Goal: Task Accomplishment & Management: Use online tool/utility

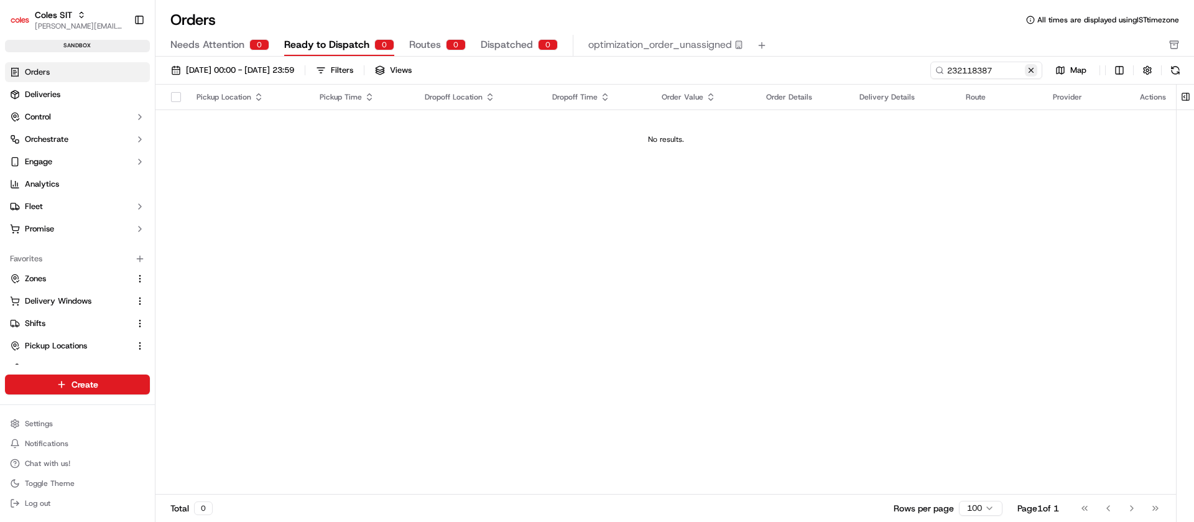
click at [1036, 71] on button at bounding box center [1031, 70] width 12 height 12
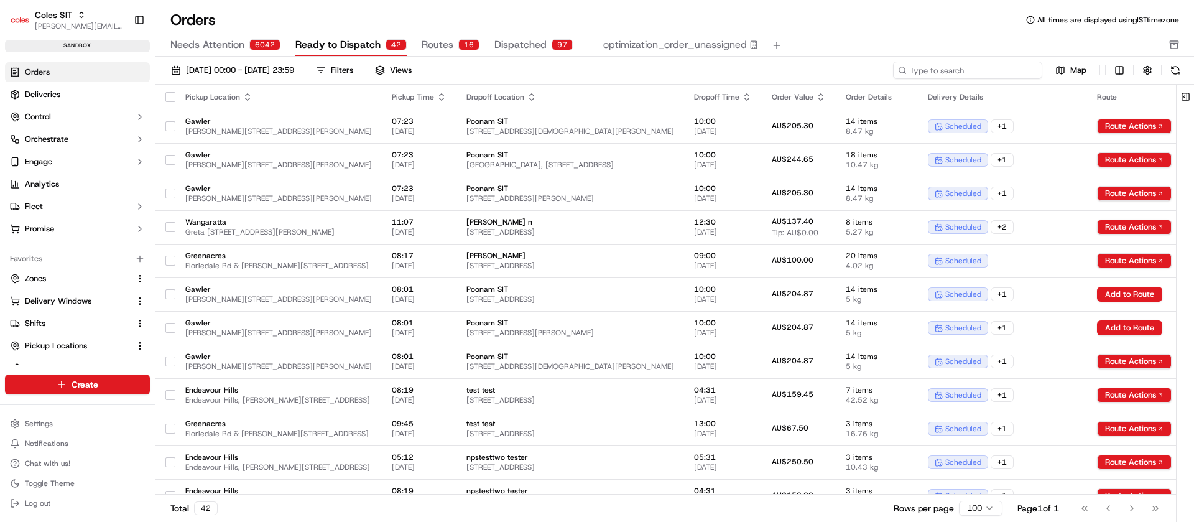
click at [1013, 69] on input at bounding box center [967, 70] width 149 height 17
paste input "232118387"
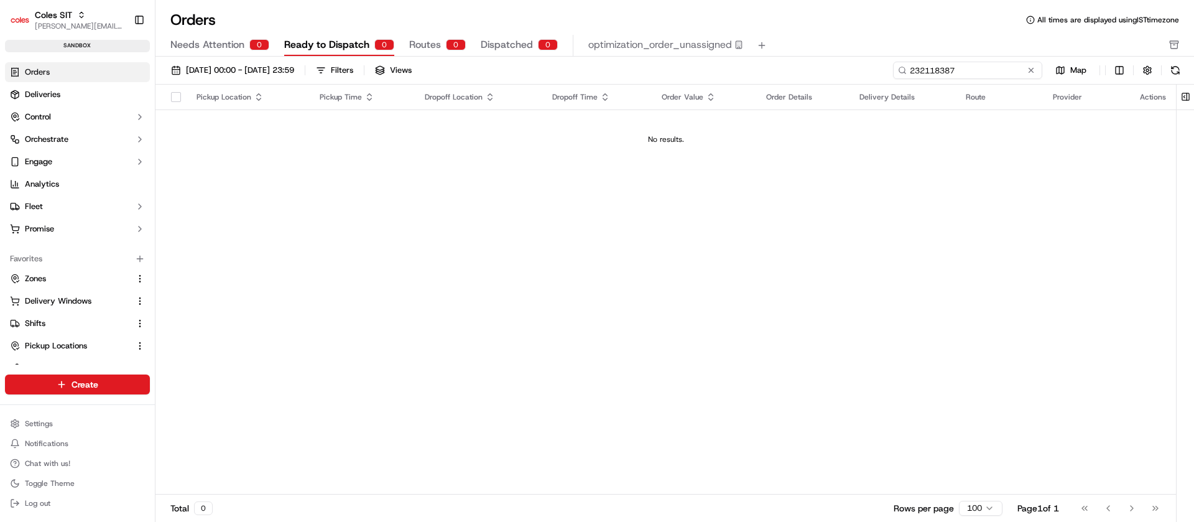
click at [941, 64] on input "232118387" at bounding box center [967, 70] width 149 height 17
paste input "458"
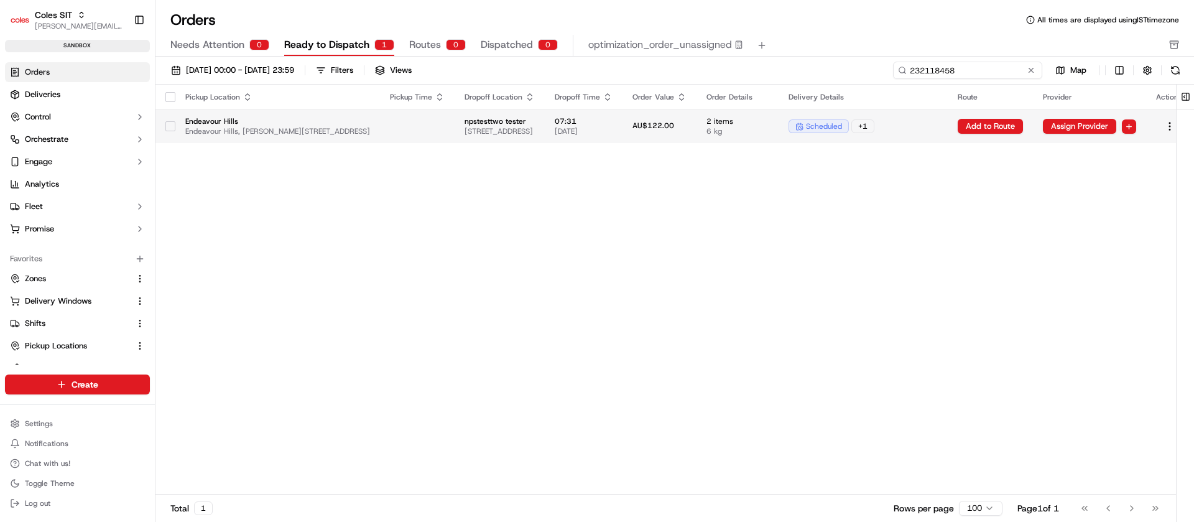
type input "232118458"
click at [622, 134] on td "07:31 [DATE]" at bounding box center [584, 126] width 78 height 34
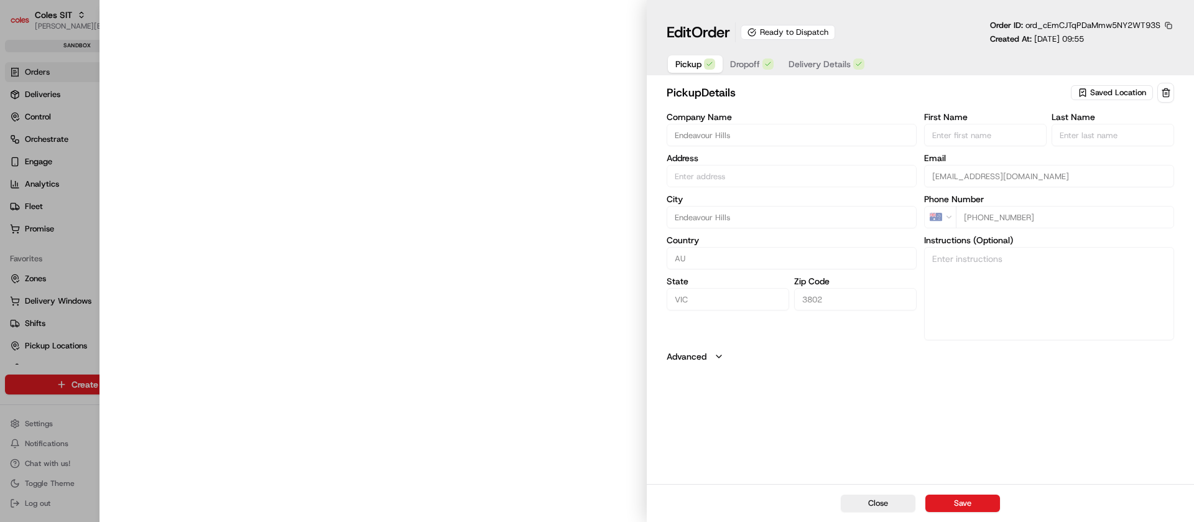
type input "Endeavour Hills, [PERSON_NAME][STREET_ADDRESS]"
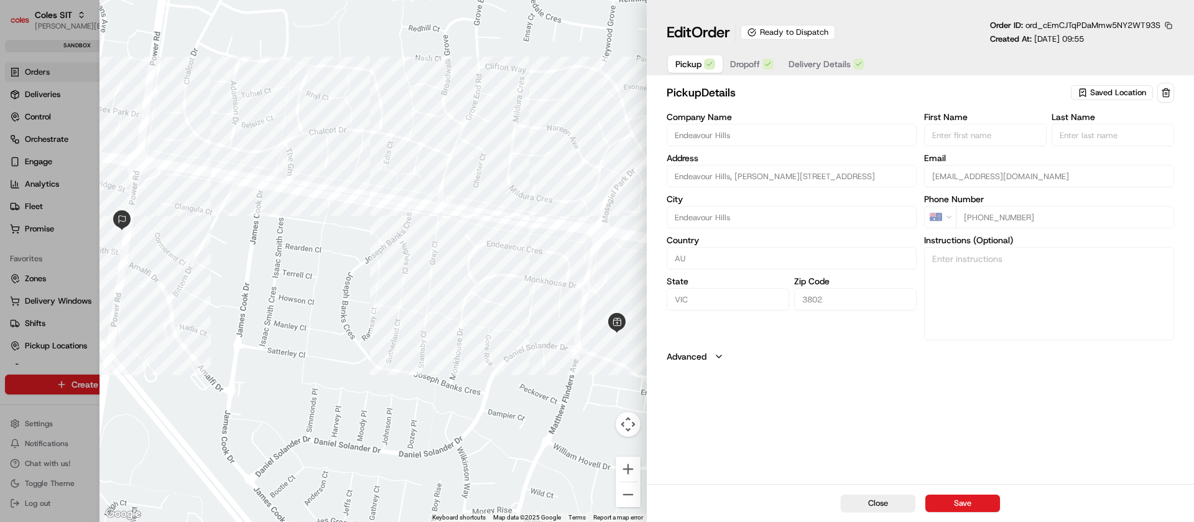
click at [843, 67] on span "Delivery Details" at bounding box center [819, 64] width 62 height 12
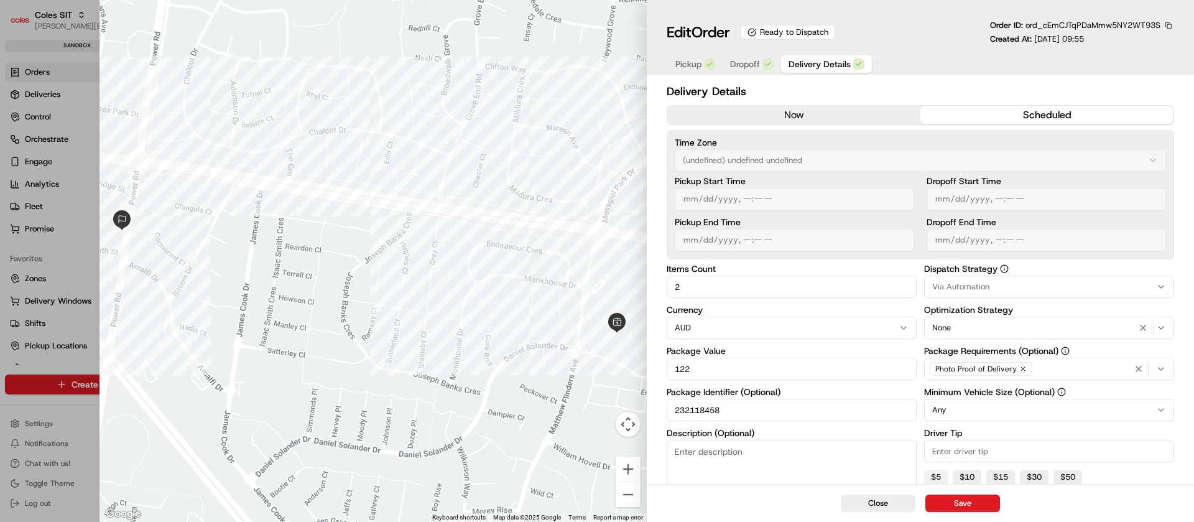
scroll to position [178, 0]
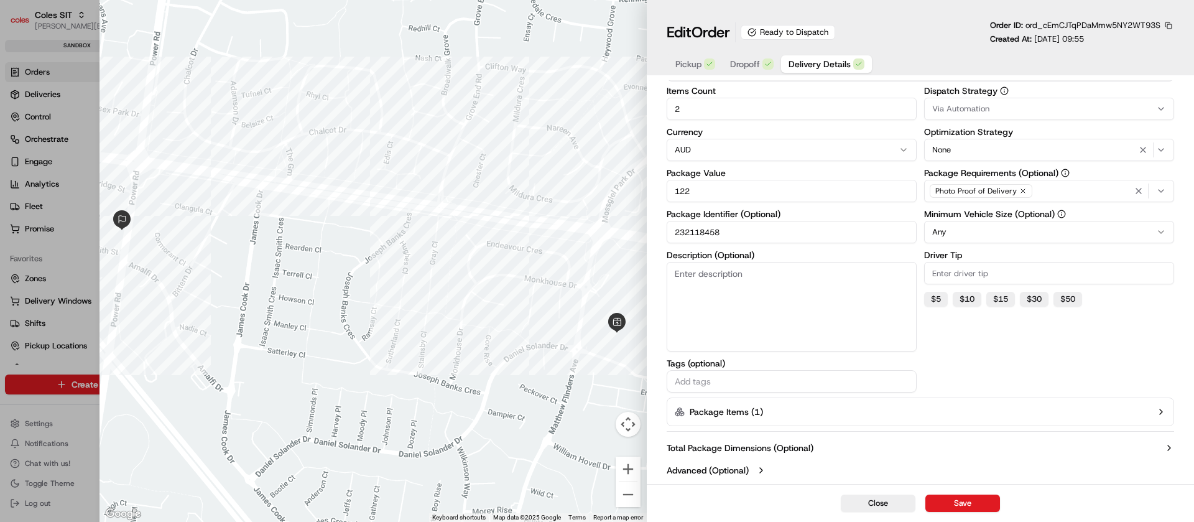
click at [820, 409] on button "Package Items ( 1 )" at bounding box center [920, 411] width 507 height 29
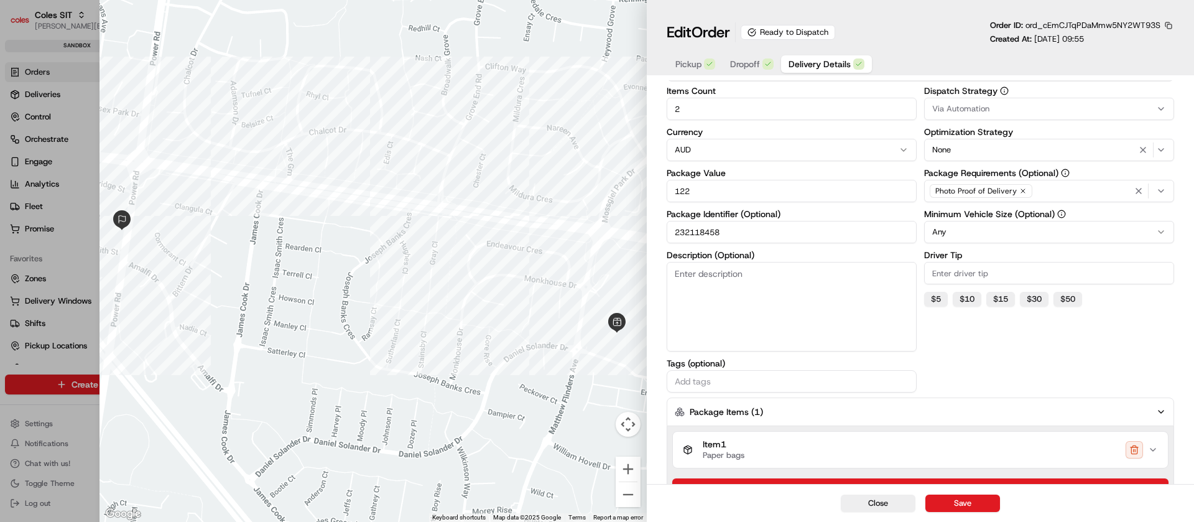
scroll to position [258, 0]
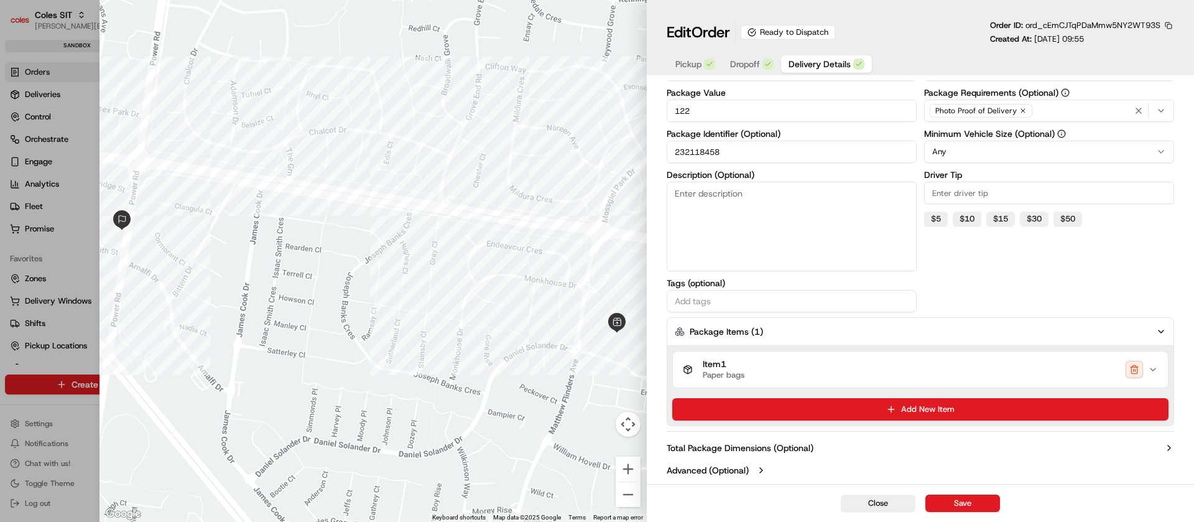
click at [1149, 372] on icon "button" at bounding box center [1153, 369] width 10 height 10
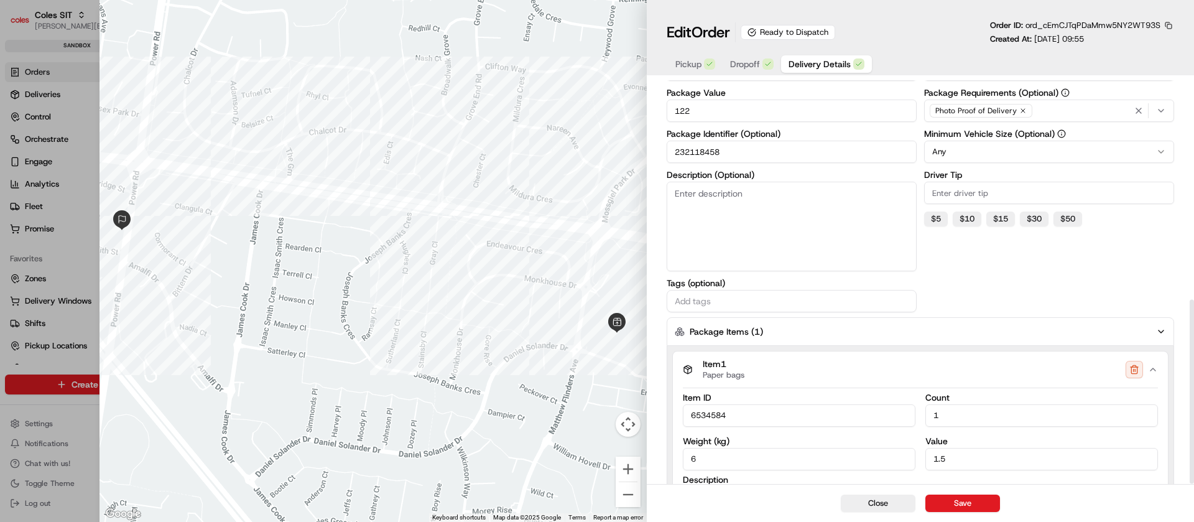
scroll to position [480, 0]
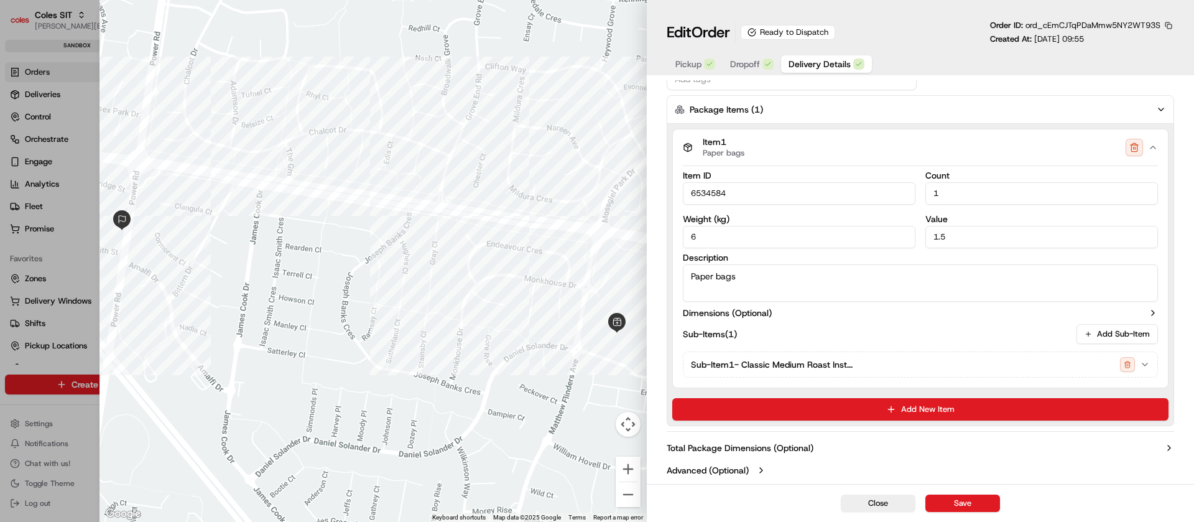
click at [870, 336] on div "Sub-Items (1) Add Sub-Item" at bounding box center [920, 334] width 475 height 20
click at [1150, 312] on icon "button" at bounding box center [1153, 313] width 10 height 10
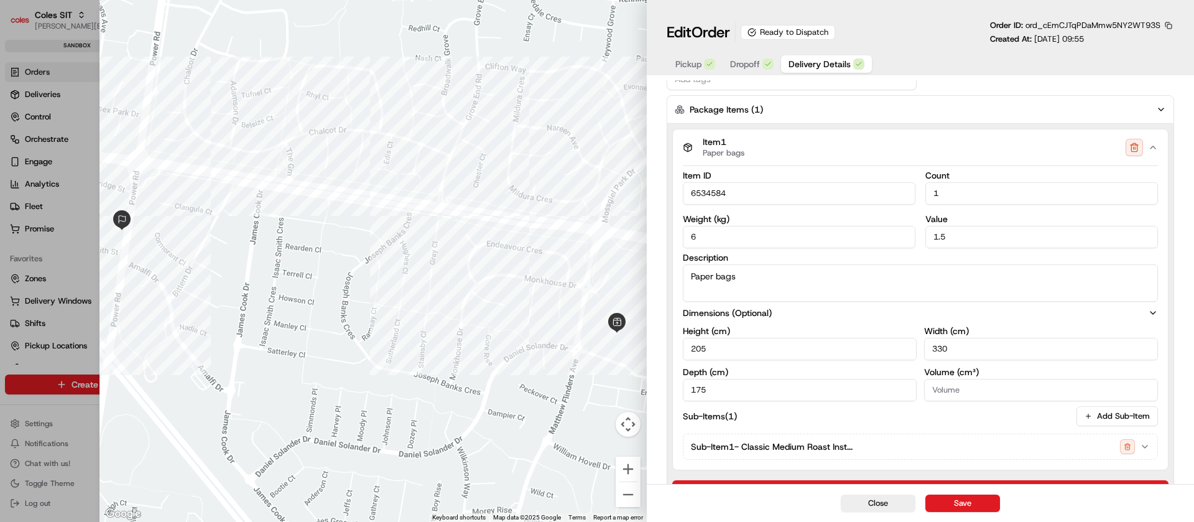
scroll to position [562, 0]
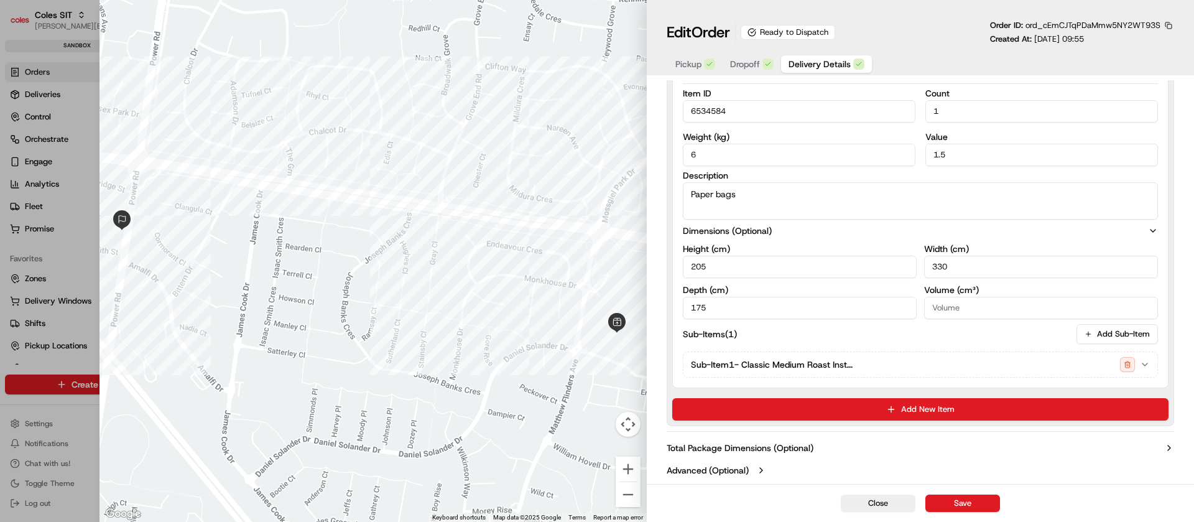
click at [878, 368] on div "Sub-Item 1 - Classic Medium Roast Inst..." at bounding box center [915, 364] width 449 height 15
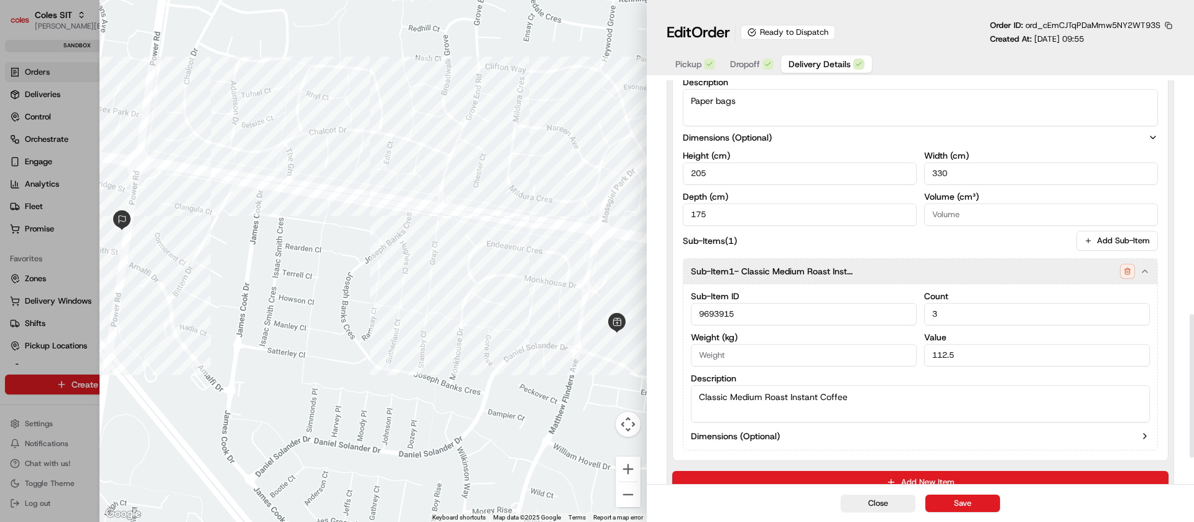
scroll to position [728, 0]
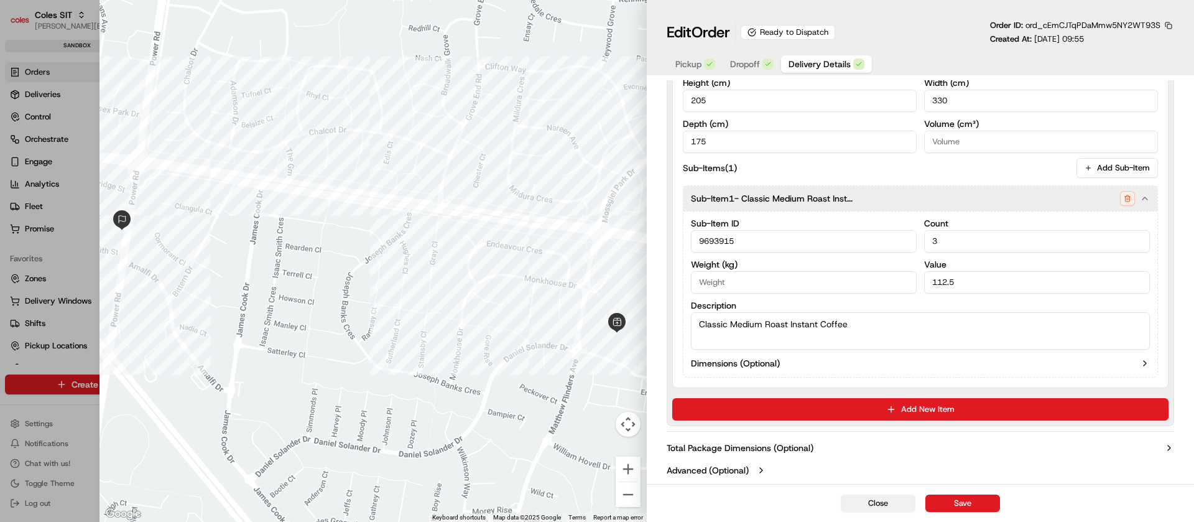
click at [884, 494] on button "Close" at bounding box center [878, 502] width 75 height 17
type input "1"
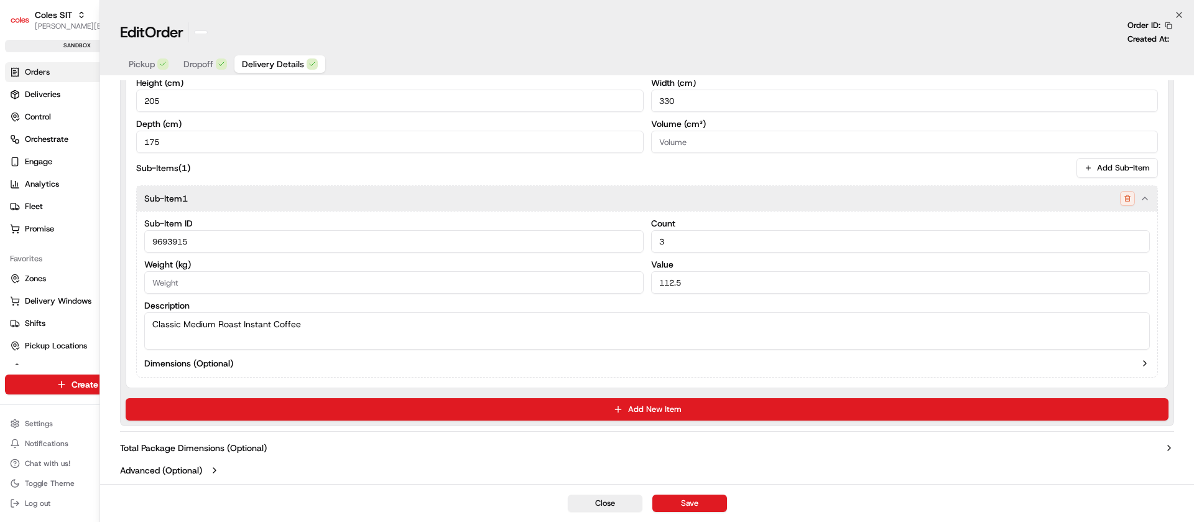
scroll to position [595, 0]
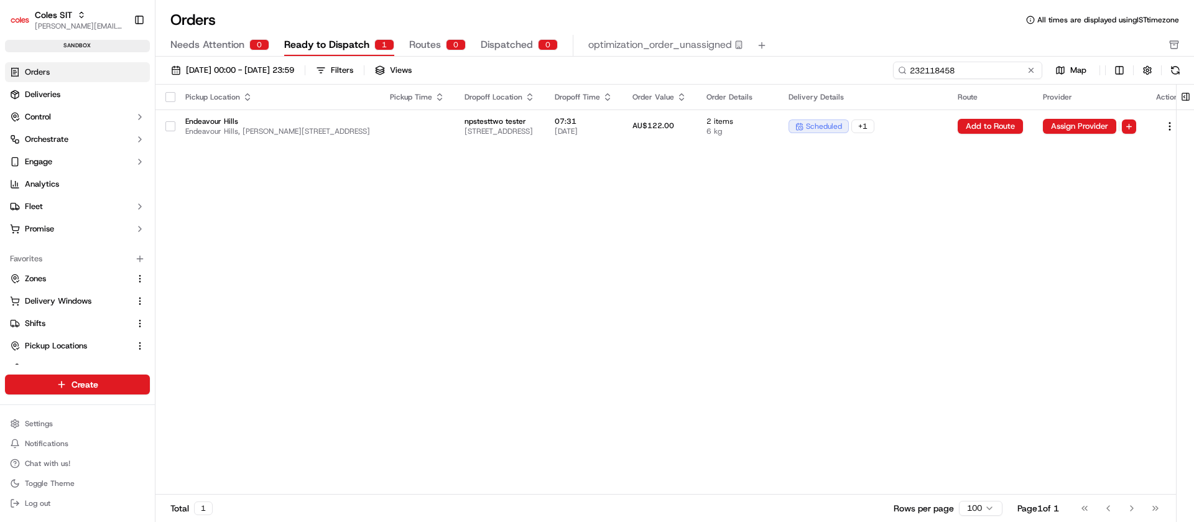
click at [1001, 69] on input "232118458" at bounding box center [967, 70] width 149 height 17
paste input "661"
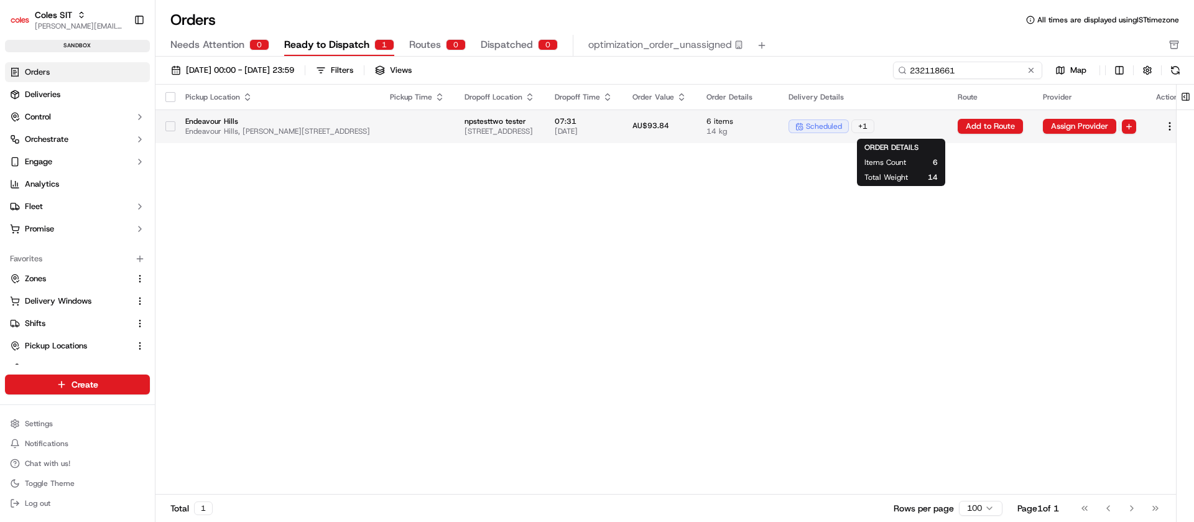
type input "232118661"
click at [769, 132] on span "14 kg" at bounding box center [737, 131] width 62 height 10
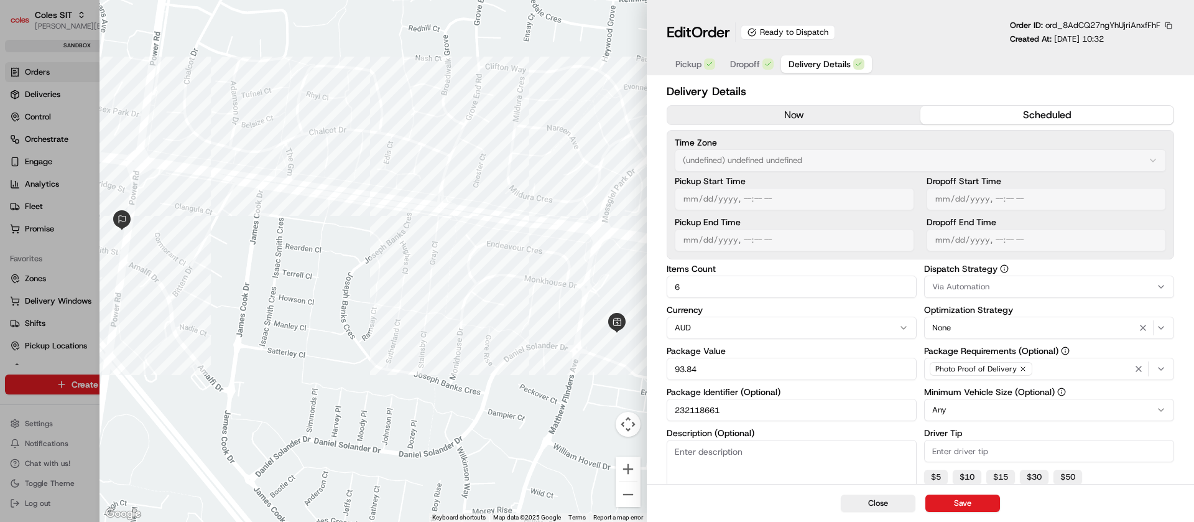
click at [801, 130] on div "Time Zone (undefined) undefined undefined Pickup Start Time Pickup End Time Dro…" at bounding box center [920, 194] width 507 height 129
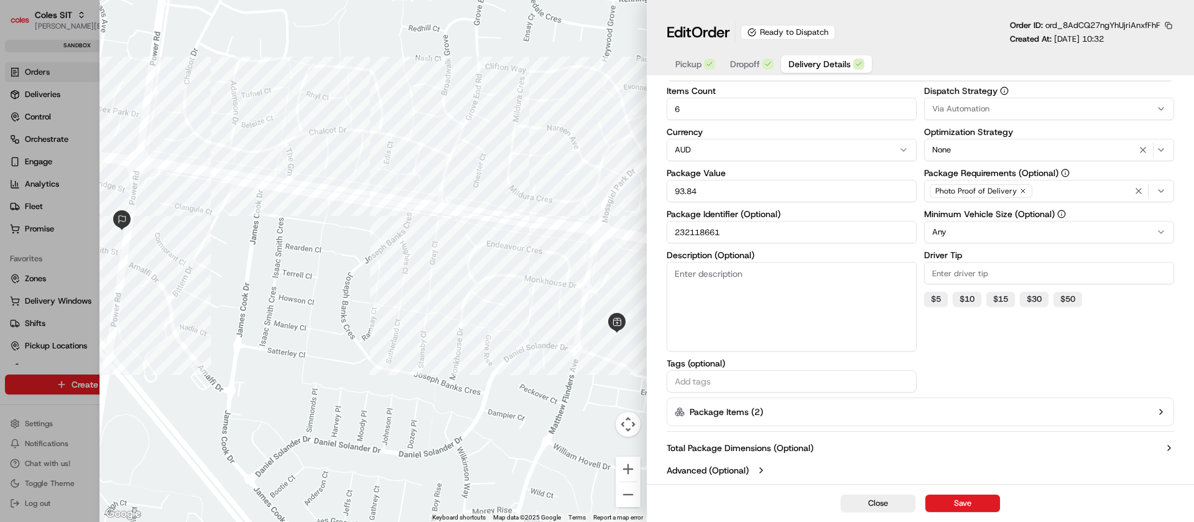
click at [1163, 410] on icon "button" at bounding box center [1161, 412] width 10 height 10
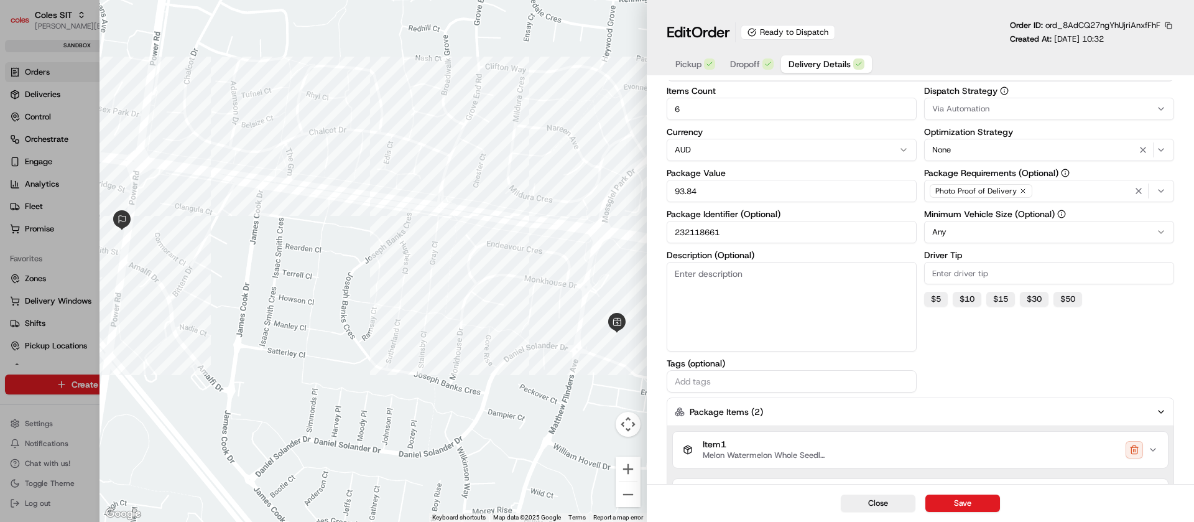
scroll to position [305, 0]
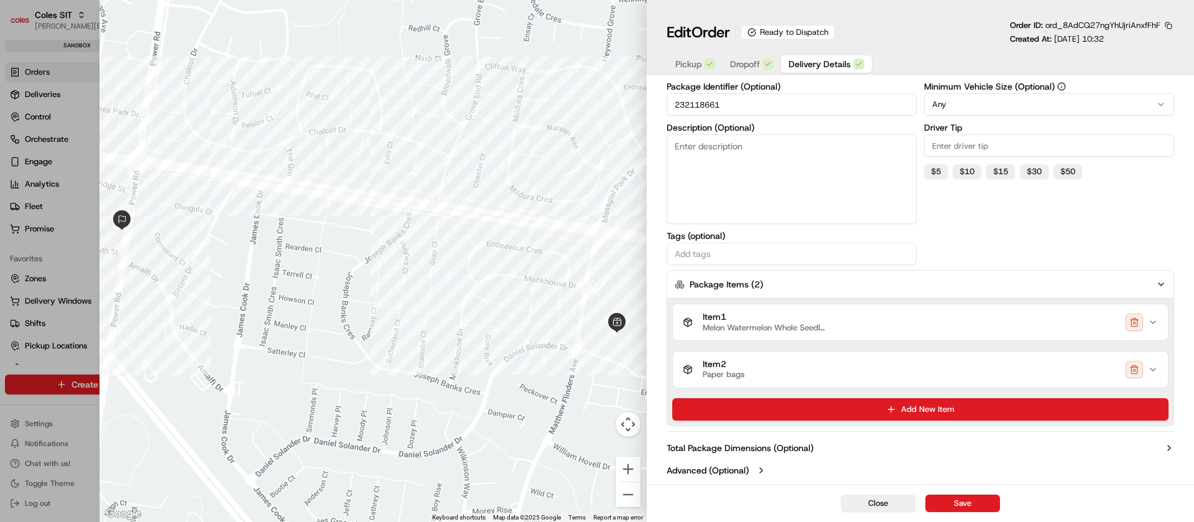
click at [1148, 315] on button "Item 1 Melon Watermelon Whole Seedless" at bounding box center [920, 322] width 495 height 36
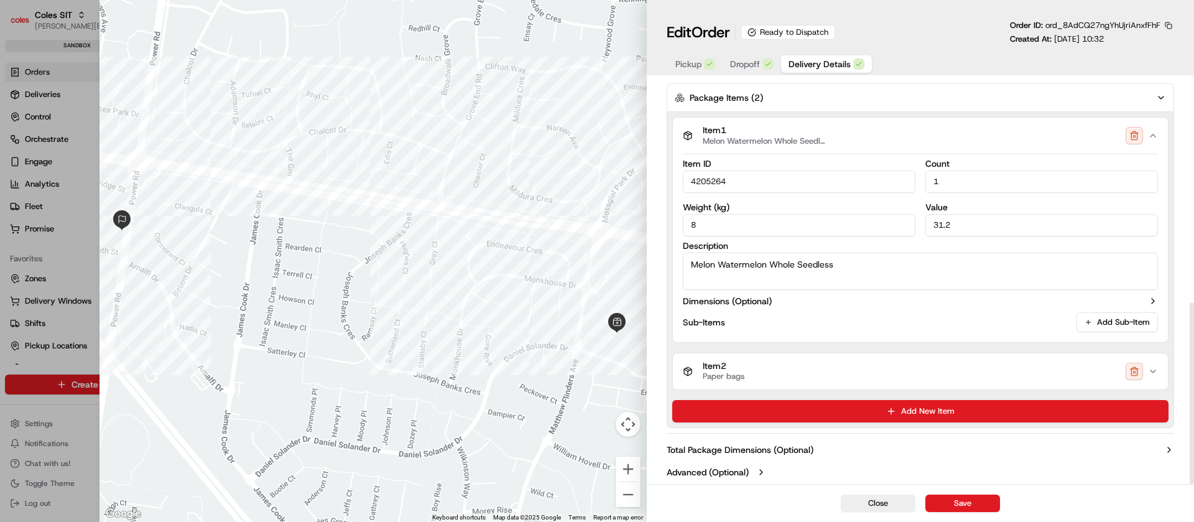
scroll to position [494, 0]
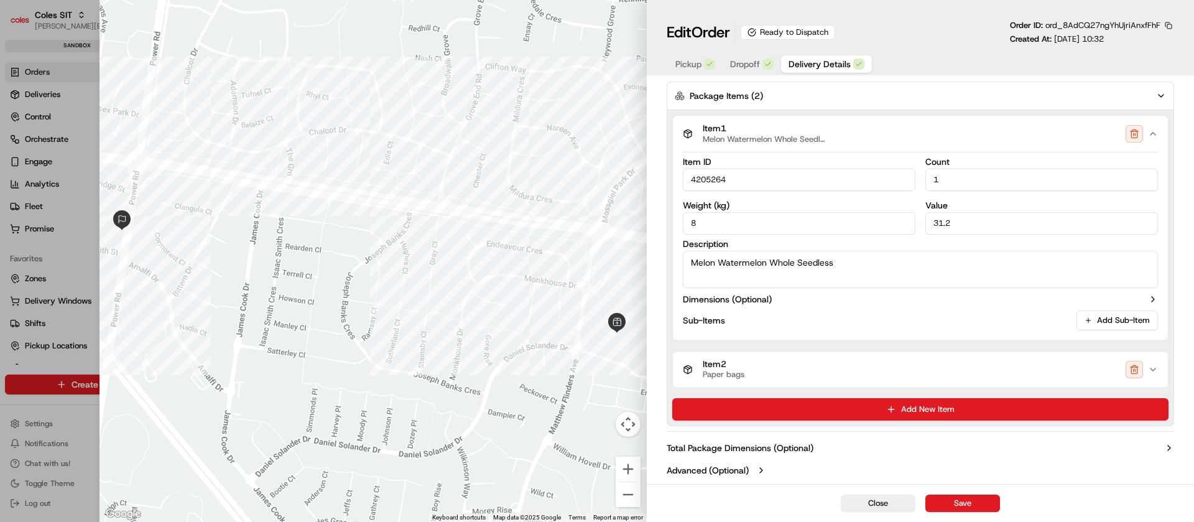
click at [1152, 365] on icon "button" at bounding box center [1153, 369] width 10 height 10
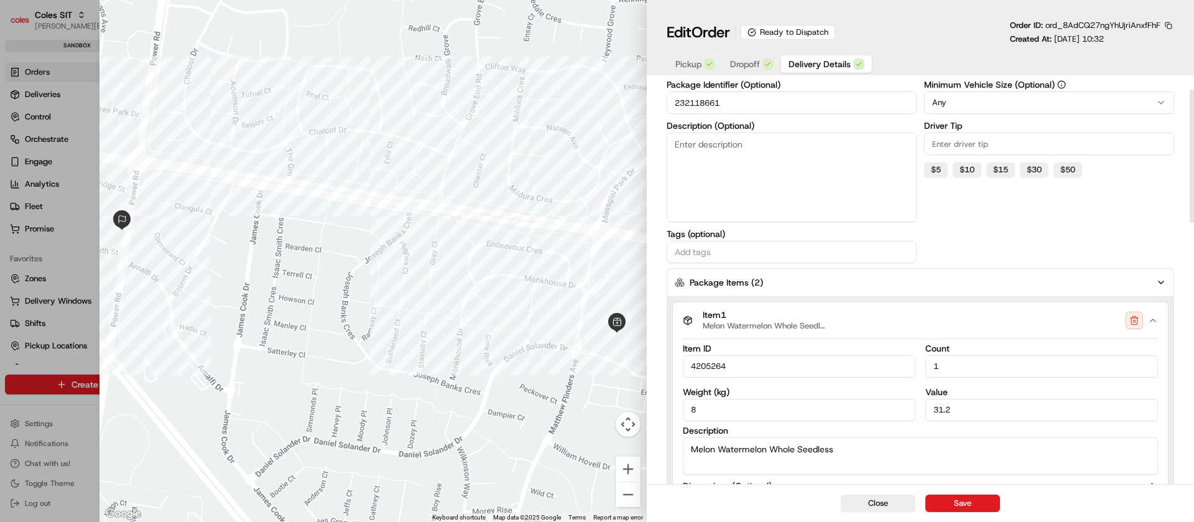
scroll to position [0, 0]
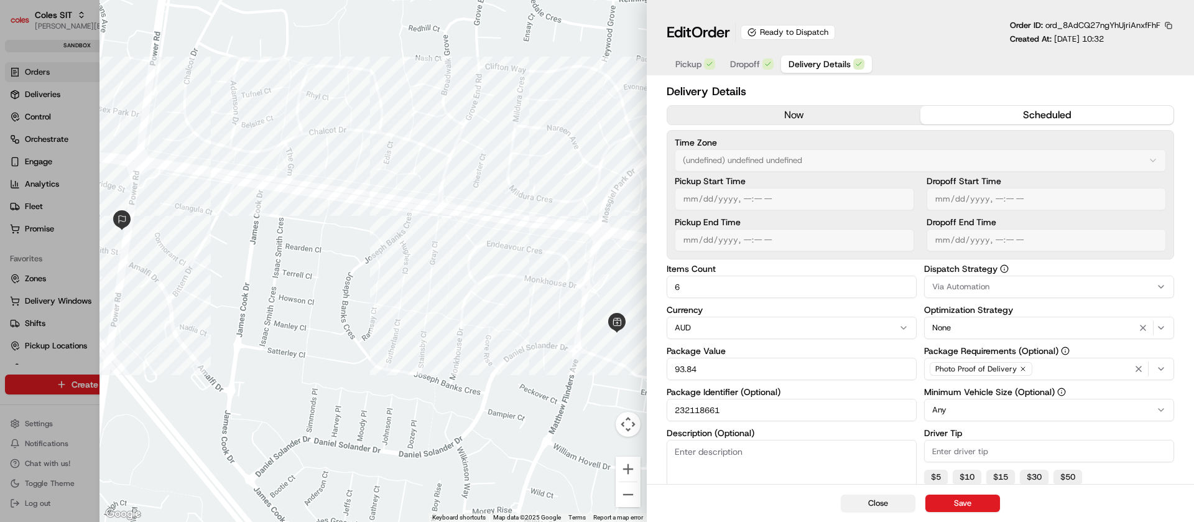
click at [884, 499] on button "Close" at bounding box center [878, 502] width 75 height 17
type input "1"
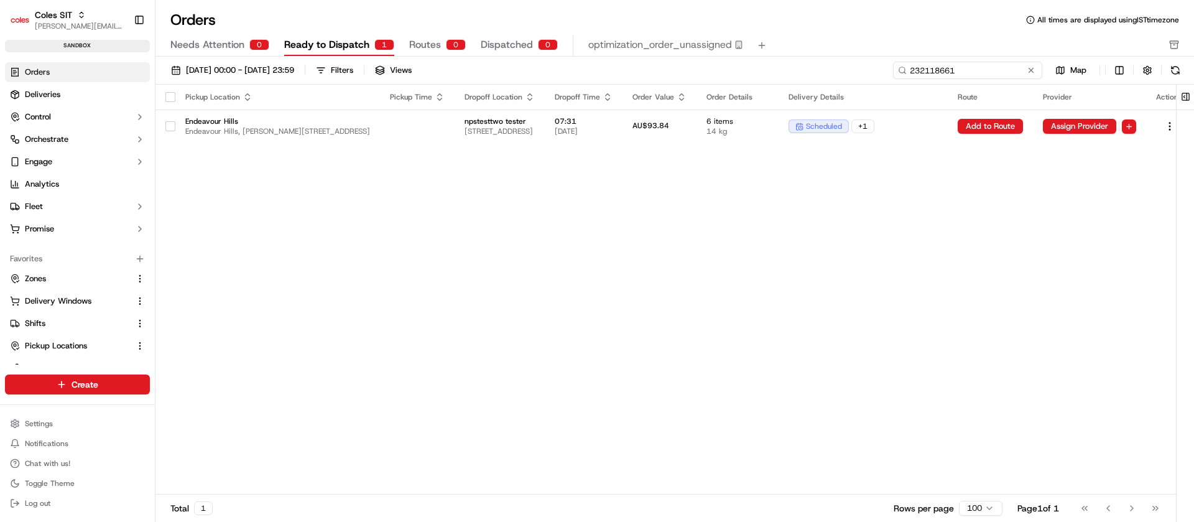
click at [965, 70] on input "232118661" at bounding box center [967, 70] width 149 height 17
paste input "387"
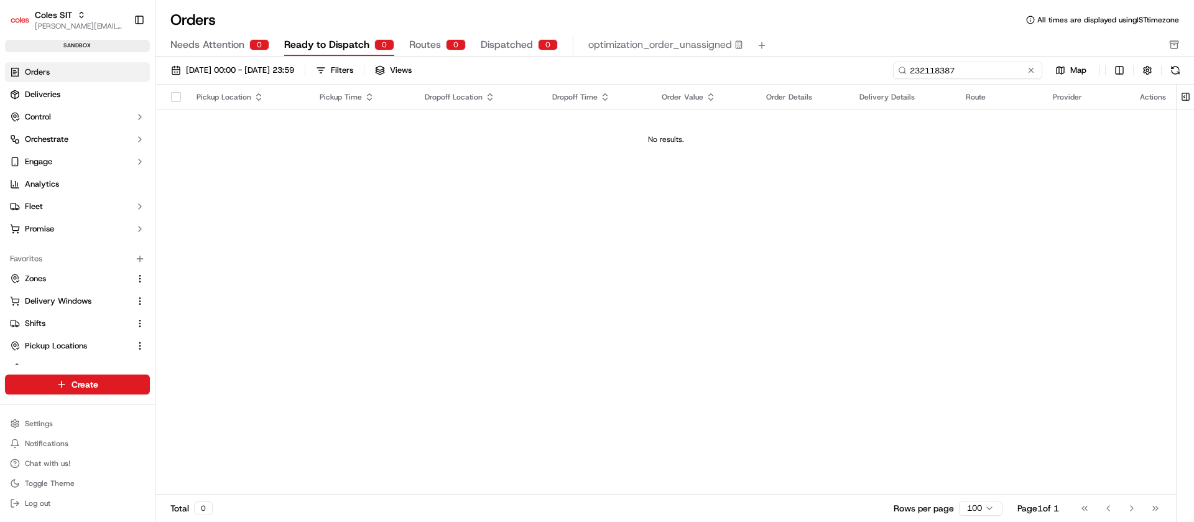
type input "232118661"
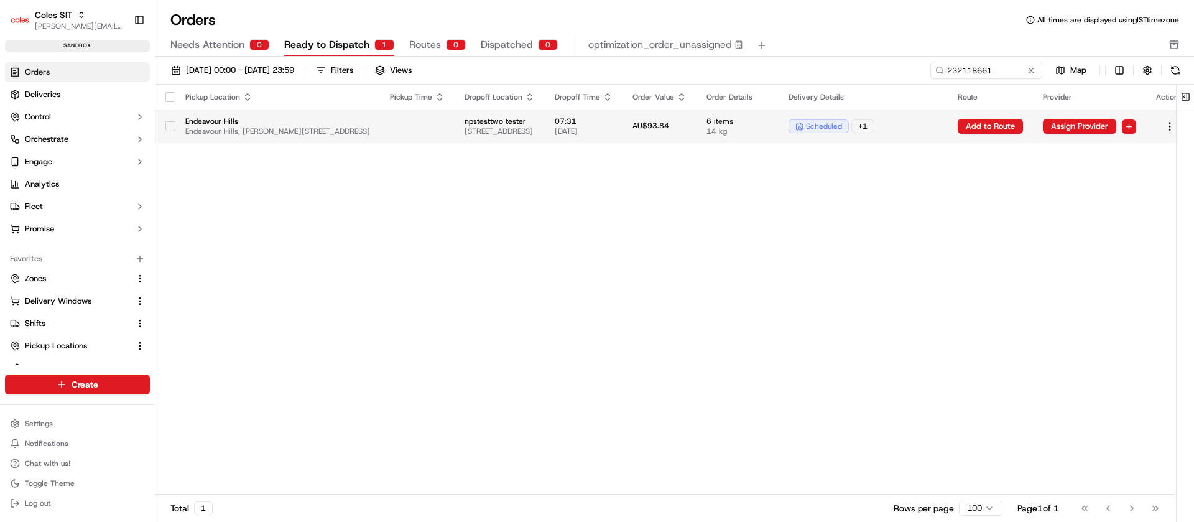
click at [778, 136] on td "6 items 14 kg" at bounding box center [737, 126] width 82 height 34
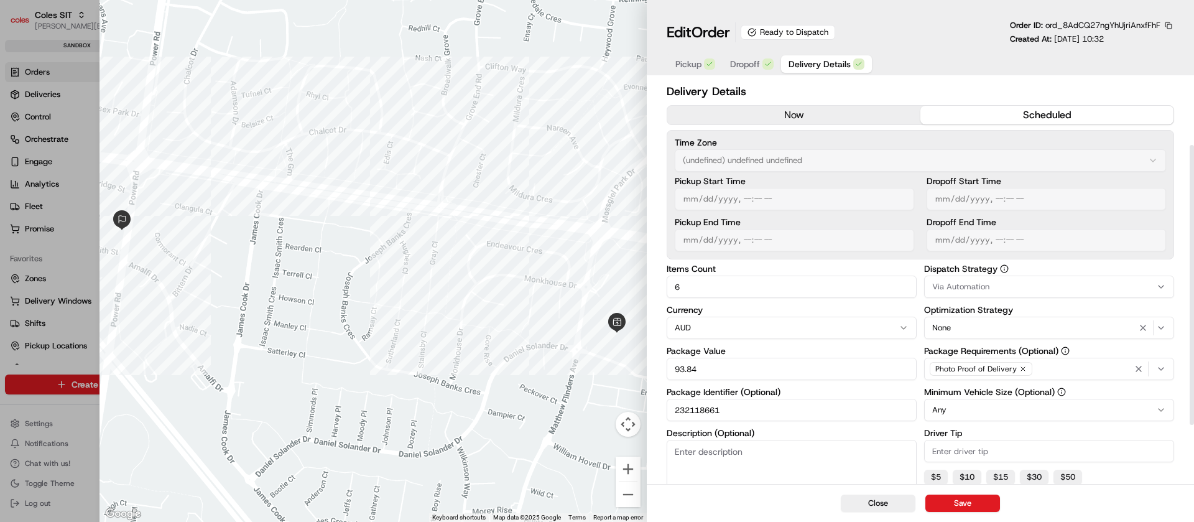
scroll to position [93, 0]
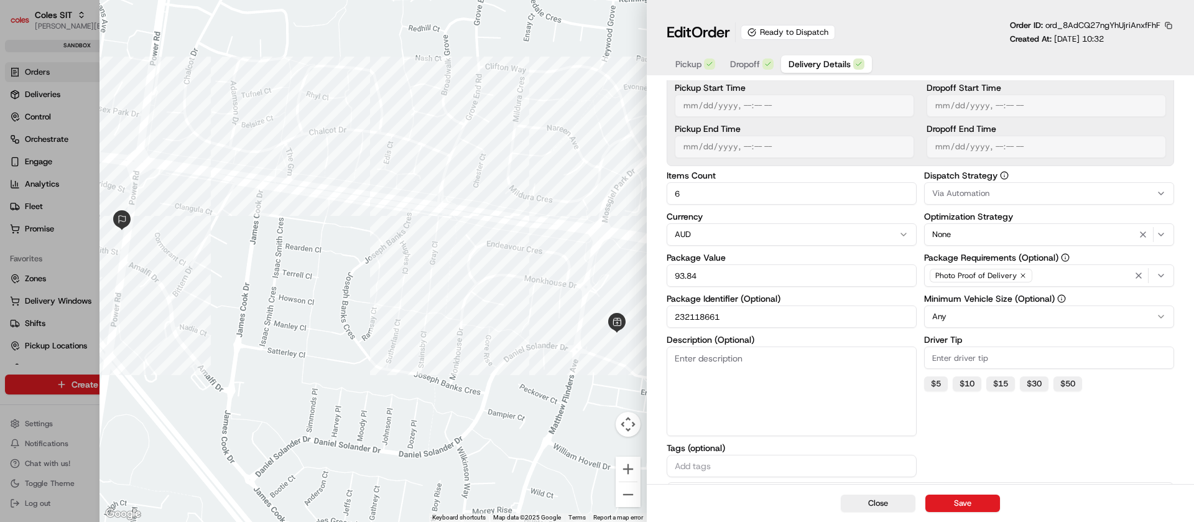
click at [695, 315] on input "232118661" at bounding box center [792, 316] width 250 height 22
click at [894, 509] on button "Close" at bounding box center [878, 502] width 75 height 17
type input "1"
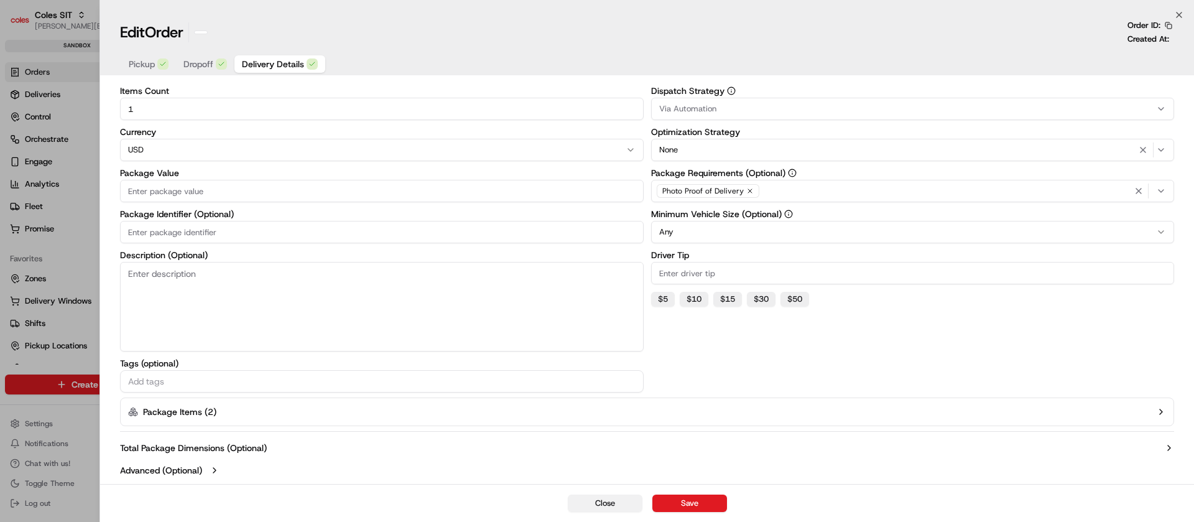
scroll to position [48, 0]
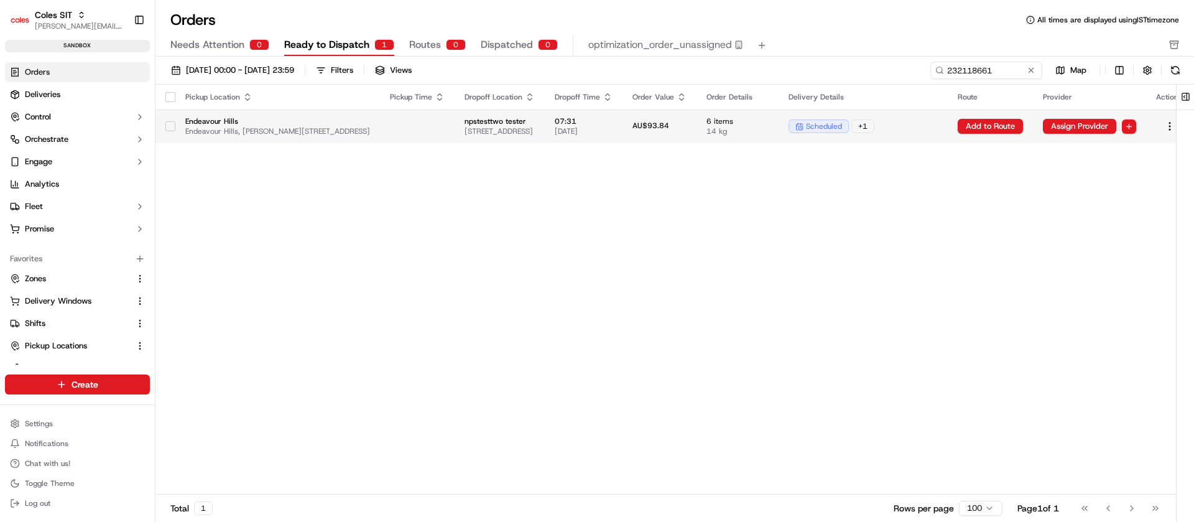
click at [356, 133] on span "Endeavour Hills, [PERSON_NAME][STREET_ADDRESS]" at bounding box center [277, 131] width 185 height 10
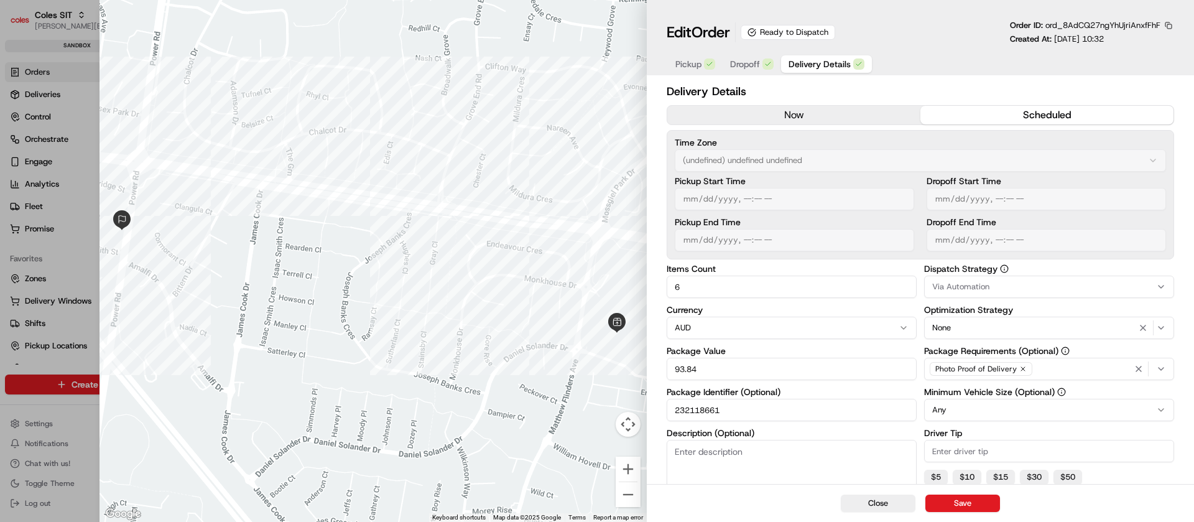
click at [1165, 24] on button "button" at bounding box center [1168, 25] width 11 height 11
click at [1112, 42] on button "Copy ID" at bounding box center [1134, 44] width 113 height 15
click at [881, 505] on button "Close" at bounding box center [878, 502] width 75 height 17
type input "1"
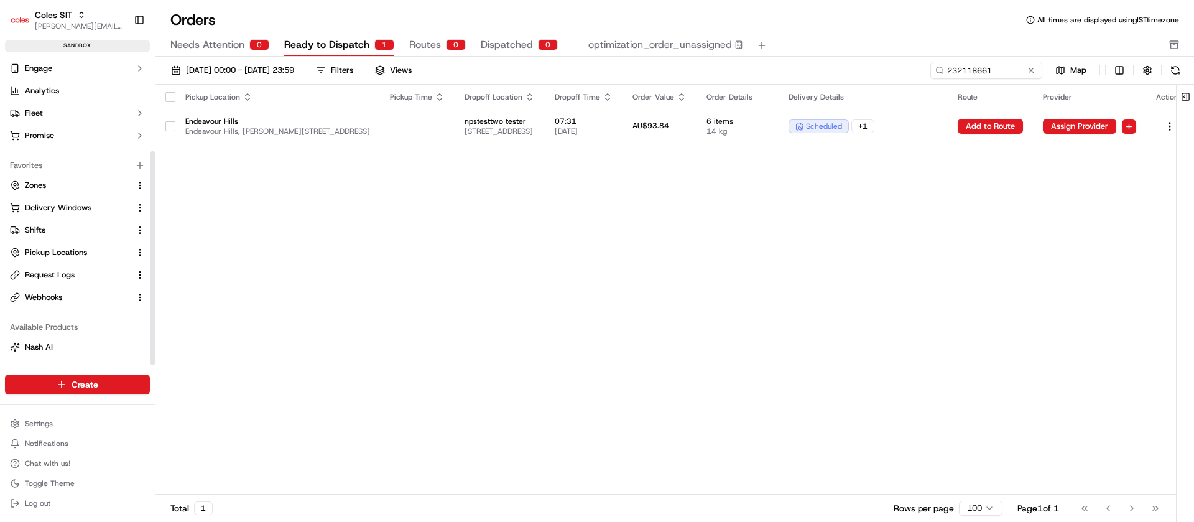
scroll to position [135, 0]
click at [61, 233] on span "Request Logs" at bounding box center [50, 233] width 50 height 11
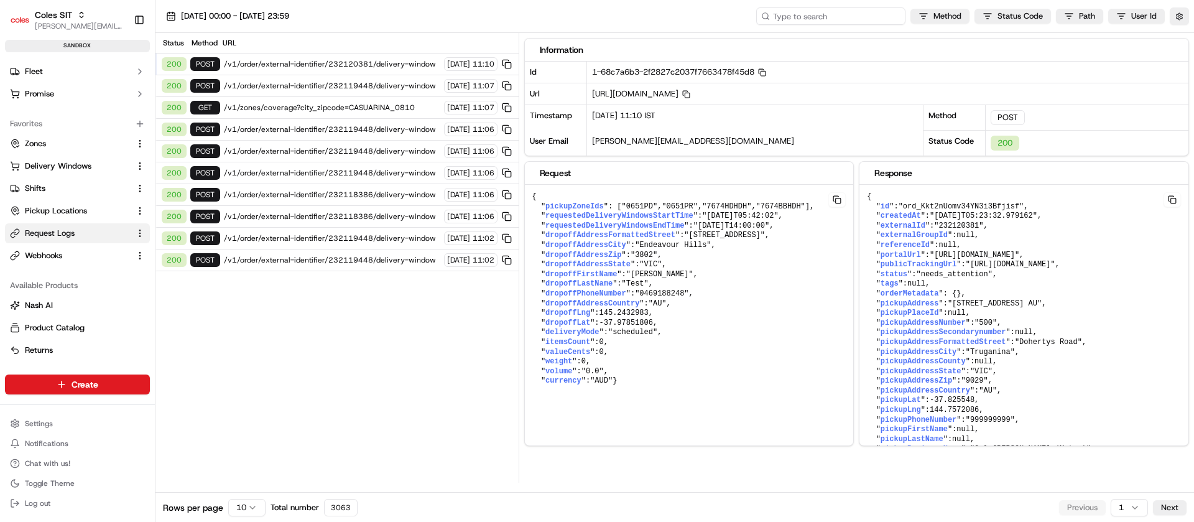
click at [872, 23] on input at bounding box center [830, 15] width 149 height 17
click at [869, 15] on input at bounding box center [830, 15] width 149 height 17
paste input "ord_8AdCQ27ngYhUjriAnxfFhF"
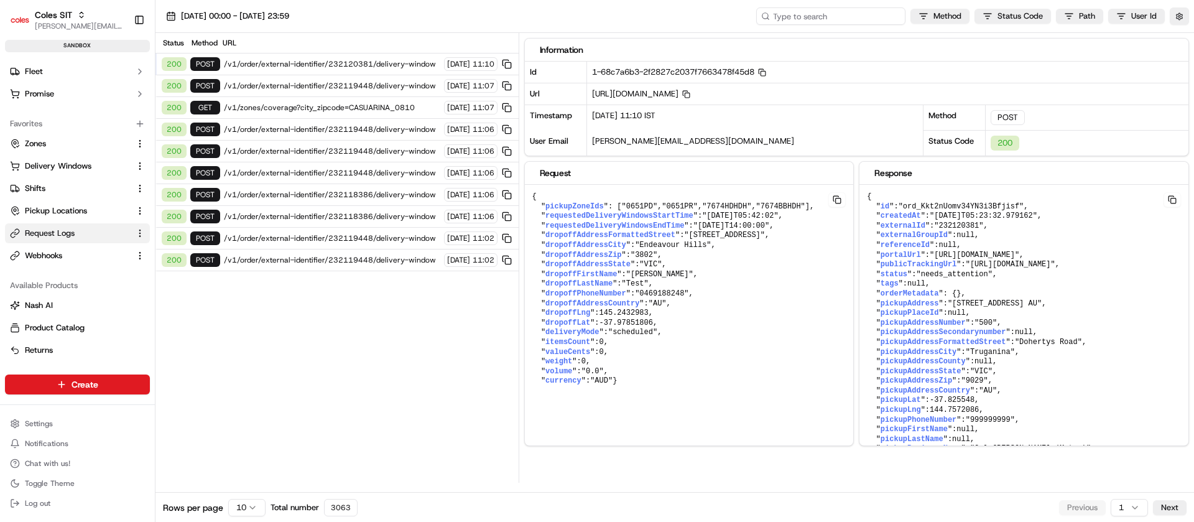
type input "ord_8AdCQ27ngYhUjriAnxfFhF"
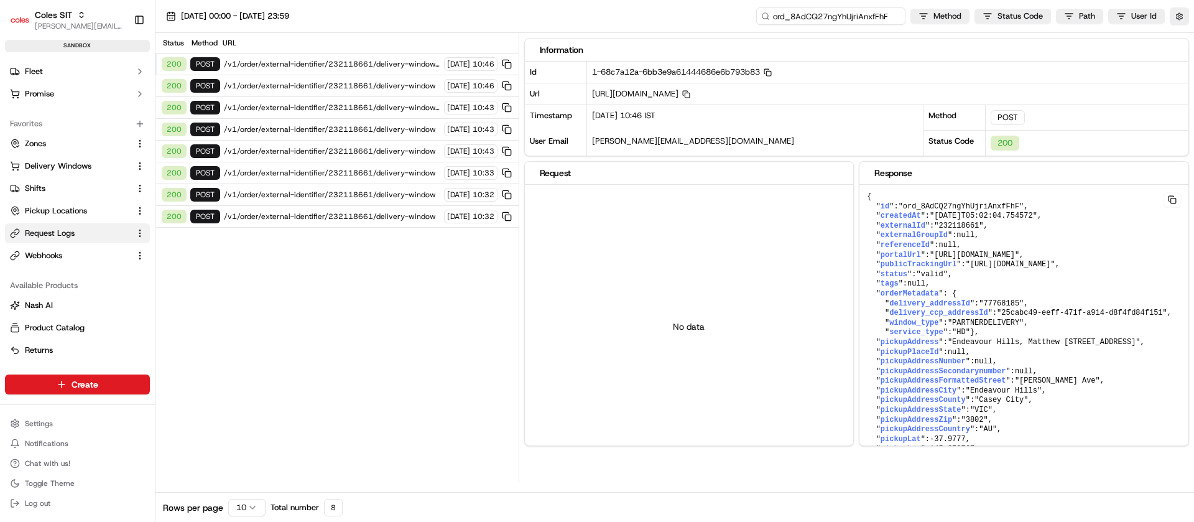
click at [869, 15] on input "ord_8AdCQ27ngYhUjriAnxfFhF" at bounding box center [830, 15] width 149 height 17
click at [366, 86] on span "/v1/order/external-identifier/232118661/delivery-window" at bounding box center [332, 86] width 216 height 10
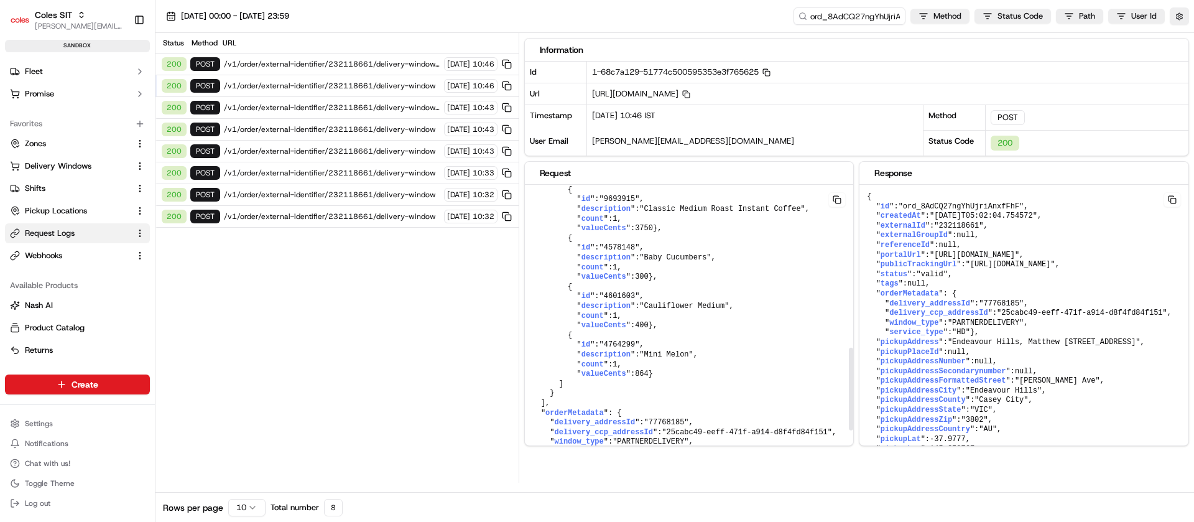
scroll to position [466, 0]
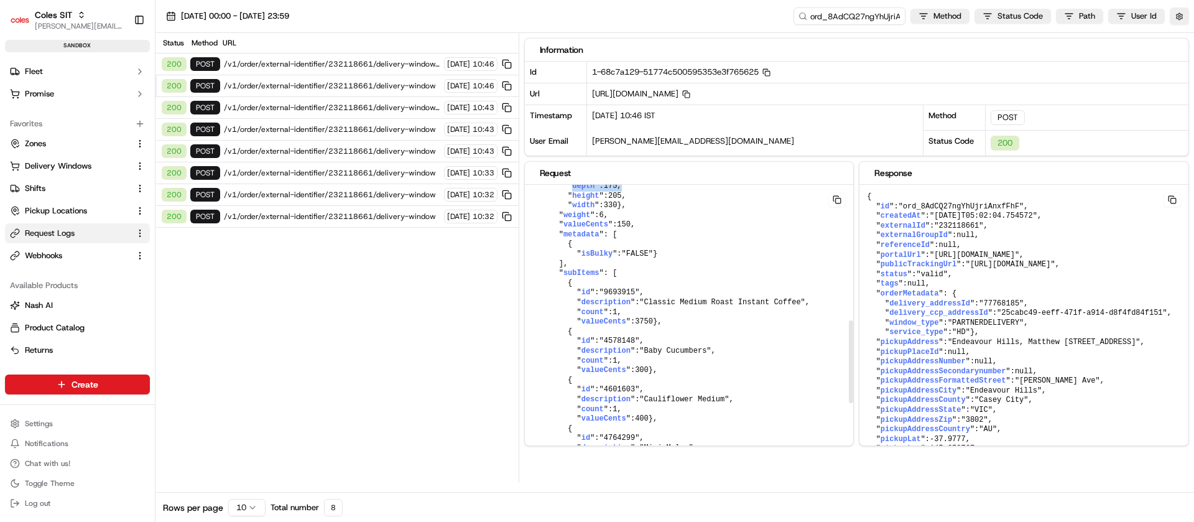
drag, startPoint x: 568, startPoint y: 239, endPoint x: 626, endPoint y: 245, distance: 58.7
click at [626, 245] on pre "{ " pickupZoneIds ": [ "0651PD" ], " dropoffAddressFormattedStreet ": "[STREET_…" at bounding box center [689, 142] width 329 height 849
drag, startPoint x: 579, startPoint y: 254, endPoint x: 611, endPoint y: 250, distance: 32.5
click at [611, 250] on pre "{ " pickupZoneIds ": [ "0651PD" ], " dropoffAddressFormattedStreet ": "[STREET_…" at bounding box center [689, 142] width 329 height 849
drag, startPoint x: 594, startPoint y: 261, endPoint x: 619, endPoint y: 262, distance: 24.3
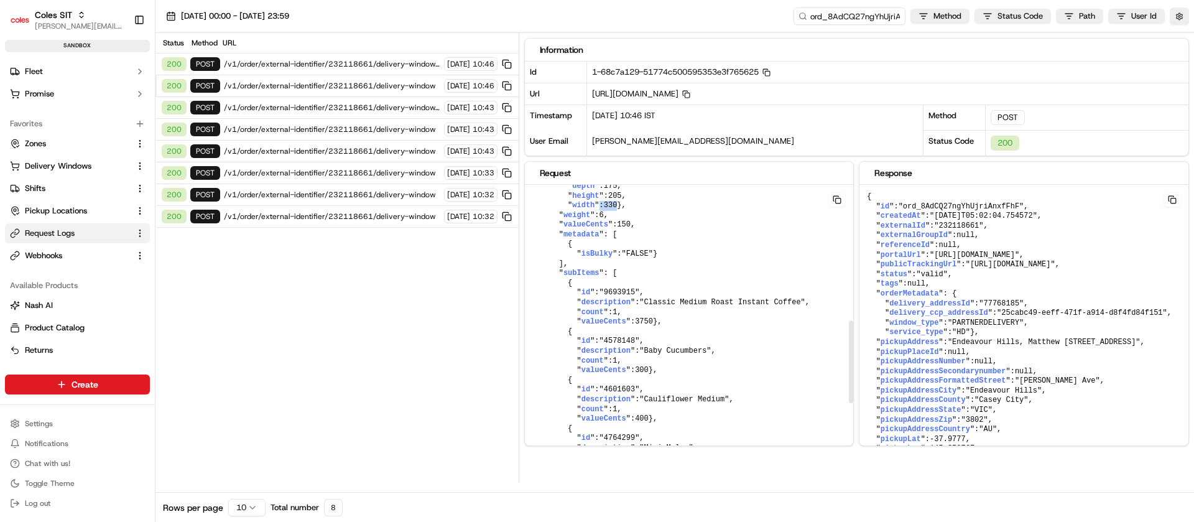
click at [619, 262] on pre "{ " pickupZoneIds ": [ "0651PD" ], " dropoffAddressFormattedStreet ": "[STREET_…" at bounding box center [689, 142] width 329 height 849
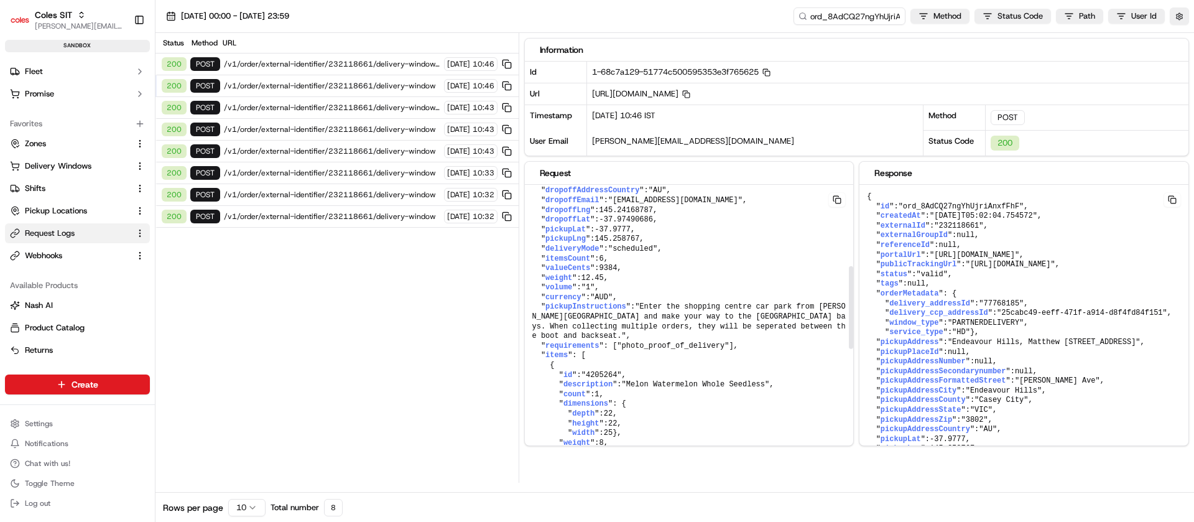
scroll to position [373, 0]
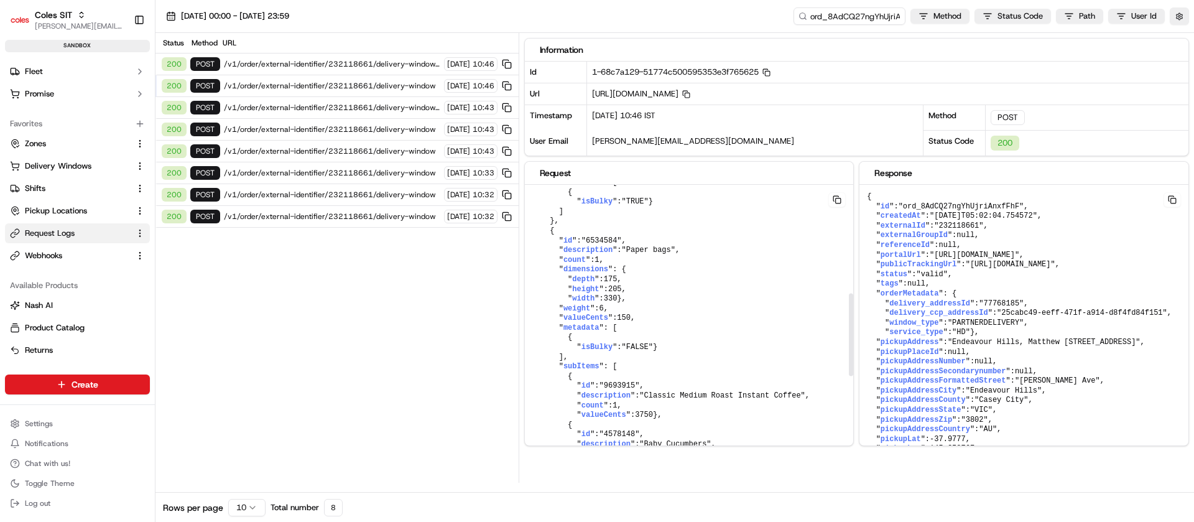
click at [602, 245] on span ""6534584"" at bounding box center [601, 240] width 40 height 9
copy span "6534584"
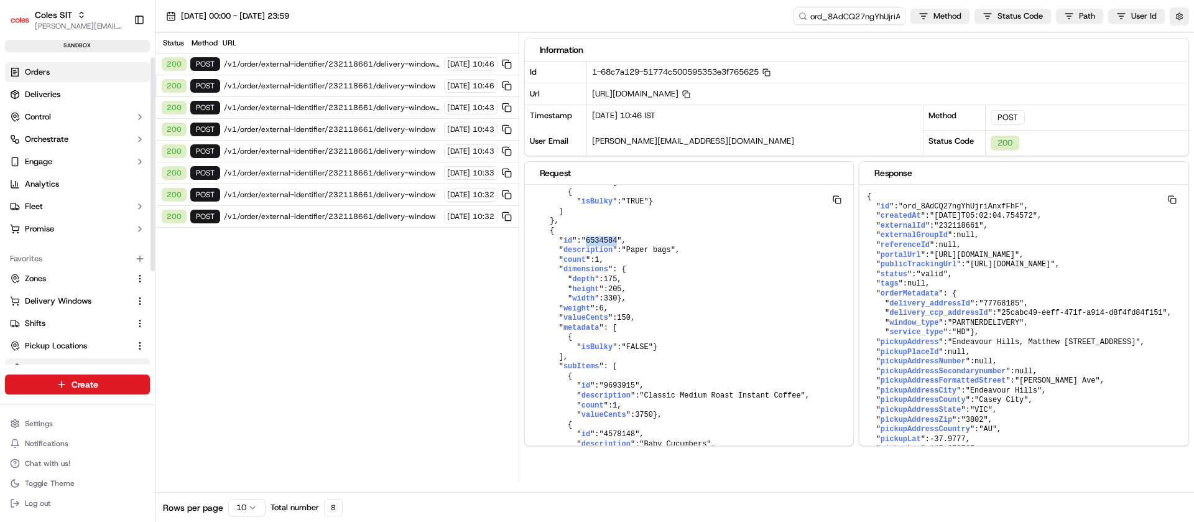
click at [44, 67] on span "Orders" at bounding box center [37, 72] width 25 height 11
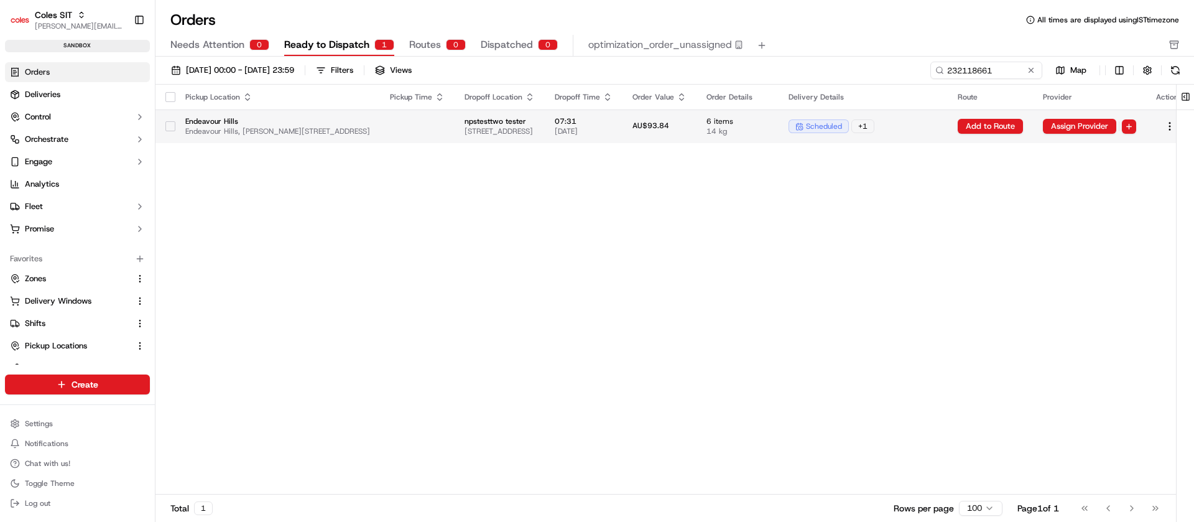
click at [622, 136] on td "07:31 [DATE]" at bounding box center [584, 126] width 78 height 34
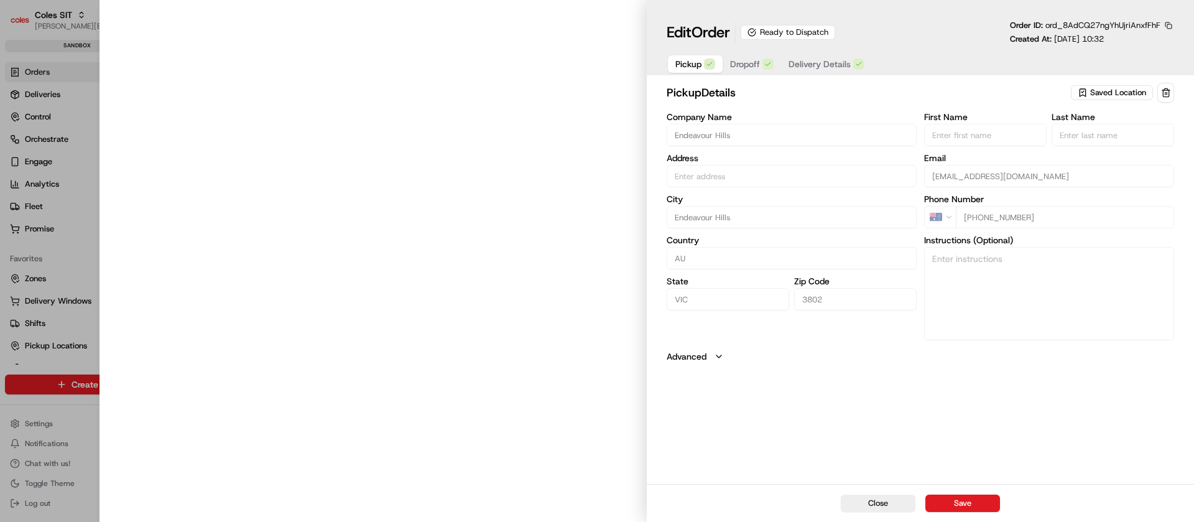
type input "Endeavour Hills, [PERSON_NAME][STREET_ADDRESS]"
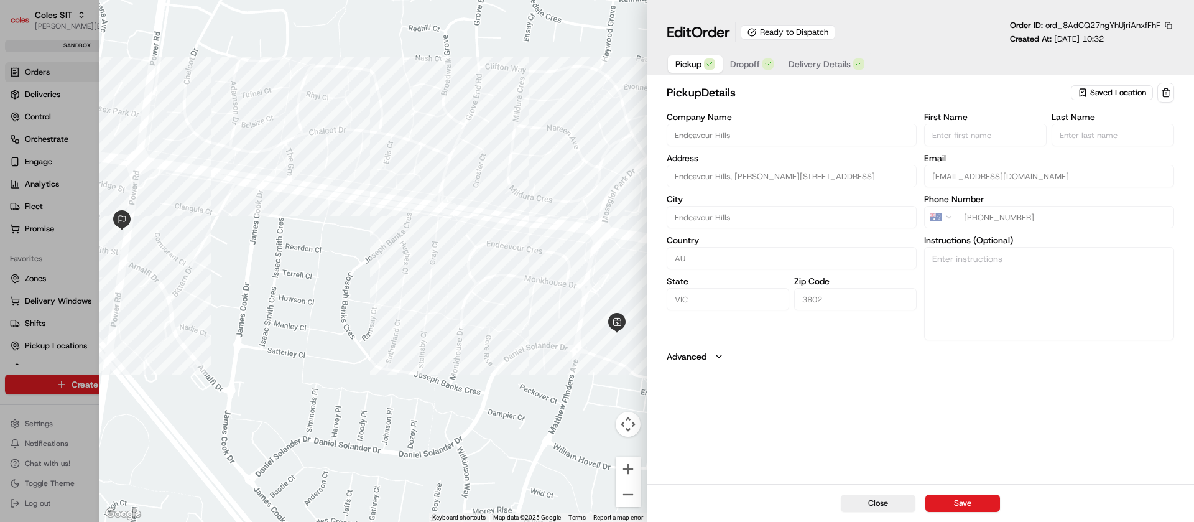
click at [793, 58] on span "Delivery Details" at bounding box center [819, 64] width 62 height 12
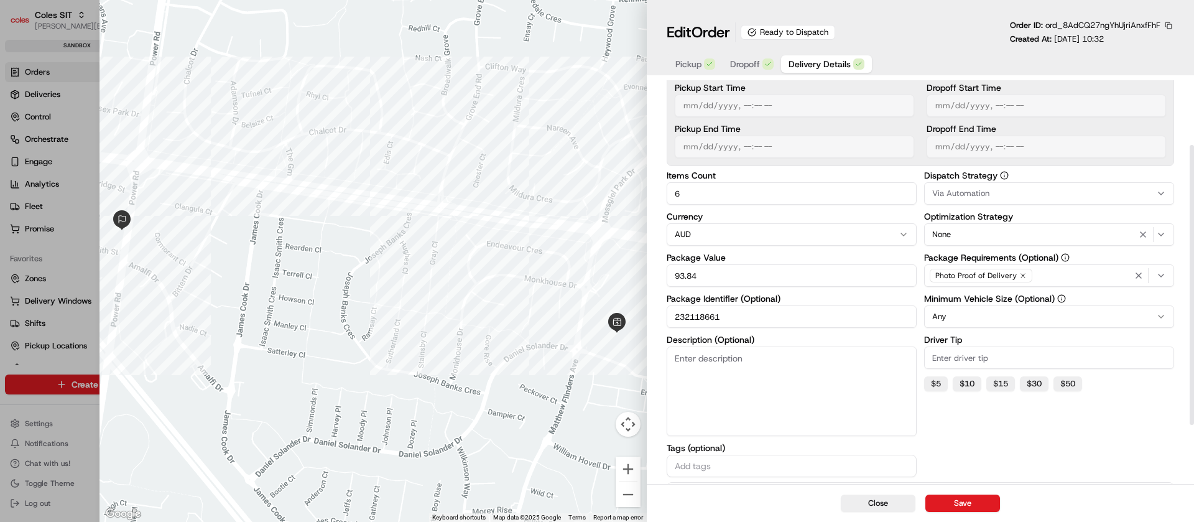
scroll to position [178, 0]
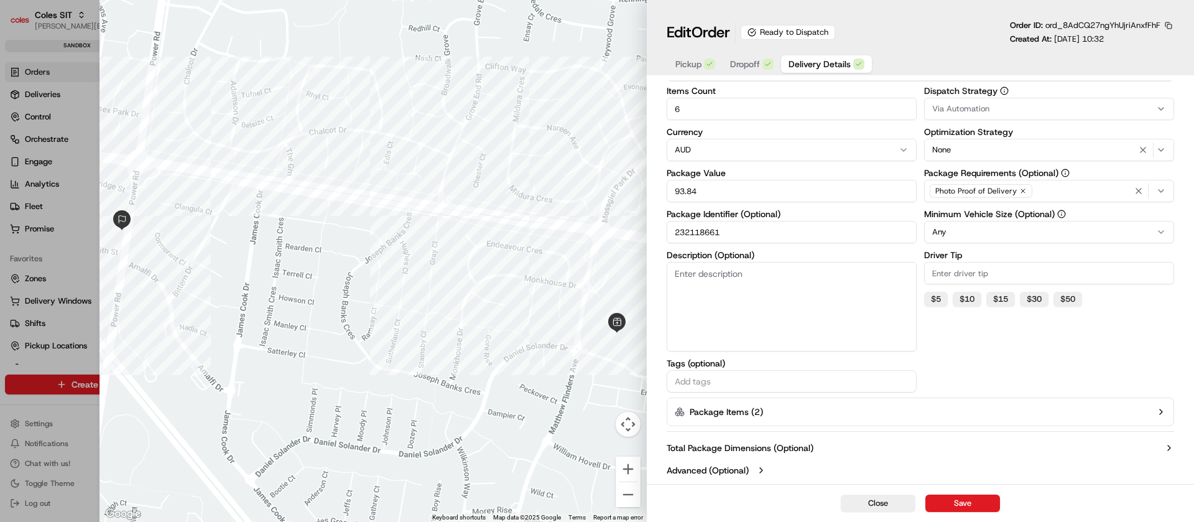
click at [1071, 410] on button "Package Items ( 2 )" at bounding box center [920, 411] width 507 height 29
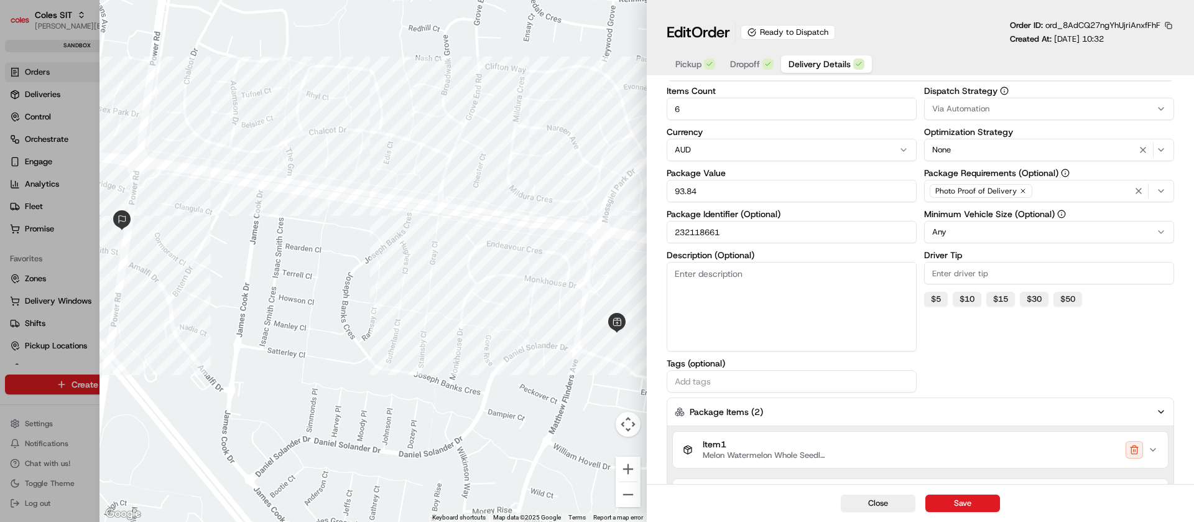
scroll to position [305, 0]
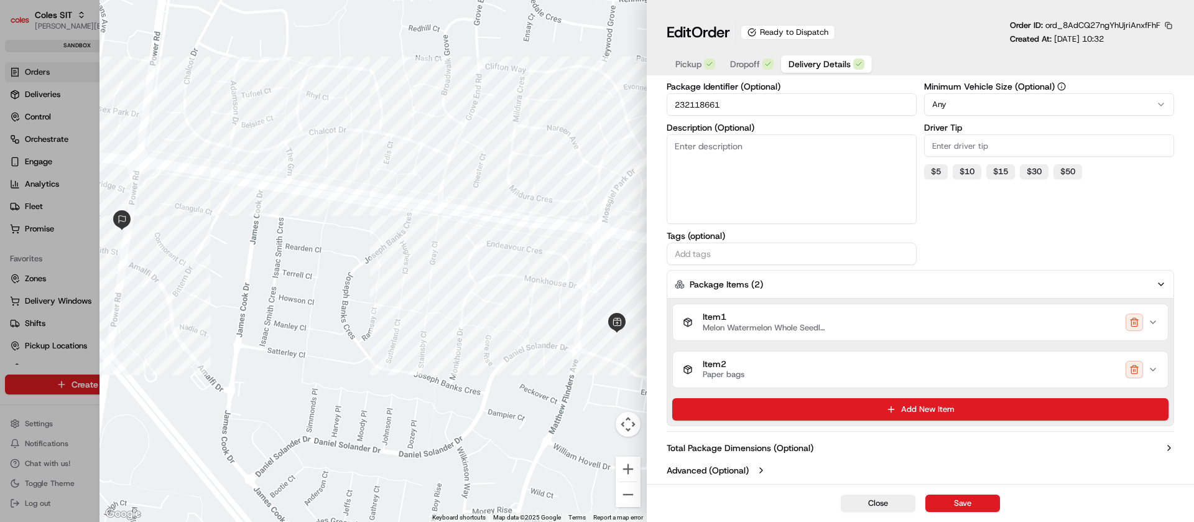
click at [1152, 372] on icon "button" at bounding box center [1153, 369] width 10 height 10
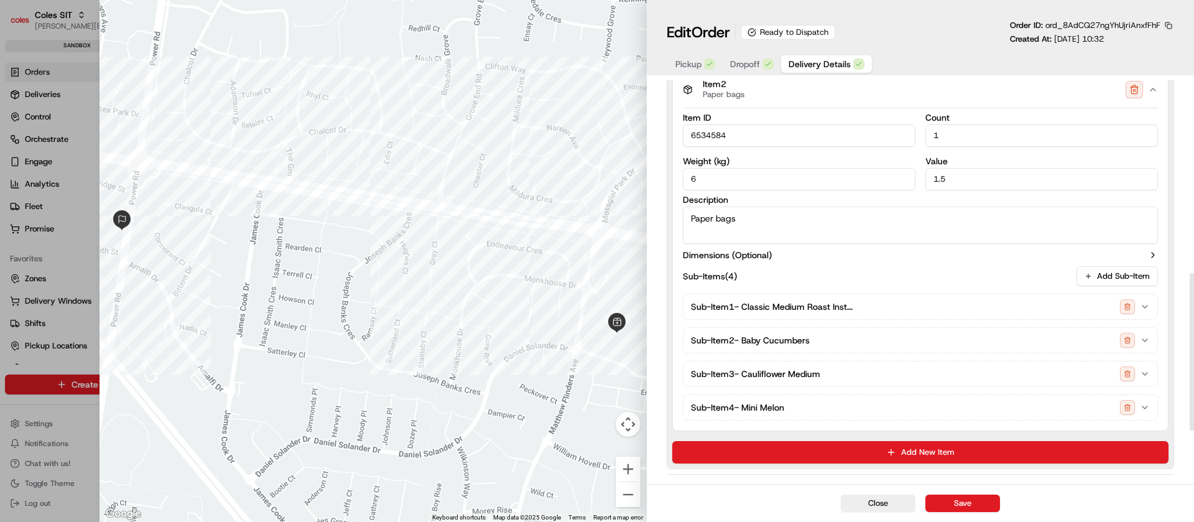
scroll to position [492, 0]
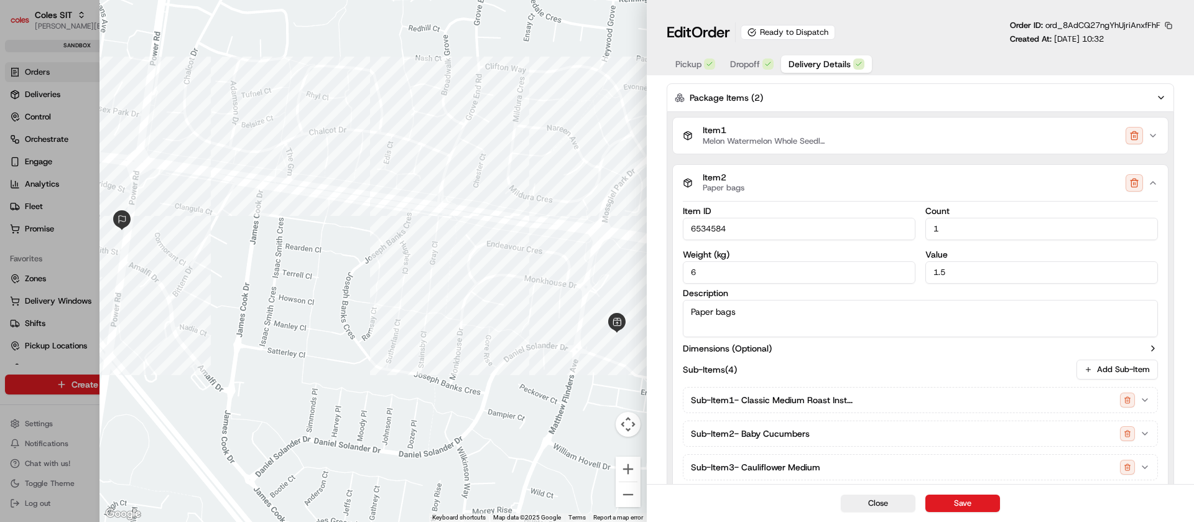
click at [939, 227] on input "1" at bounding box center [1041, 229] width 233 height 22
click at [888, 504] on button "Close" at bounding box center [878, 502] width 75 height 17
type input "1"
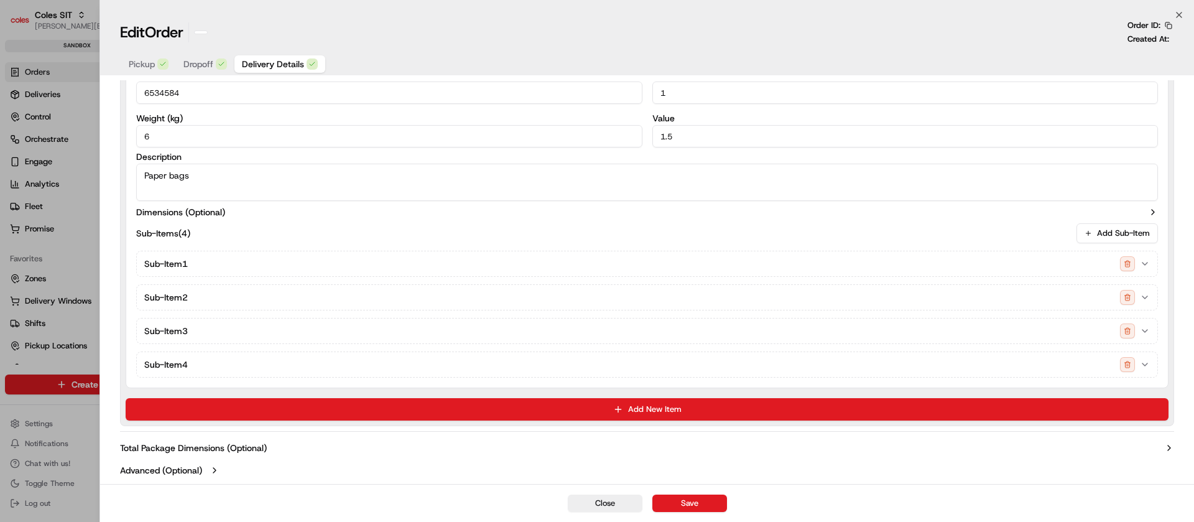
scroll to position [491, 0]
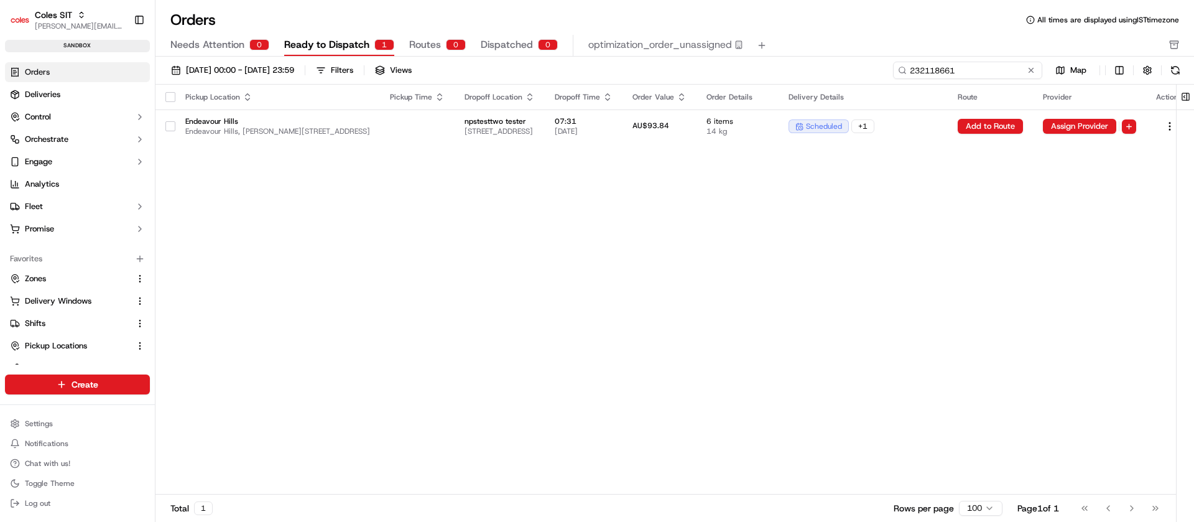
click at [959, 64] on input "232118661" at bounding box center [967, 70] width 149 height 17
click at [957, 68] on input "232118661" at bounding box center [967, 70] width 149 height 17
click at [778, 130] on td "6 items 14 kg" at bounding box center [737, 126] width 82 height 34
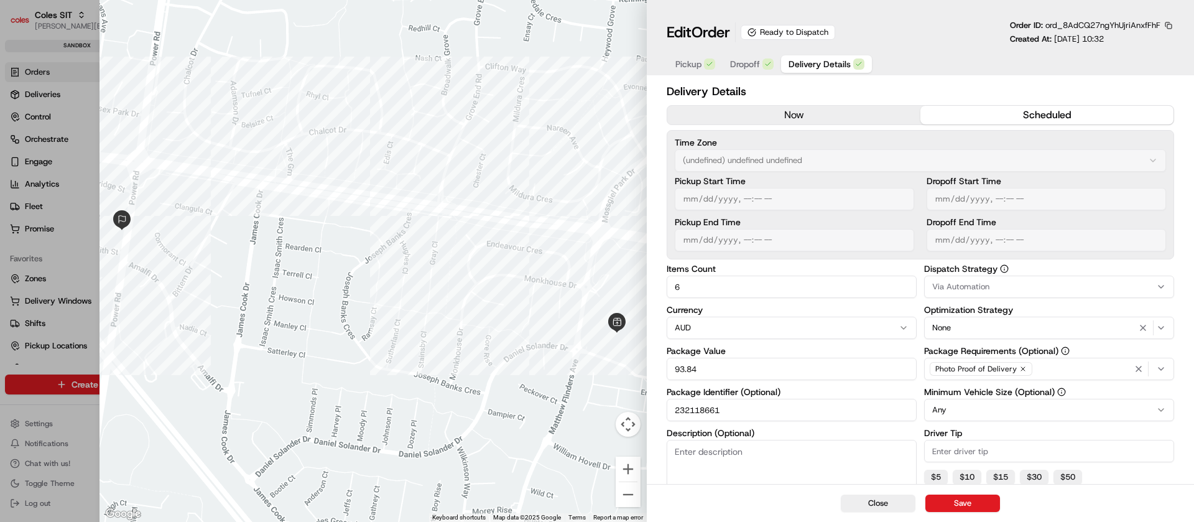
scroll to position [178, 0]
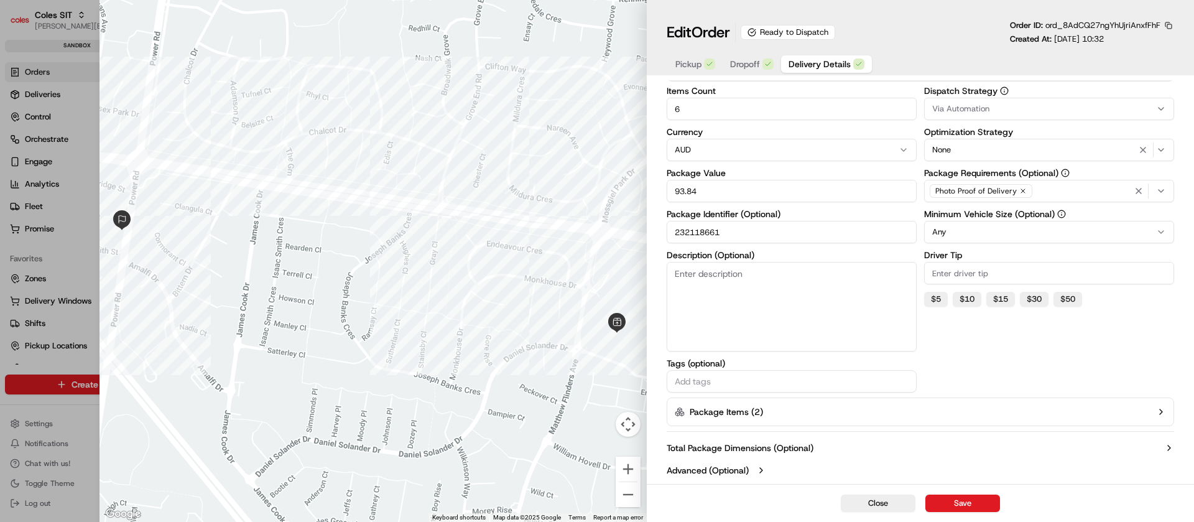
click at [873, 409] on button "Package Items ( 2 )" at bounding box center [920, 411] width 507 height 29
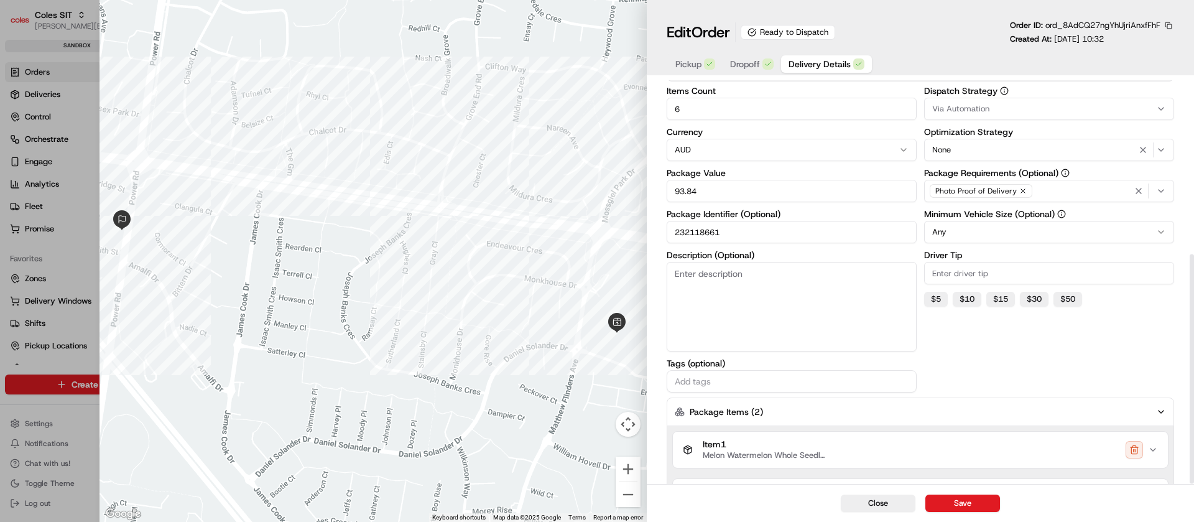
scroll to position [305, 0]
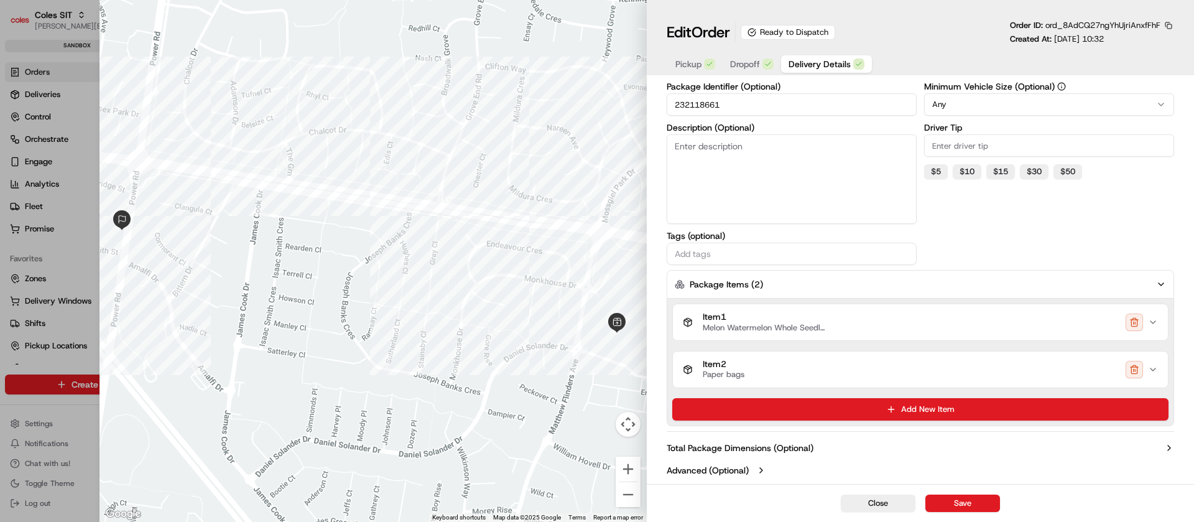
click at [860, 378] on div "Item 2 Paper bags" at bounding box center [915, 369] width 465 height 21
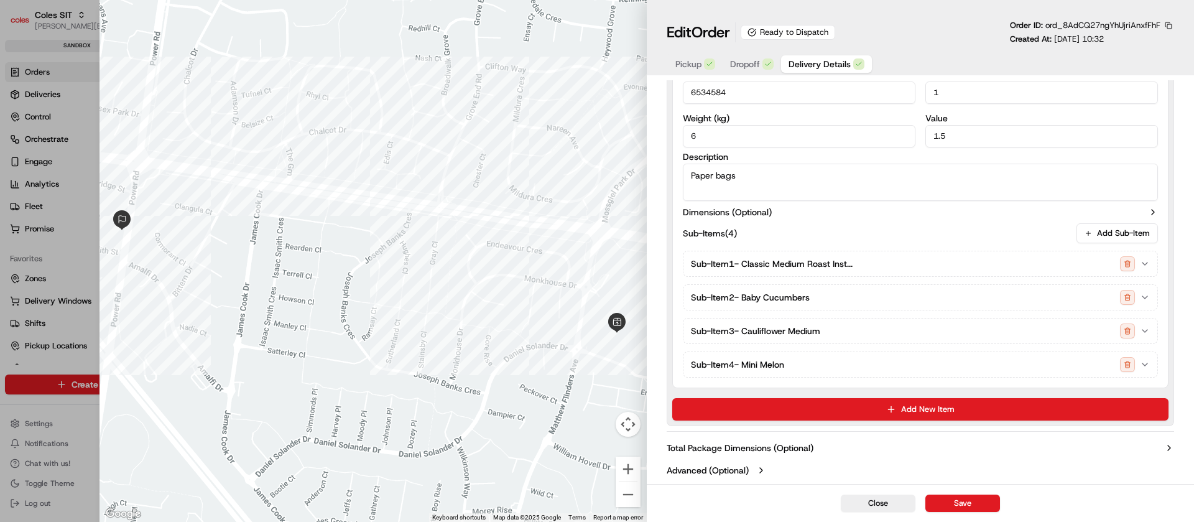
scroll to position [162, 0]
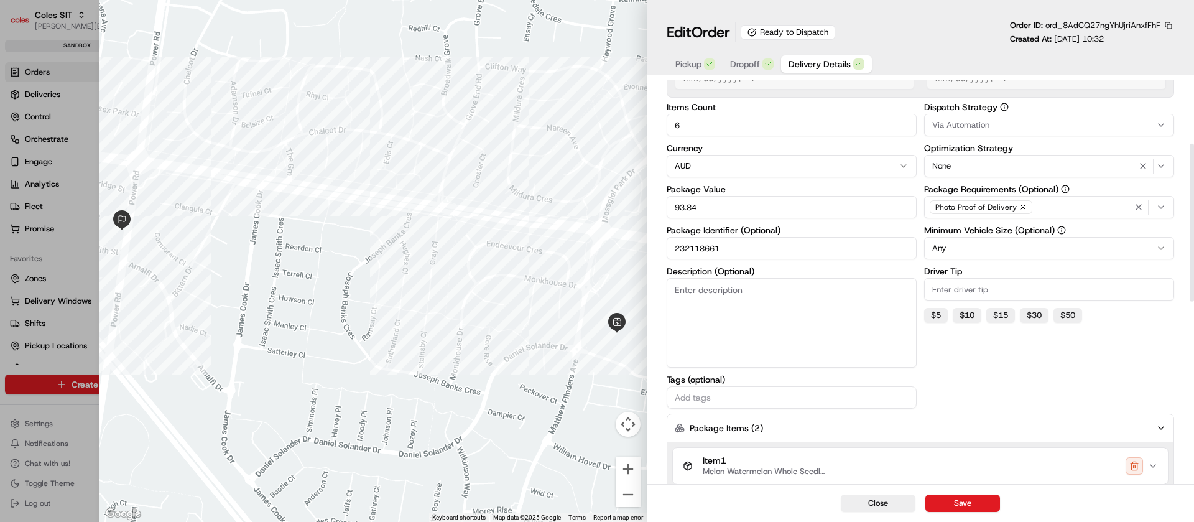
click at [886, 506] on button "Close" at bounding box center [878, 502] width 75 height 17
type input "1"
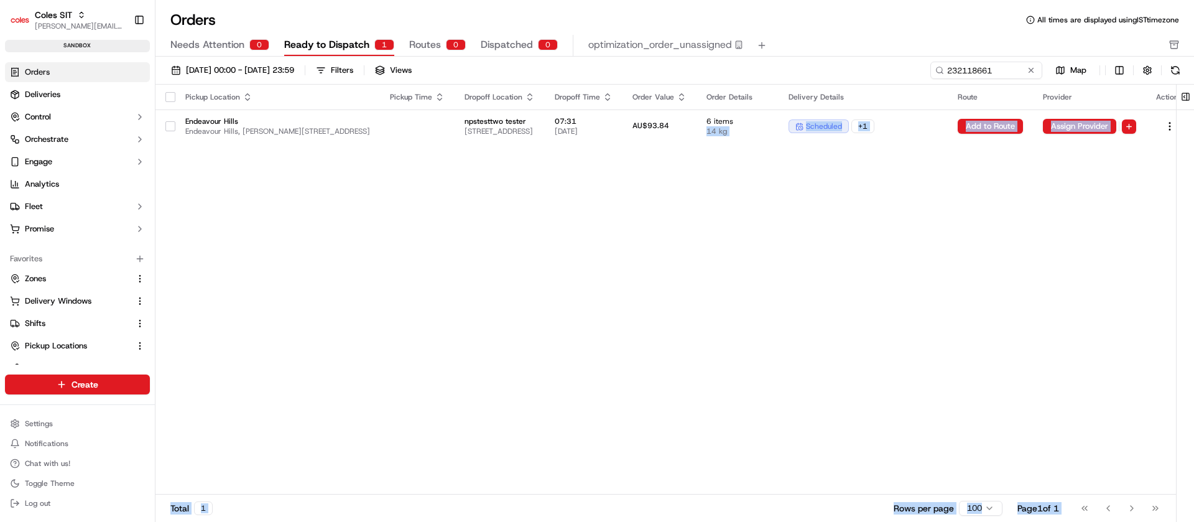
drag, startPoint x: 1193, startPoint y: 376, endPoint x: 1193, endPoint y: 558, distance: 182.2
click at [1193, 521] on html "Coles SIT [PERSON_NAME][EMAIL_ADDRESS][DOMAIN_NAME] Toggle Sidebar sandbox Orde…" at bounding box center [597, 261] width 1194 height 522
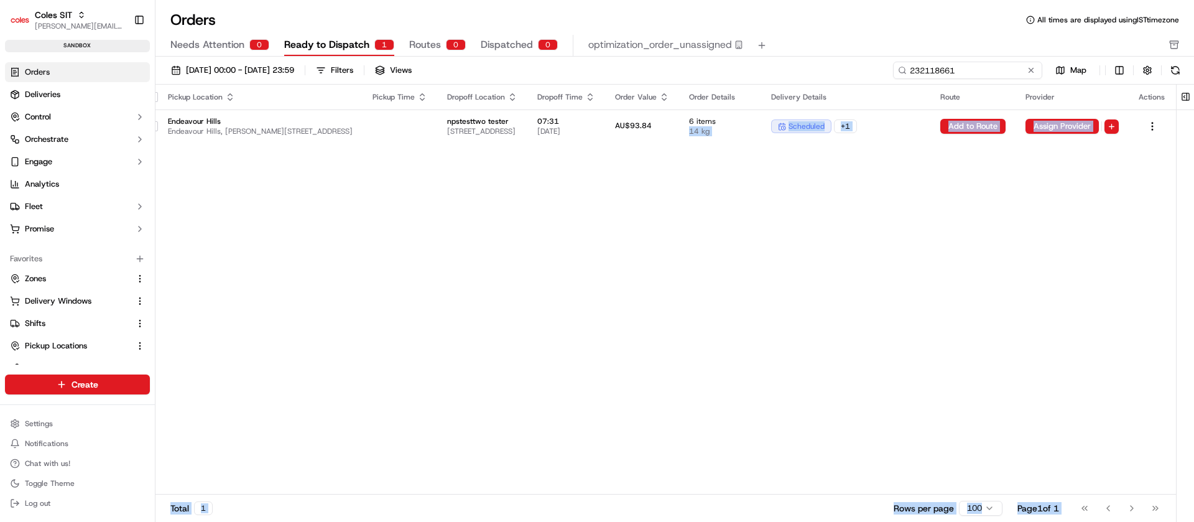
click at [983, 72] on input "232118661" at bounding box center [967, 70] width 149 height 17
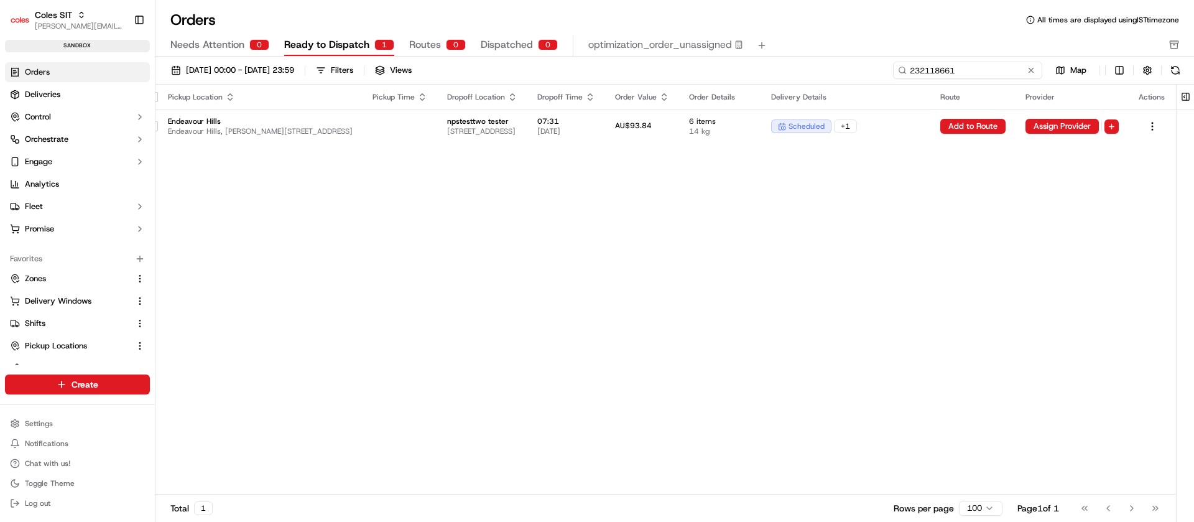
click at [983, 72] on input "232118661" at bounding box center [967, 70] width 149 height 17
paste input "387"
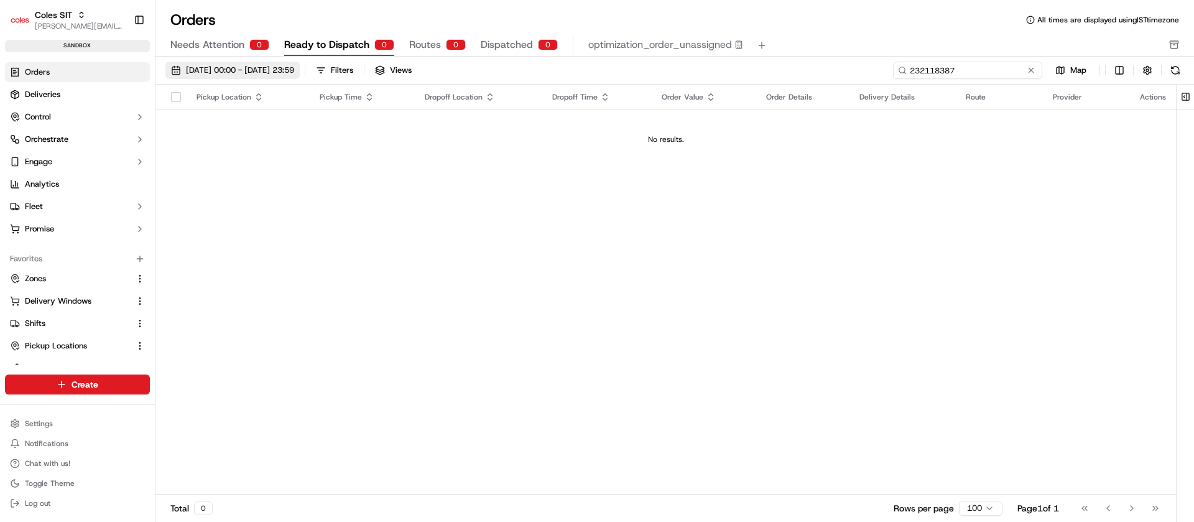
type input "232118387"
click at [294, 72] on span "[DATE] 00:00 - [DATE] 23:59" at bounding box center [240, 70] width 108 height 11
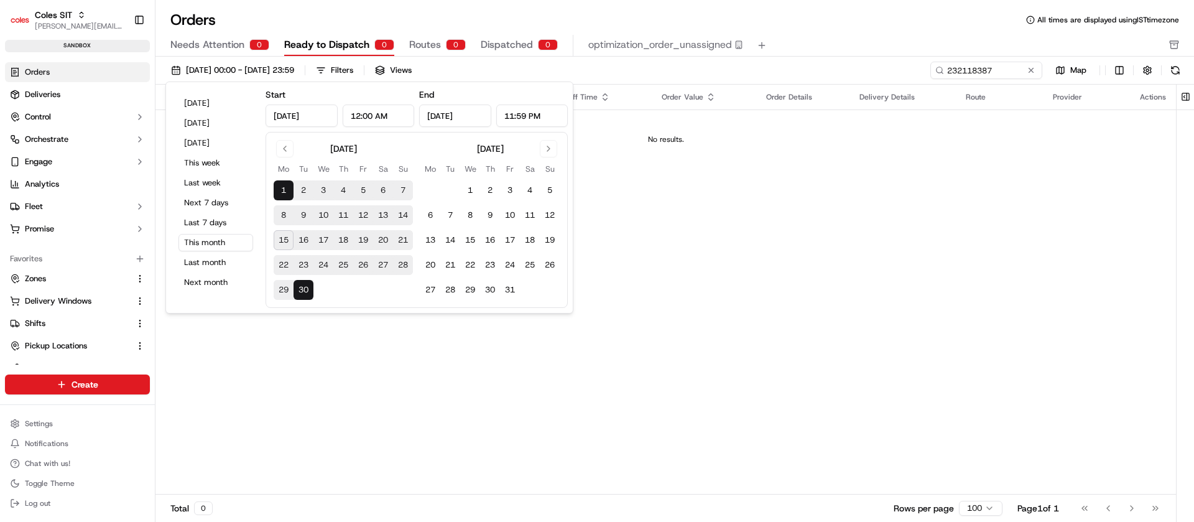
click at [695, 258] on div "Pickup Location Pickup Time Dropoff Location Dropoff Time Order Value Order Det…" at bounding box center [665, 290] width 1020 height 410
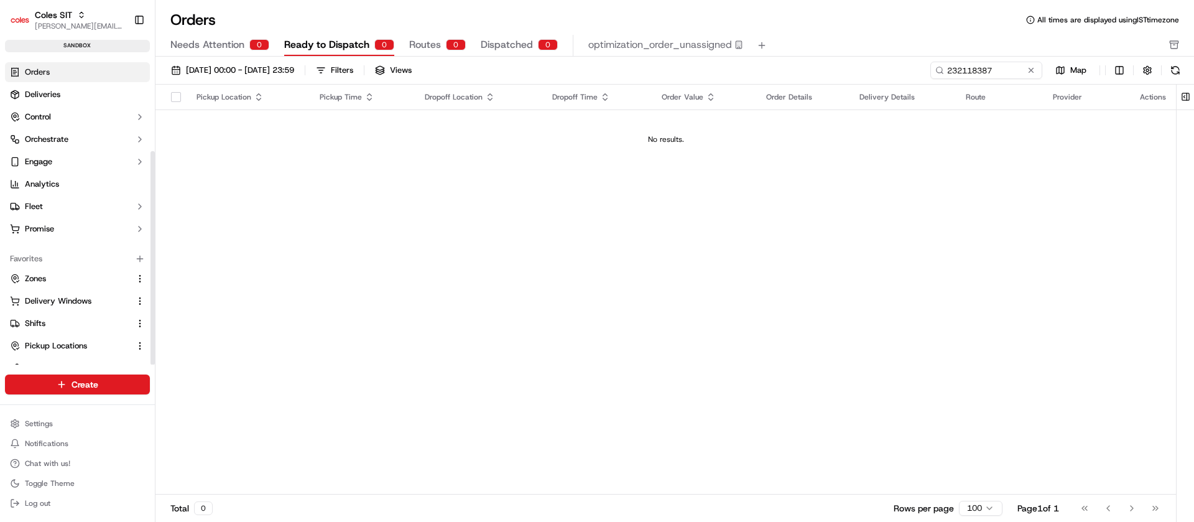
scroll to position [135, 0]
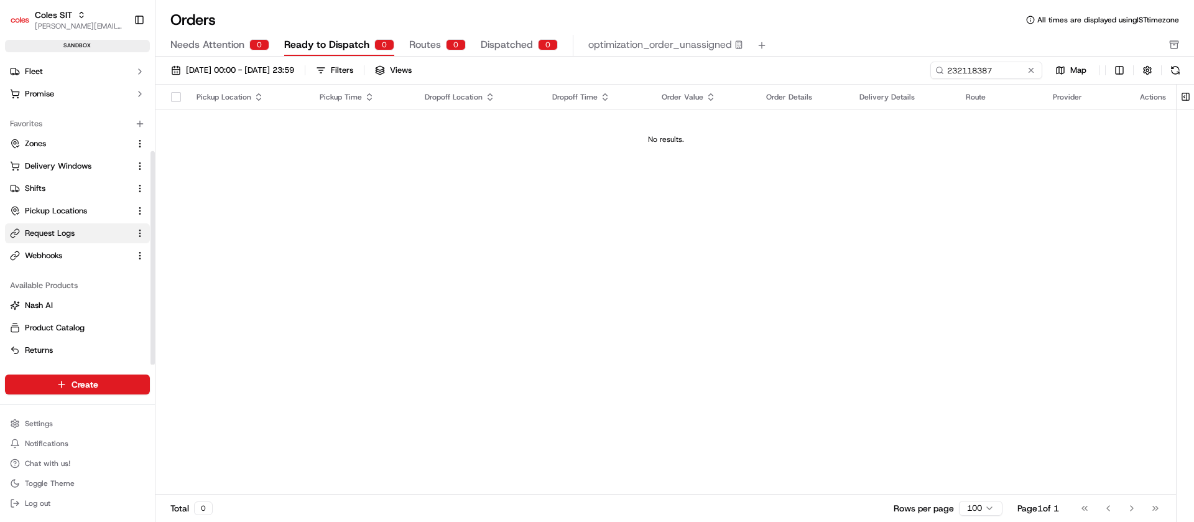
click at [52, 236] on span "Request Logs" at bounding box center [50, 233] width 50 height 11
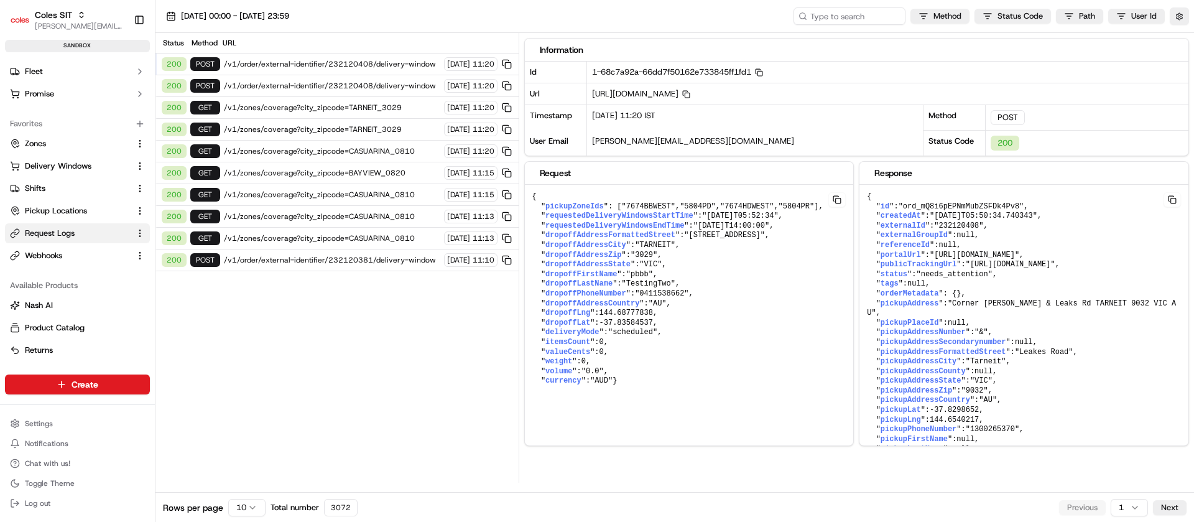
click at [615, 238] on pre "{ " pickupZoneIds ": [ "7674BBWEST" , "5804PD" , "7674HDWEST" , "5804PR" ], " r…" at bounding box center [689, 289] width 329 height 209
drag, startPoint x: 615, startPoint y: 238, endPoint x: 615, endPoint y: 246, distance: 7.5
click at [615, 245] on pre "{ " pickupZoneIds ": [ "7674BBWEST" , "5804PD" , "7674HDWEST" , "5804PR" ], " r…" at bounding box center [689, 289] width 329 height 209
click at [149, 63] on button "Fleet" at bounding box center [77, 72] width 145 height 20
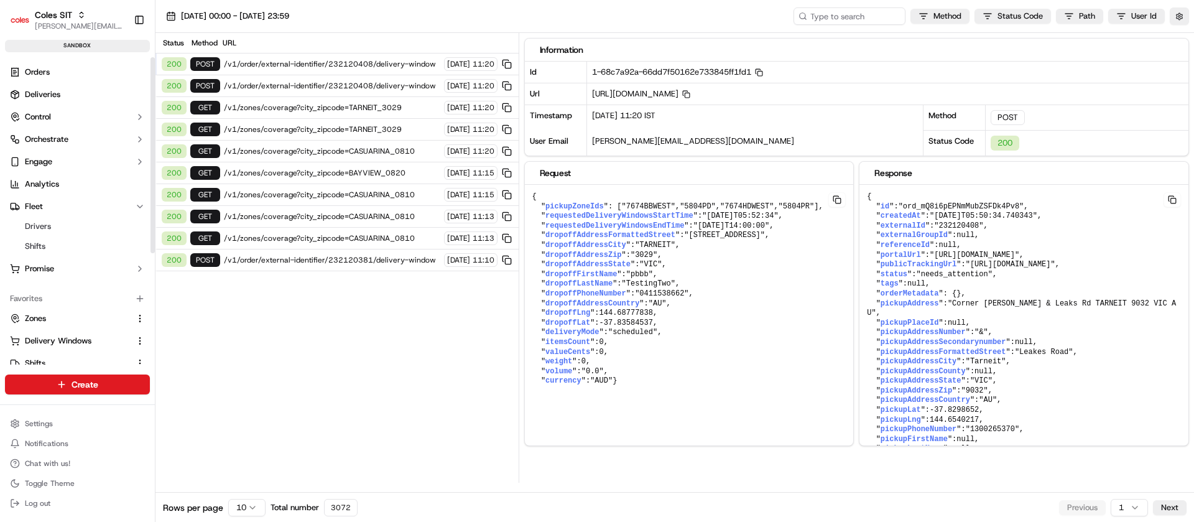
drag, startPoint x: 152, startPoint y: 152, endPoint x: 162, endPoint y: 60, distance: 92.5
click at [155, 60] on div at bounding box center [152, 155] width 4 height 196
click at [85, 72] on link "Orders" at bounding box center [77, 72] width 145 height 20
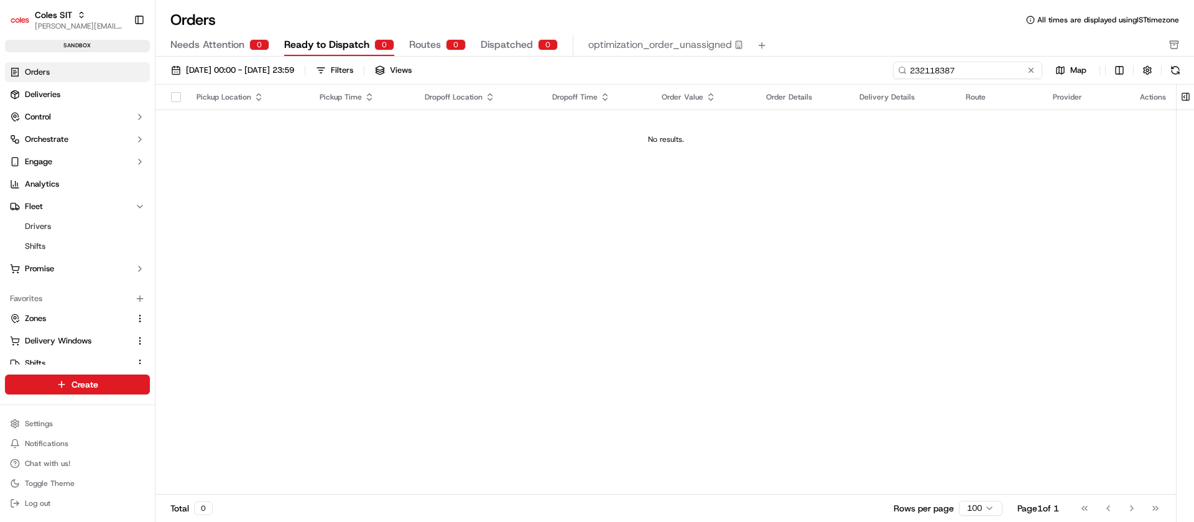
click at [982, 68] on input "232118387" at bounding box center [967, 70] width 149 height 17
click at [984, 73] on input "232118387" at bounding box center [967, 70] width 149 height 17
paste input "21010"
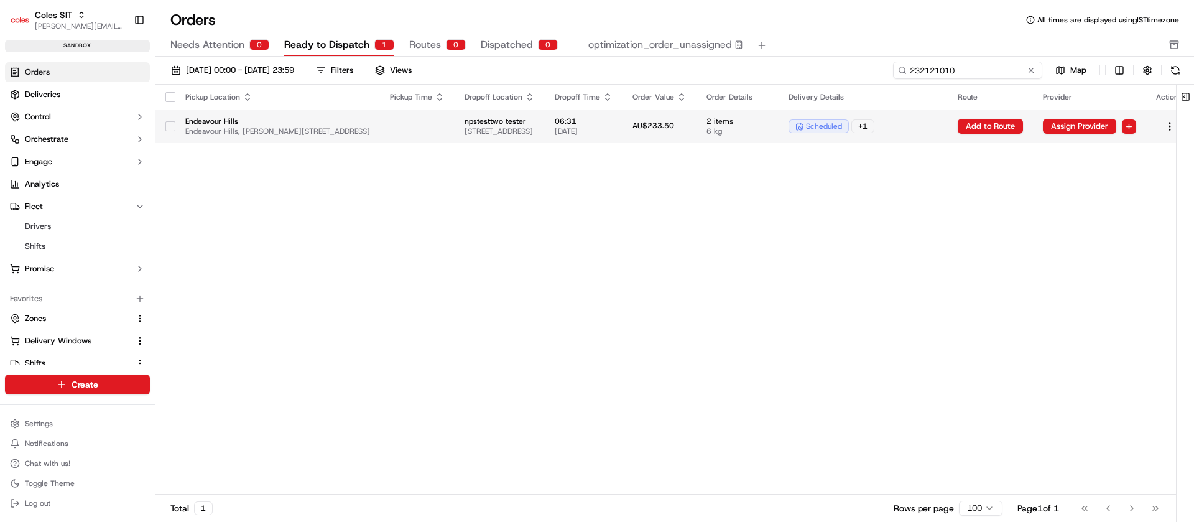
type input "232121010"
click at [622, 128] on td "06:31 17/09/2025" at bounding box center [584, 126] width 78 height 34
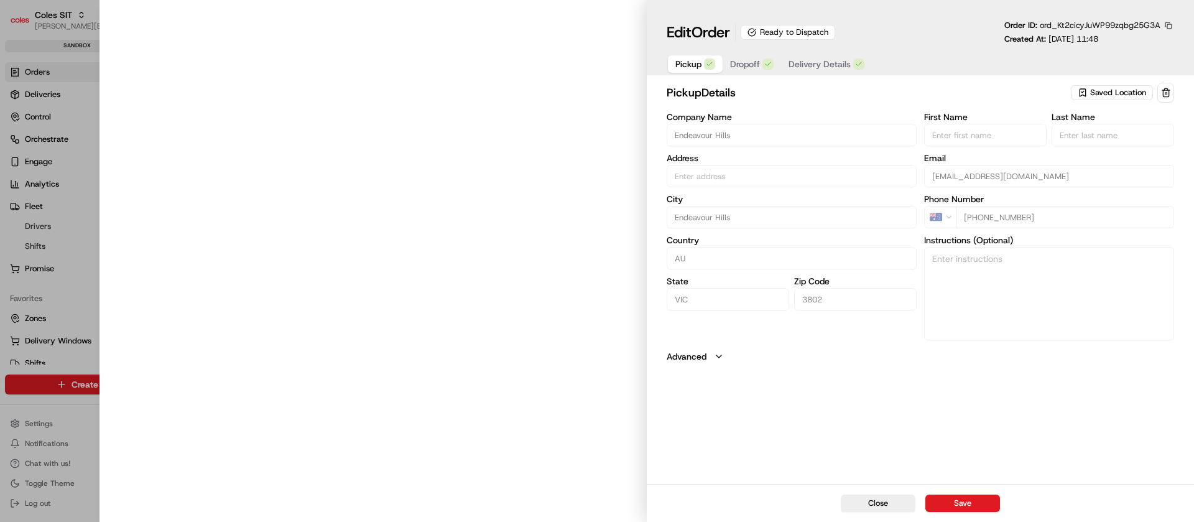
type input "Endeavour Hills, [PERSON_NAME][STREET_ADDRESS]"
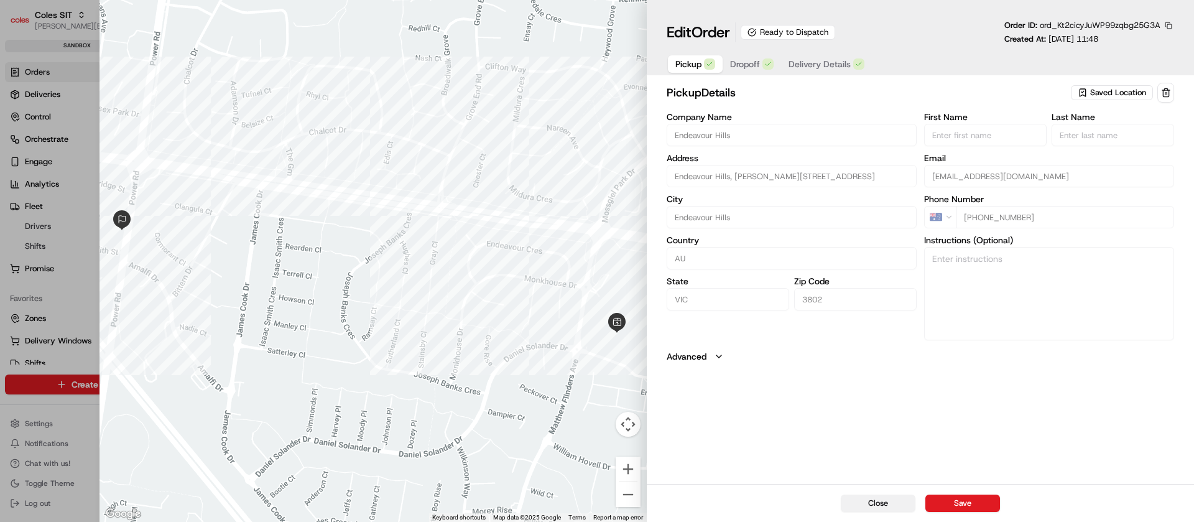
click at [898, 511] on button "Close" at bounding box center [878, 502] width 75 height 17
type input "+1"
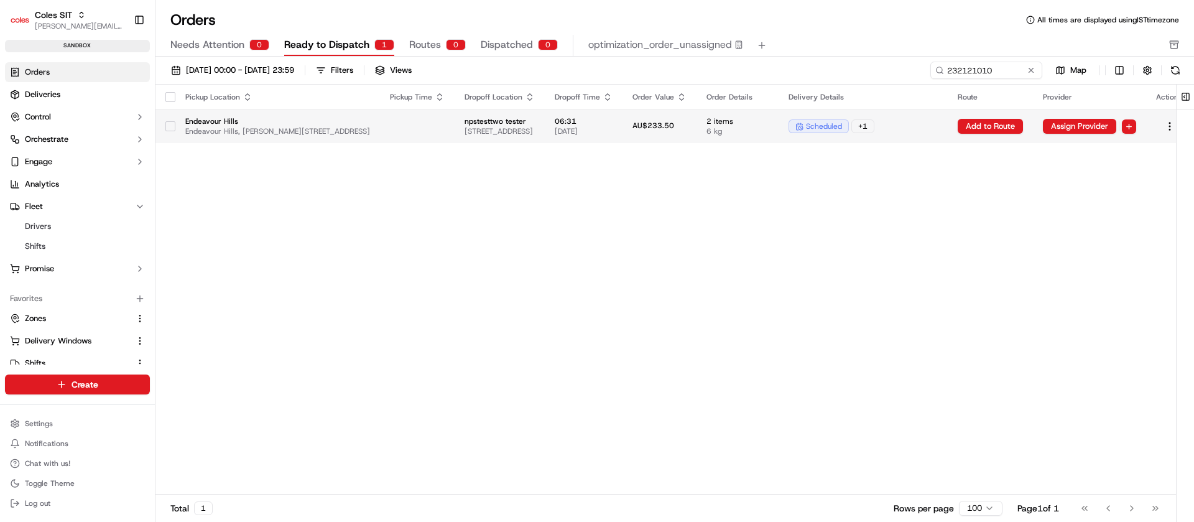
click at [769, 124] on span "2 items" at bounding box center [737, 121] width 62 height 10
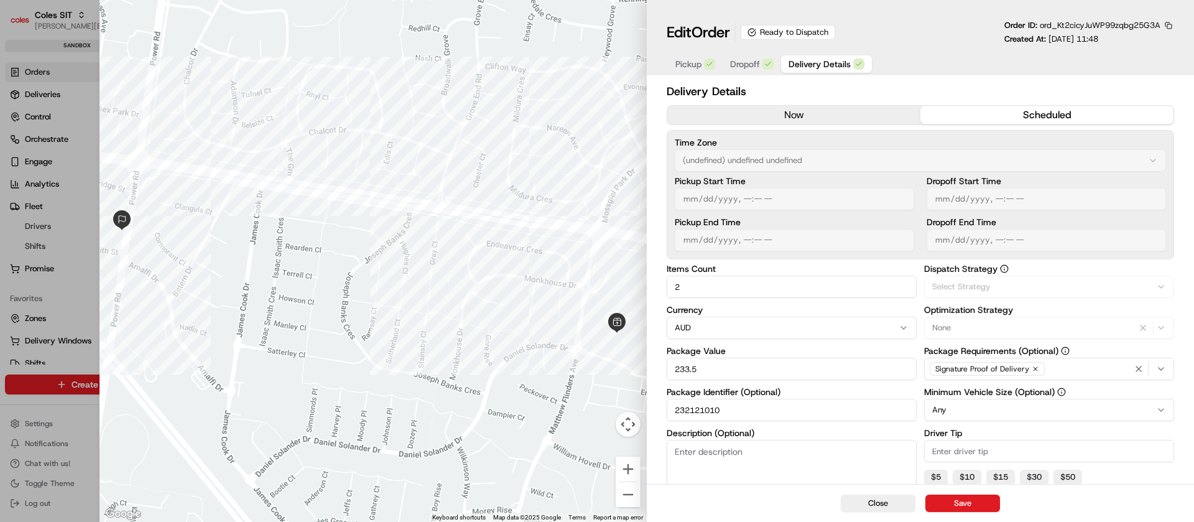
click at [837, 65] on span "Delivery Details" at bounding box center [819, 64] width 62 height 12
click at [884, 510] on button "Close" at bounding box center [878, 502] width 75 height 17
type input "1"
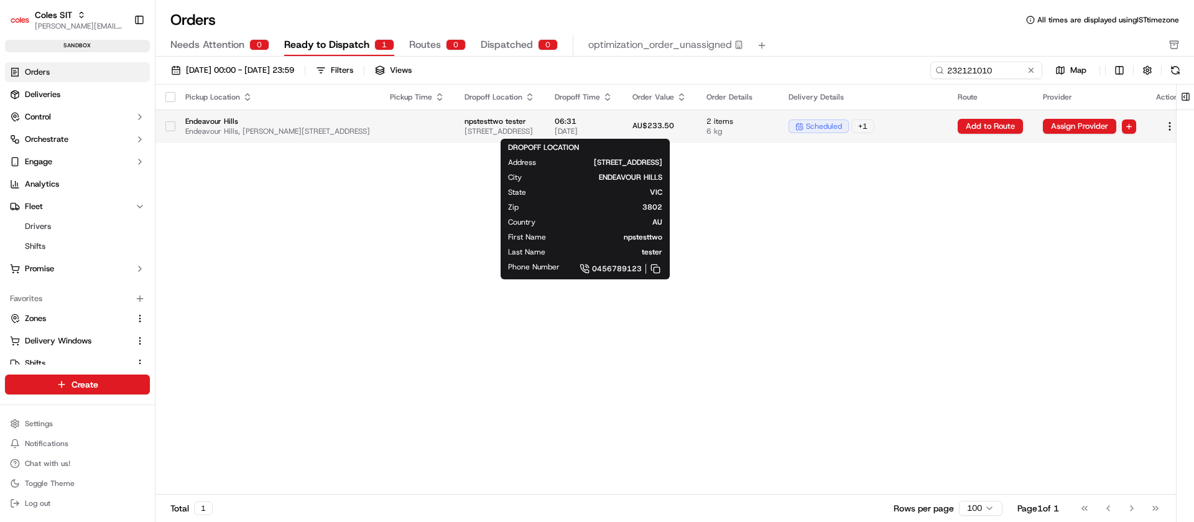
click at [535, 134] on span "[STREET_ADDRESS]" at bounding box center [499, 131] width 70 height 10
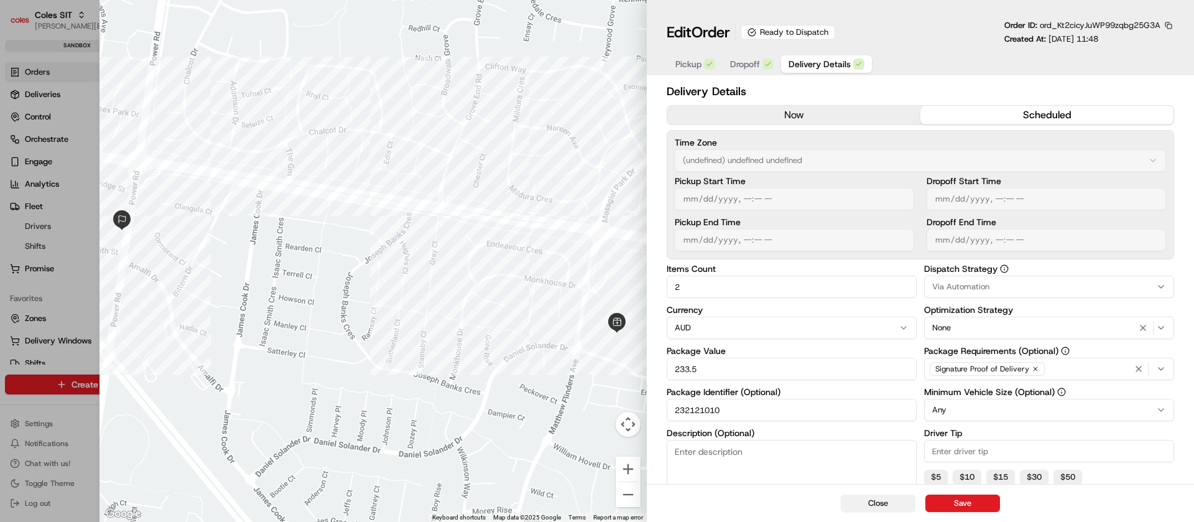
click at [864, 501] on button "Close" at bounding box center [878, 502] width 75 height 17
type input "1"
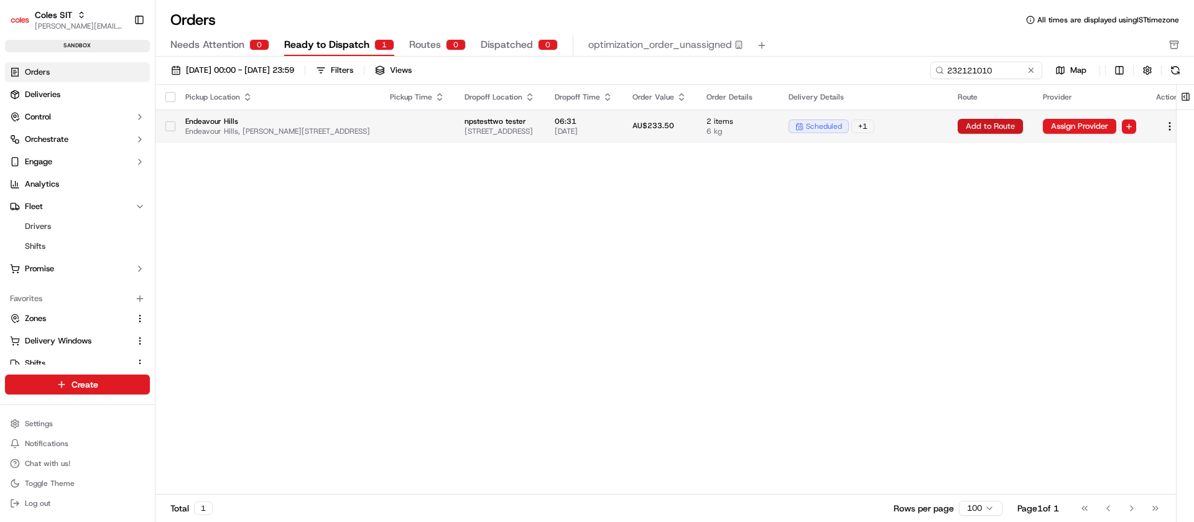
click at [1023, 125] on button "Add to Route" at bounding box center [990, 126] width 65 height 15
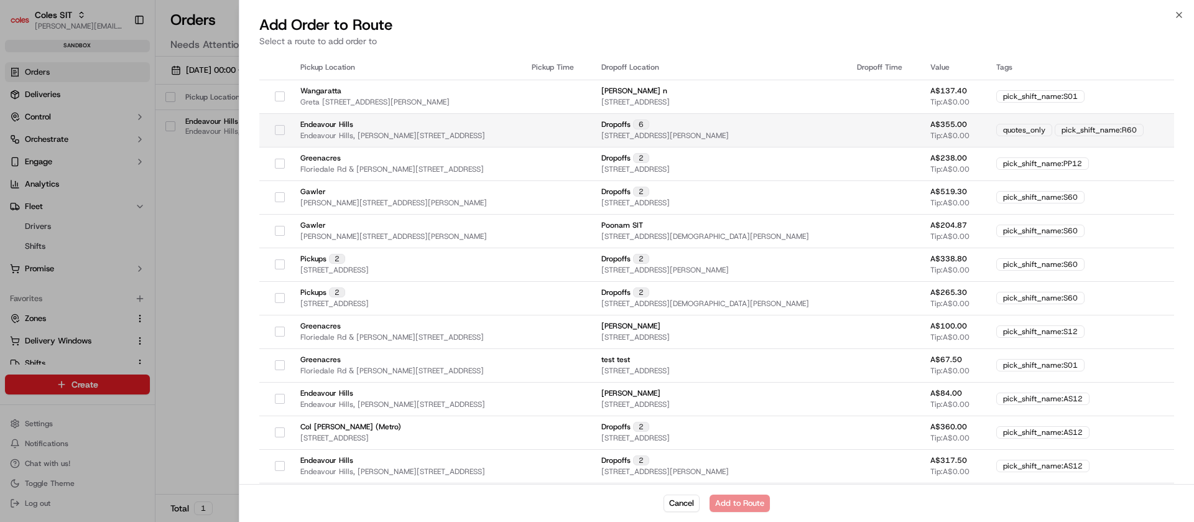
click at [286, 133] on div at bounding box center [279, 130] width 21 height 20
click at [278, 127] on button "button" at bounding box center [280, 130] width 10 height 10
click at [728, 498] on div "Cancel Add to Route" at bounding box center [716, 503] width 954 height 38
click at [279, 126] on button "button" at bounding box center [280, 130] width 10 height 10
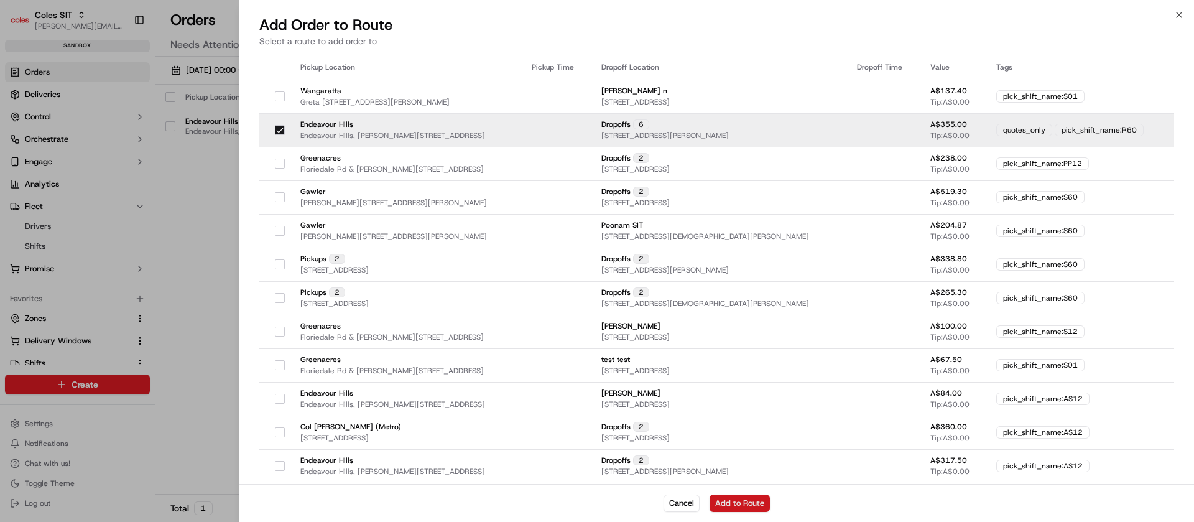
click at [728, 501] on button "Add to Route" at bounding box center [739, 502] width 60 height 17
click at [688, 501] on button "Cancel" at bounding box center [681, 502] width 36 height 17
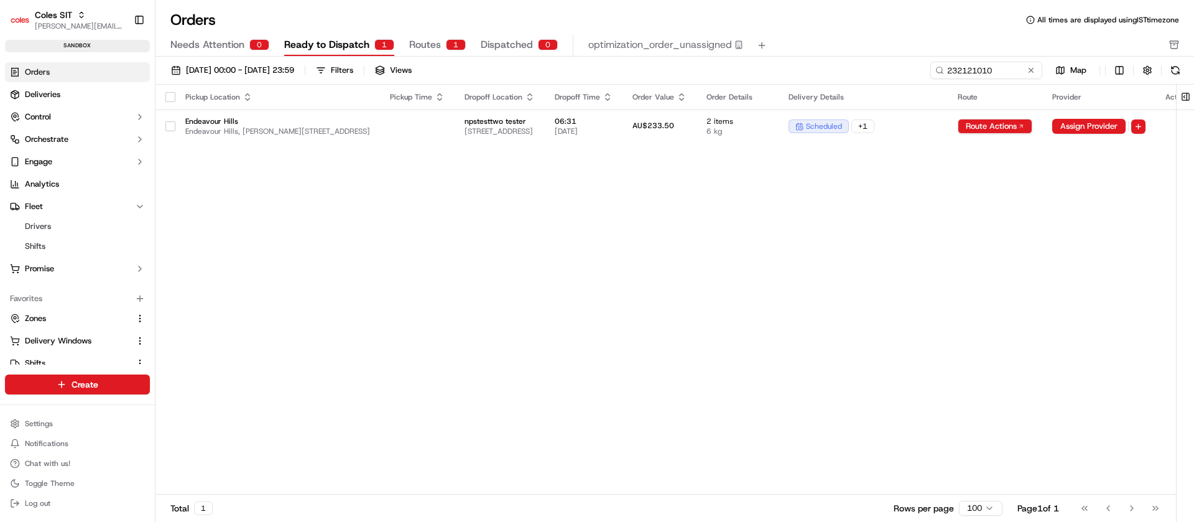
click at [688, 501] on div "Total 1 Rows per page 100 Page 1 of 1 Go to first page Go to previous page Go t…" at bounding box center [665, 508] width 1020 height 28
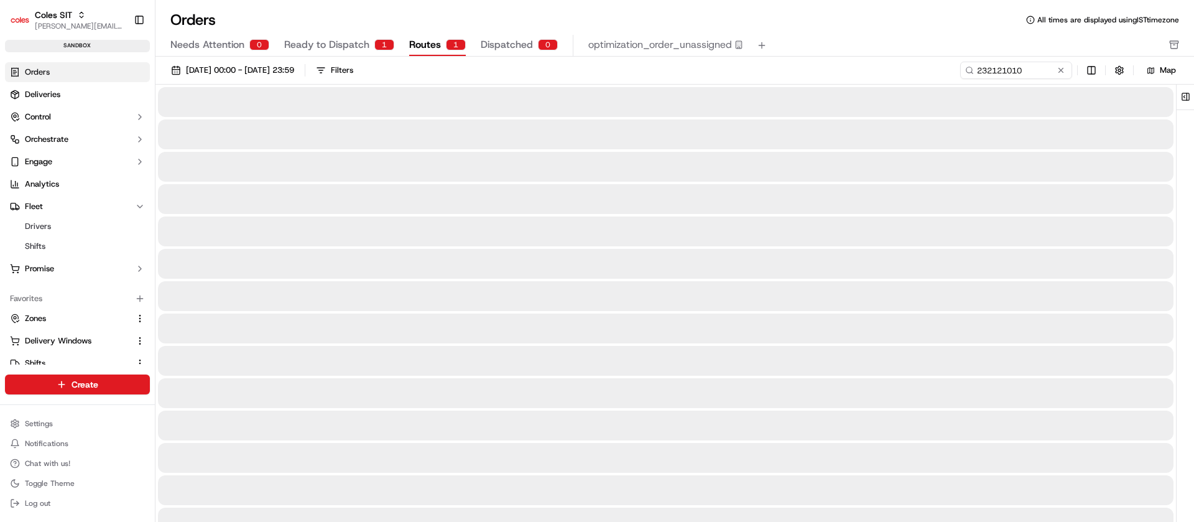
click at [446, 49] on div "1" at bounding box center [456, 44] width 20 height 11
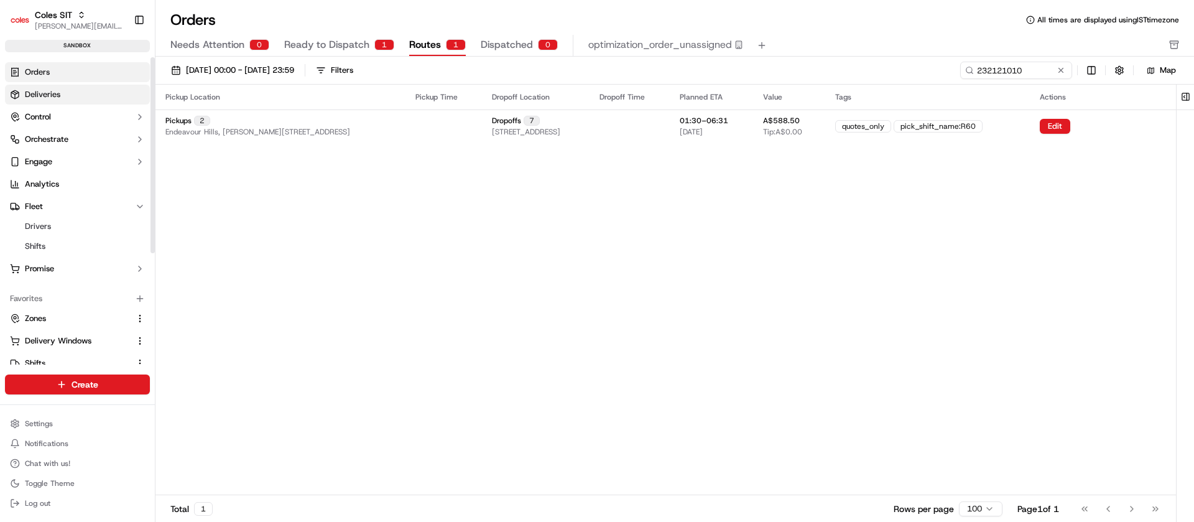
click at [51, 96] on span "Deliveries" at bounding box center [42, 94] width 35 height 11
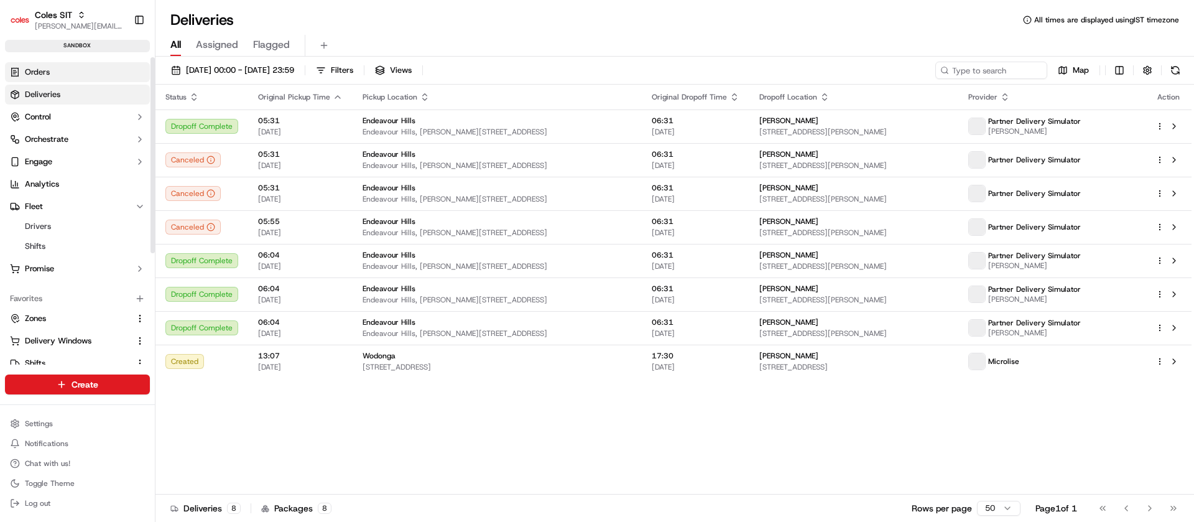
click at [56, 72] on link "Orders" at bounding box center [77, 72] width 145 height 20
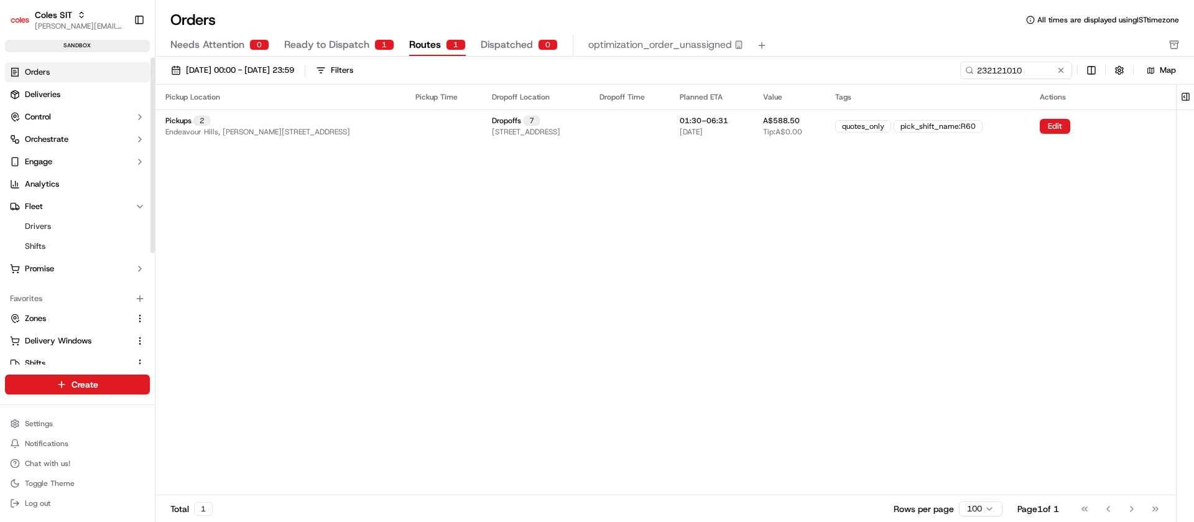
click at [56, 72] on link "Orders" at bounding box center [77, 72] width 145 height 20
click at [42, 314] on span "Zones" at bounding box center [35, 318] width 21 height 11
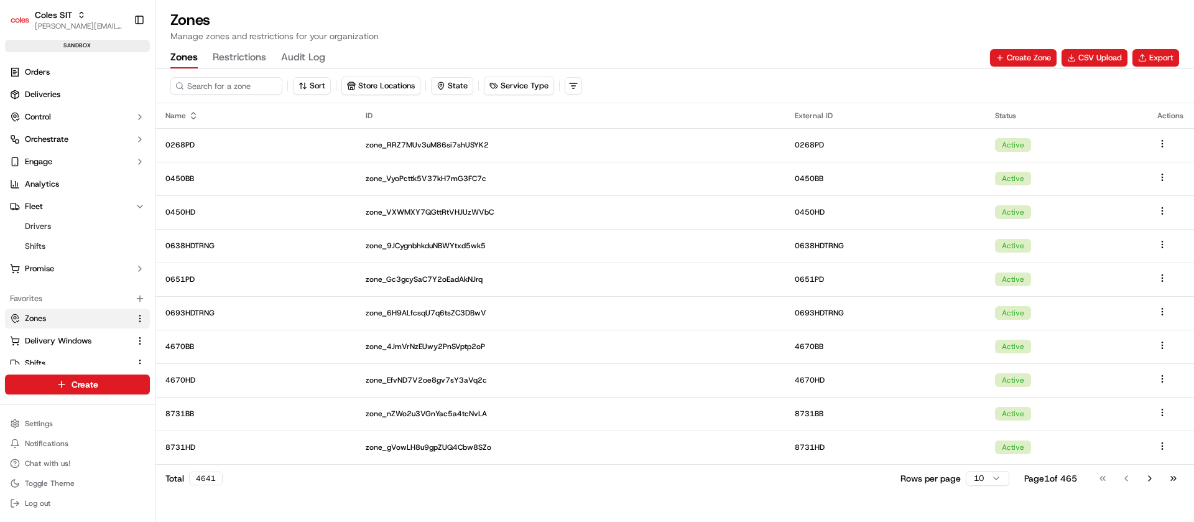
click at [233, 57] on button "Restrictions" at bounding box center [239, 57] width 53 height 21
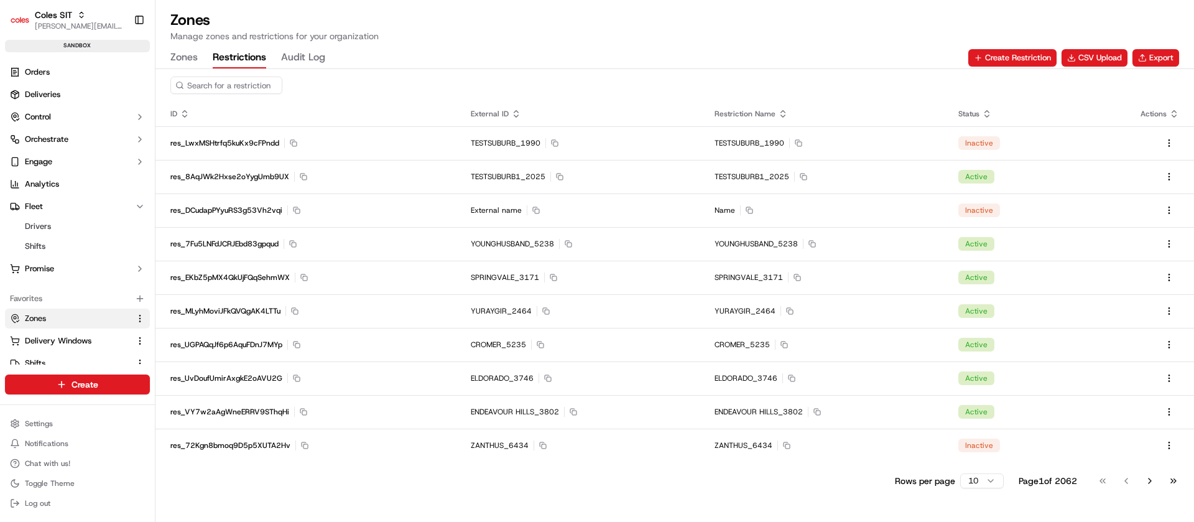
click at [233, 57] on button "Restrictions" at bounding box center [239, 57] width 53 height 21
click at [1096, 65] on button "CSV Upload" at bounding box center [1094, 57] width 66 height 17
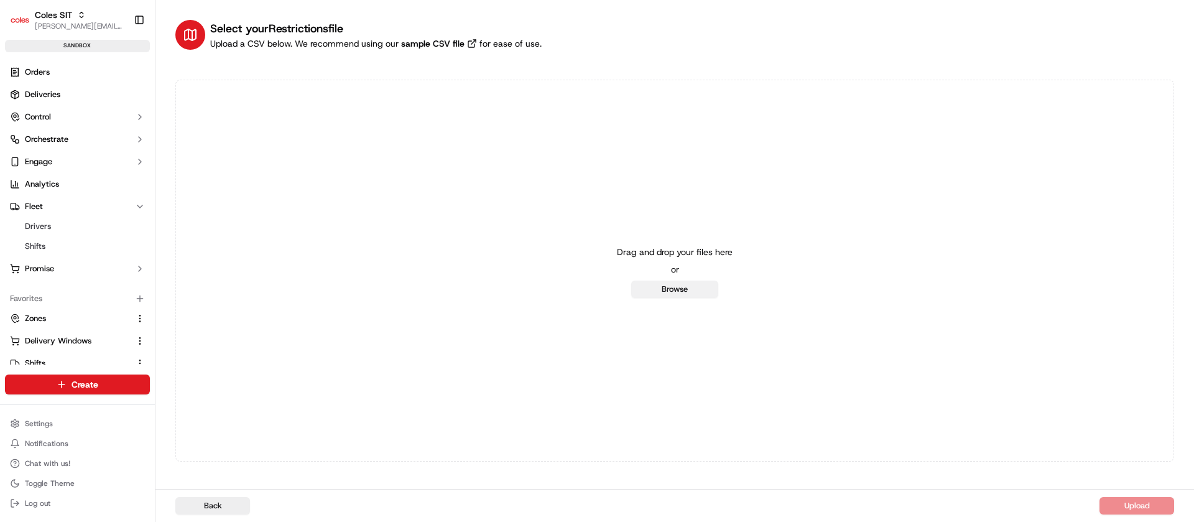
click at [695, 290] on button "Browse" at bounding box center [674, 288] width 87 height 17
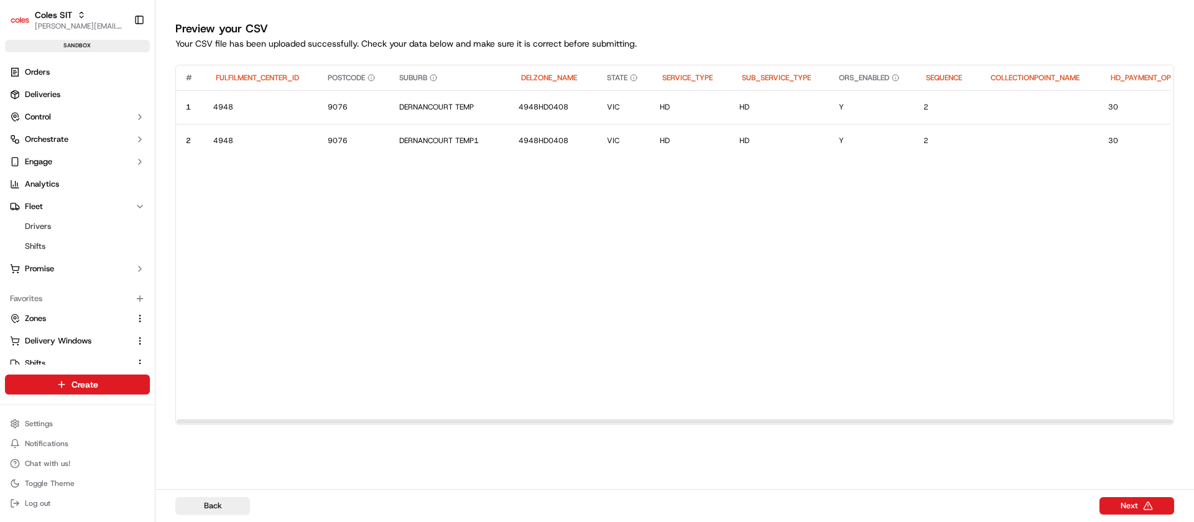
drag, startPoint x: 763, startPoint y: 415, endPoint x: 1097, endPoint y: 419, distance: 333.9
click at [1097, 419] on div "# FULFILMENT_CENTER_ID POSTCODE SUBURB DELZONE_NAME STATE SERVICE_TYPE SUB_SERV…" at bounding box center [674, 245] width 999 height 360
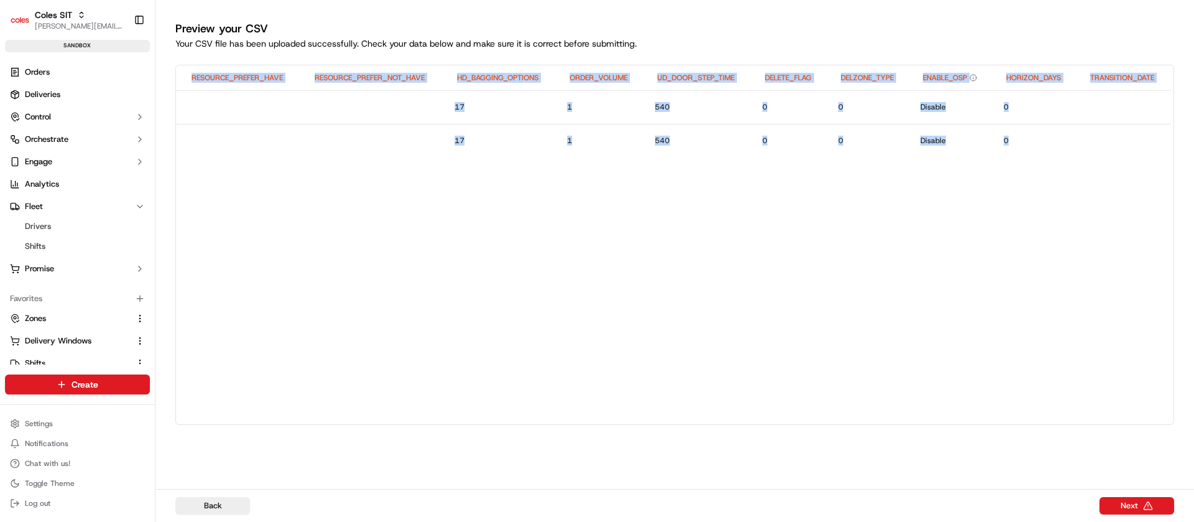
scroll to position [0, 1617]
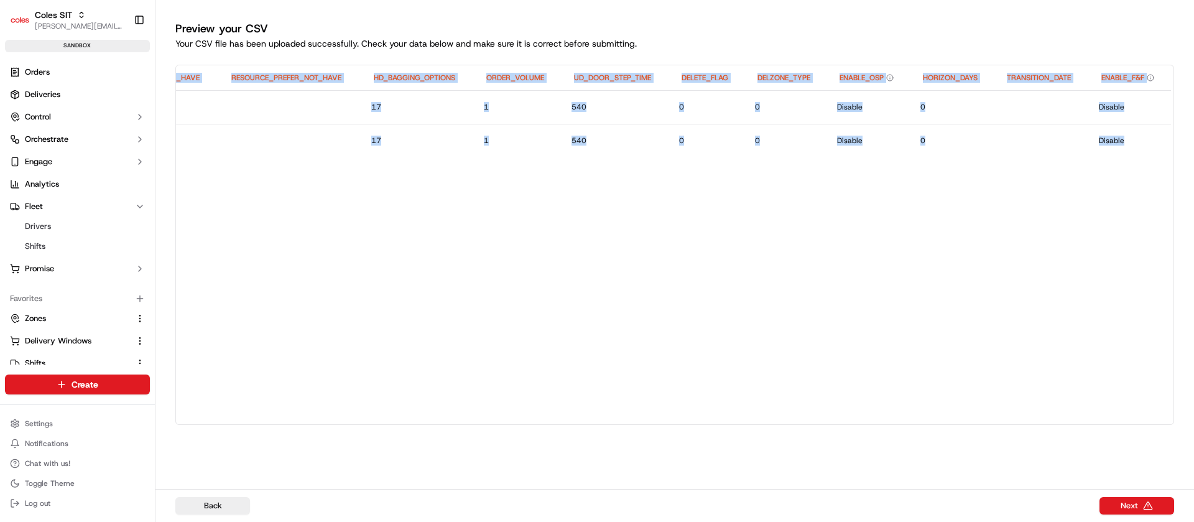
drag, startPoint x: 889, startPoint y: 184, endPoint x: 1193, endPoint y: 246, distance: 310.9
click at [1193, 246] on div "Preview your CSV Your CSV file has been uploaded successfully. Check your data …" at bounding box center [674, 240] width 1038 height 481
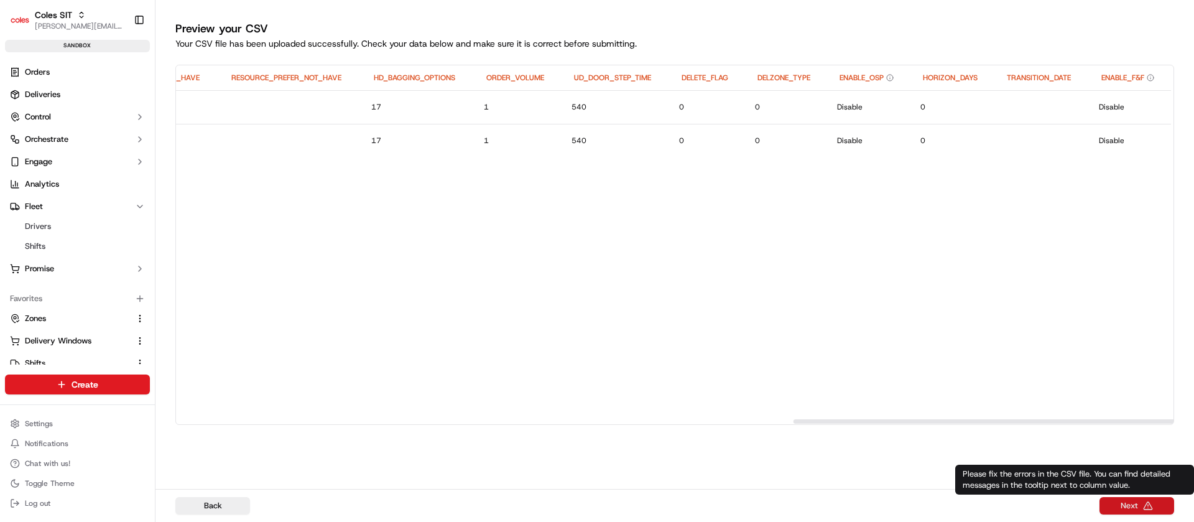
click at [1124, 504] on button "Next" at bounding box center [1136, 505] width 75 height 17
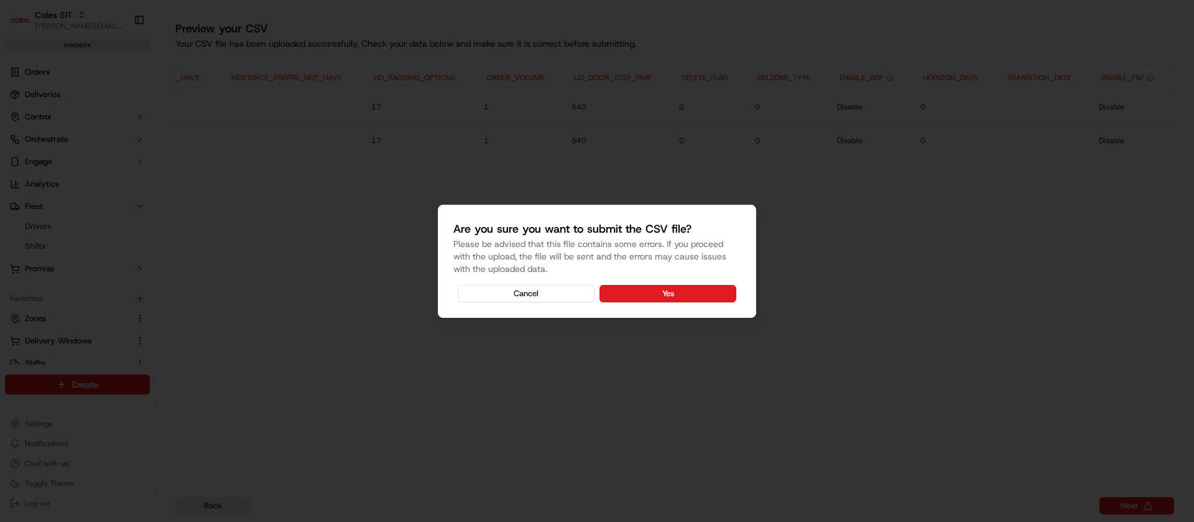
click at [679, 284] on div "Are you sure you want to submit the CSV file? Please be advised that this file …" at bounding box center [597, 261] width 318 height 113
click at [678, 290] on button "Yes" at bounding box center [667, 293] width 137 height 17
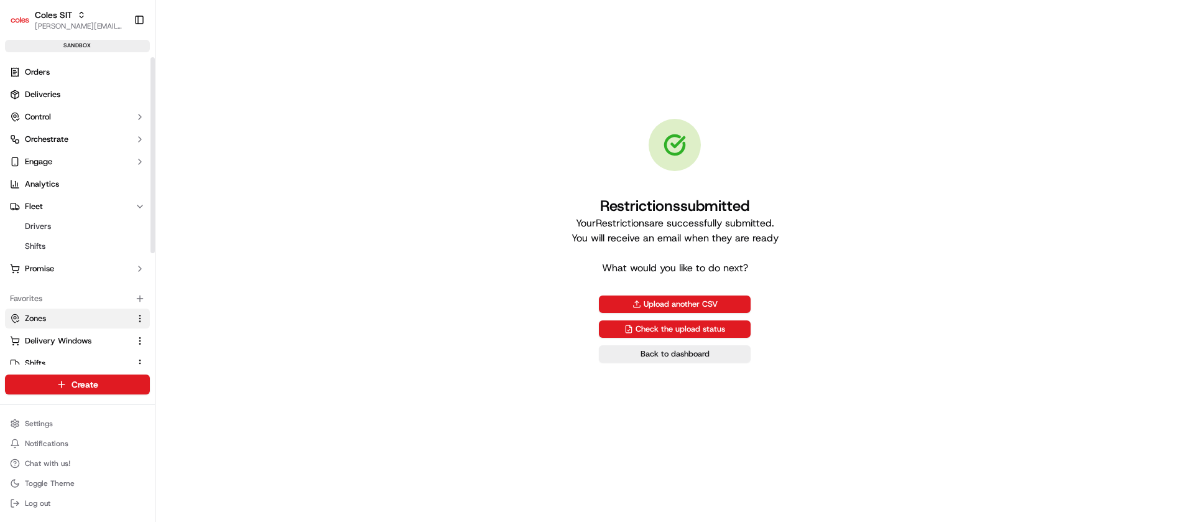
click at [60, 323] on button "Zones" at bounding box center [77, 318] width 145 height 20
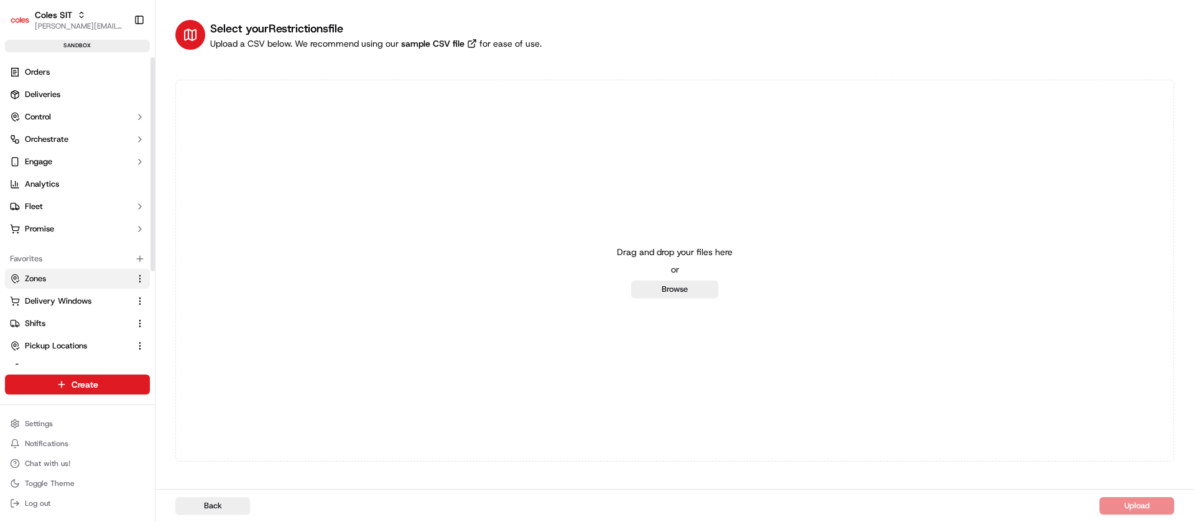
click at [19, 281] on icon at bounding box center [15, 279] width 10 height 10
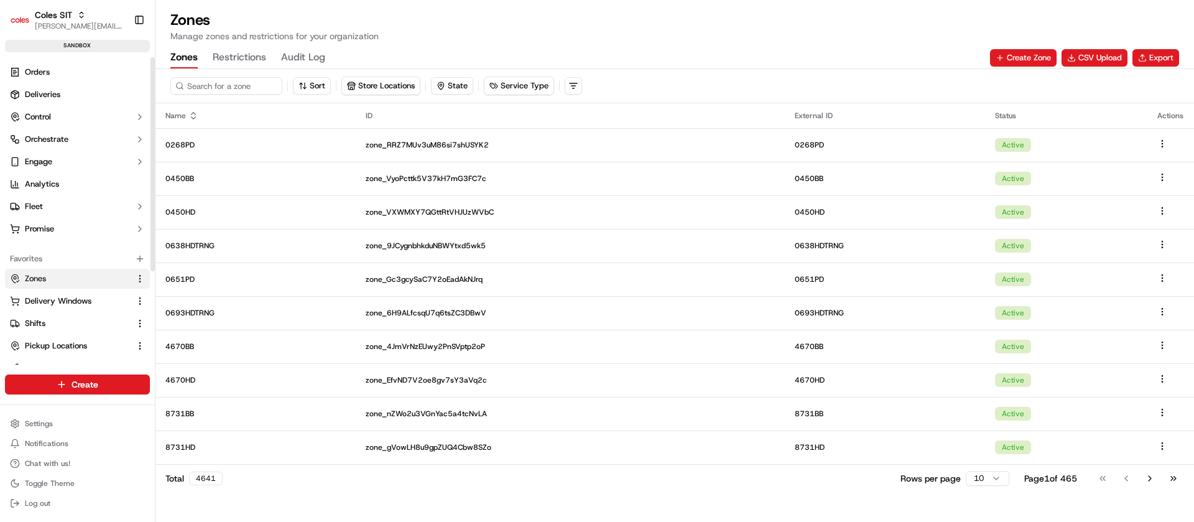
click at [35, 274] on span "Zones" at bounding box center [35, 278] width 21 height 11
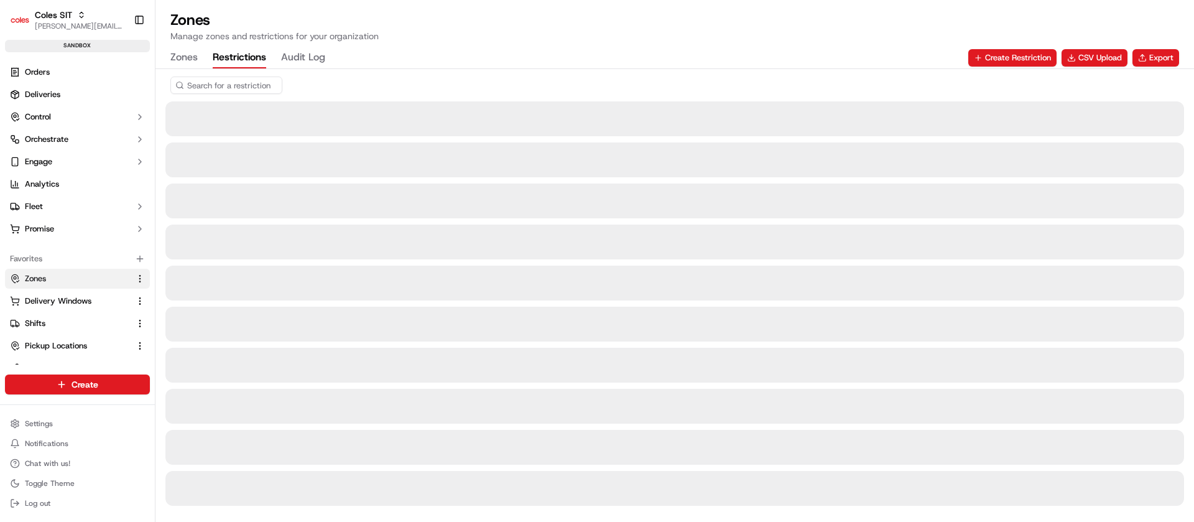
click at [241, 48] on button "Restrictions" at bounding box center [239, 57] width 53 height 21
click at [238, 54] on button "Restrictions" at bounding box center [239, 57] width 53 height 21
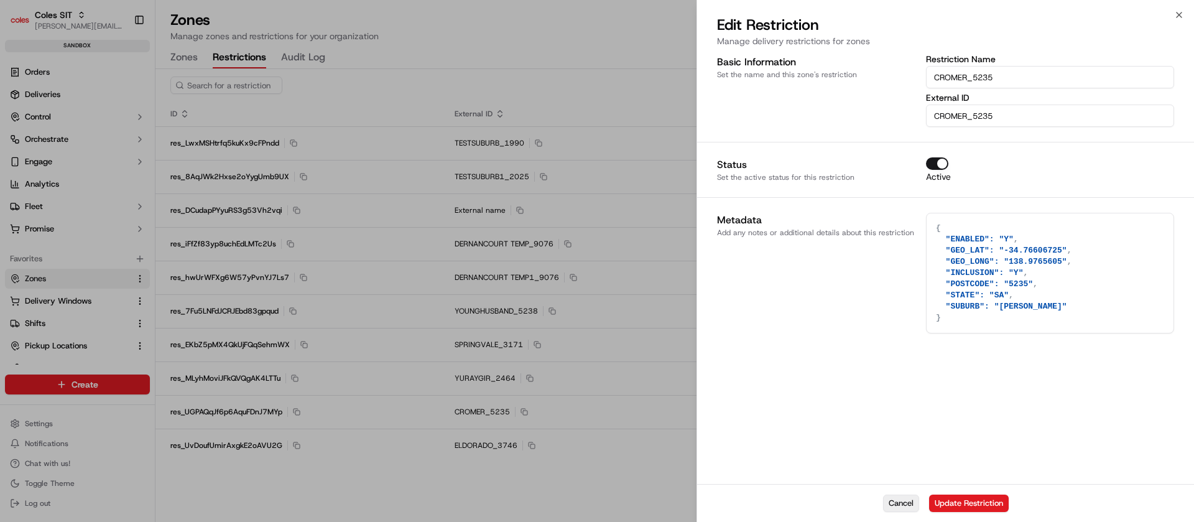
click at [905, 498] on button "Cancel" at bounding box center [901, 502] width 36 height 17
type textarea "{}"
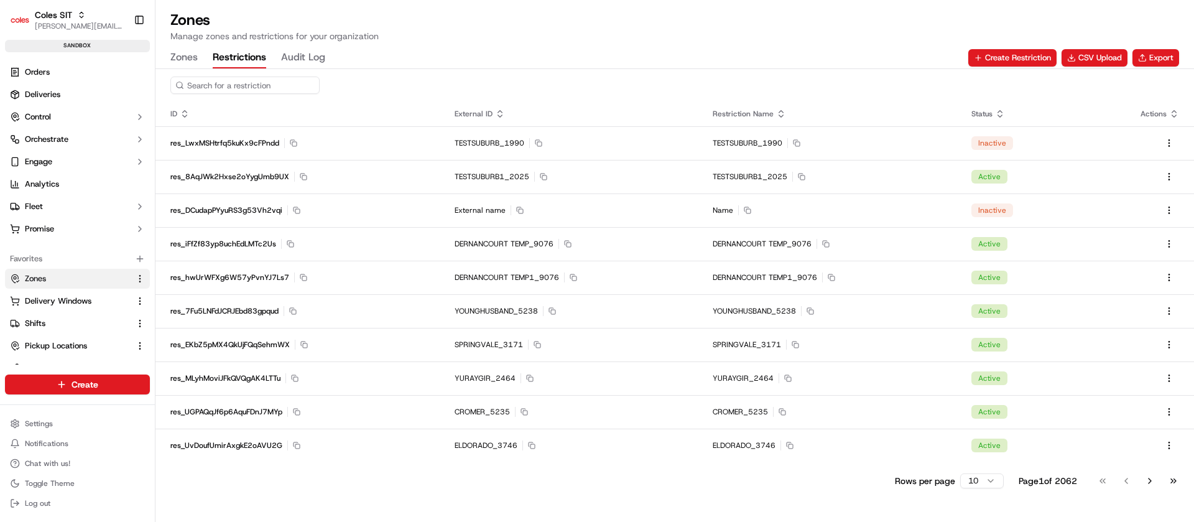
click at [250, 80] on input at bounding box center [244, 84] width 149 height 17
paste input "9076"
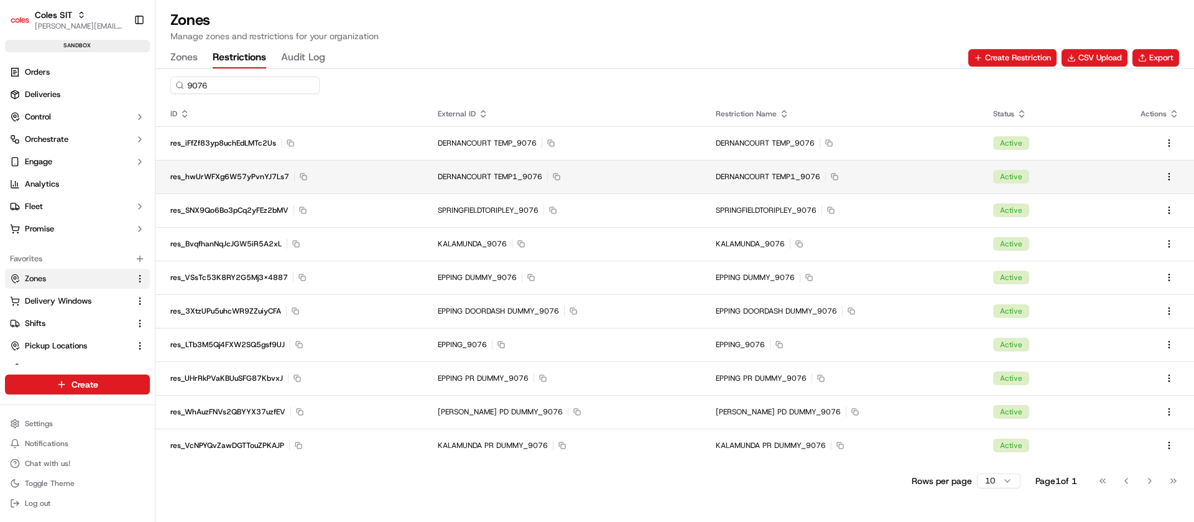
type input "9076"
click at [246, 172] on span "res_hwUrWFXg6W57yPvnYJ7Ls7" at bounding box center [229, 177] width 119 height 10
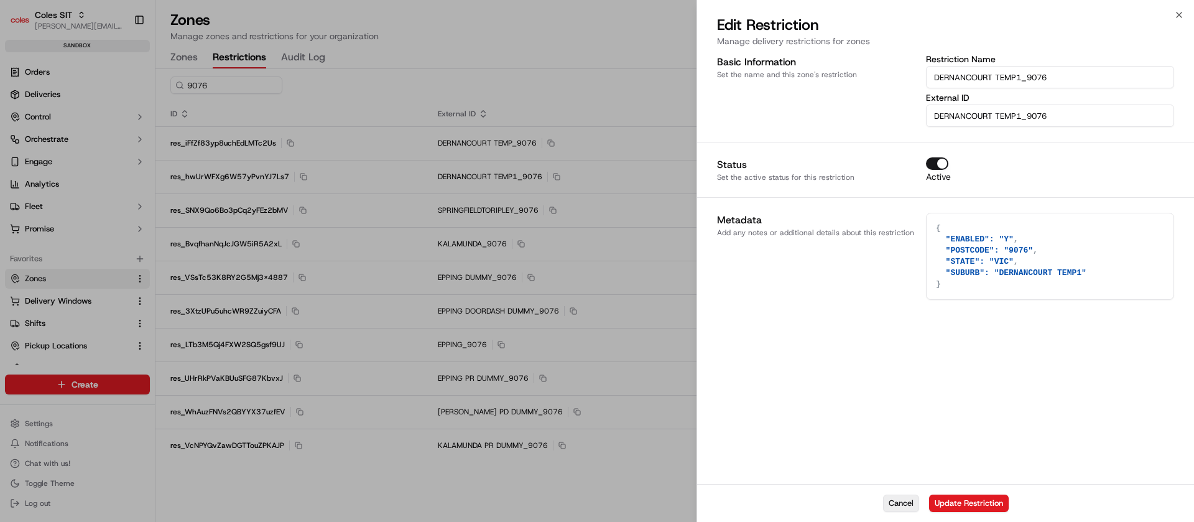
click at [893, 502] on button "Cancel" at bounding box center [901, 502] width 36 height 17
type textarea "{}"
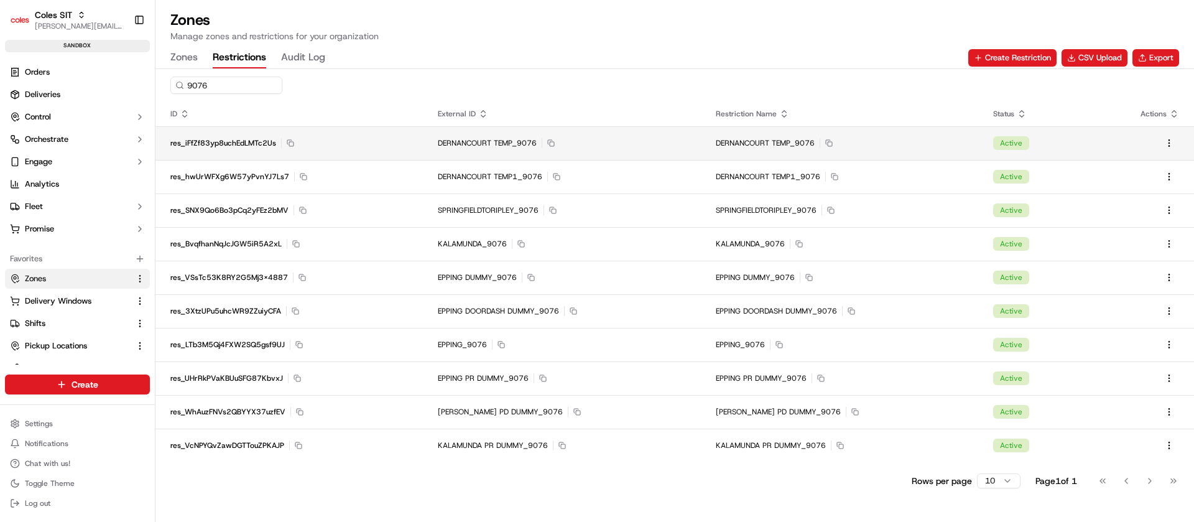
click at [379, 143] on div "res_iFfZf83yp8uchEdLMTc2Us Copy res_iFfZf83yp8uchEdLMTc2Us" at bounding box center [289, 143] width 238 height 10
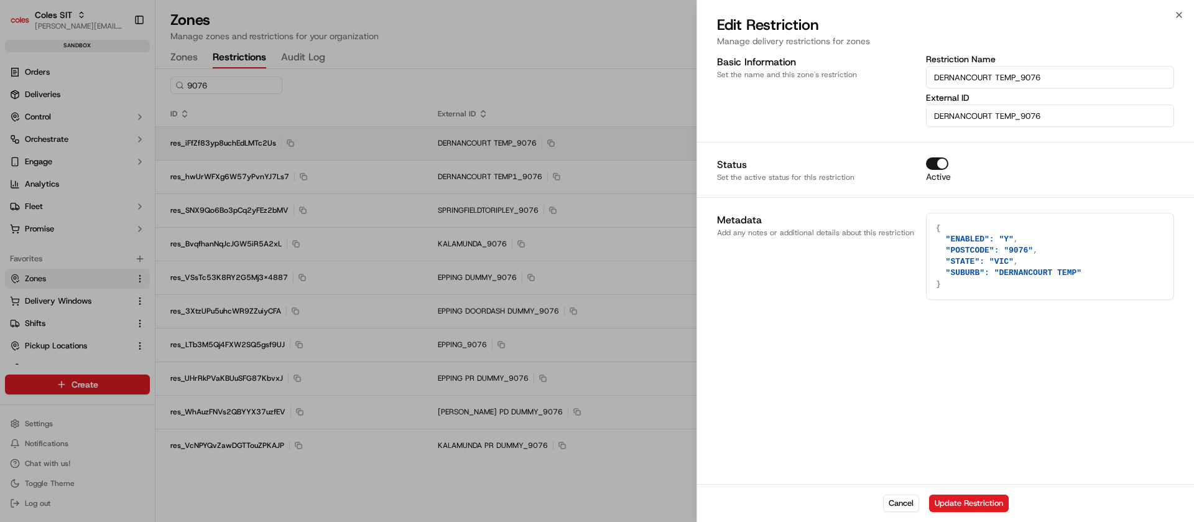
type textarea "{}"
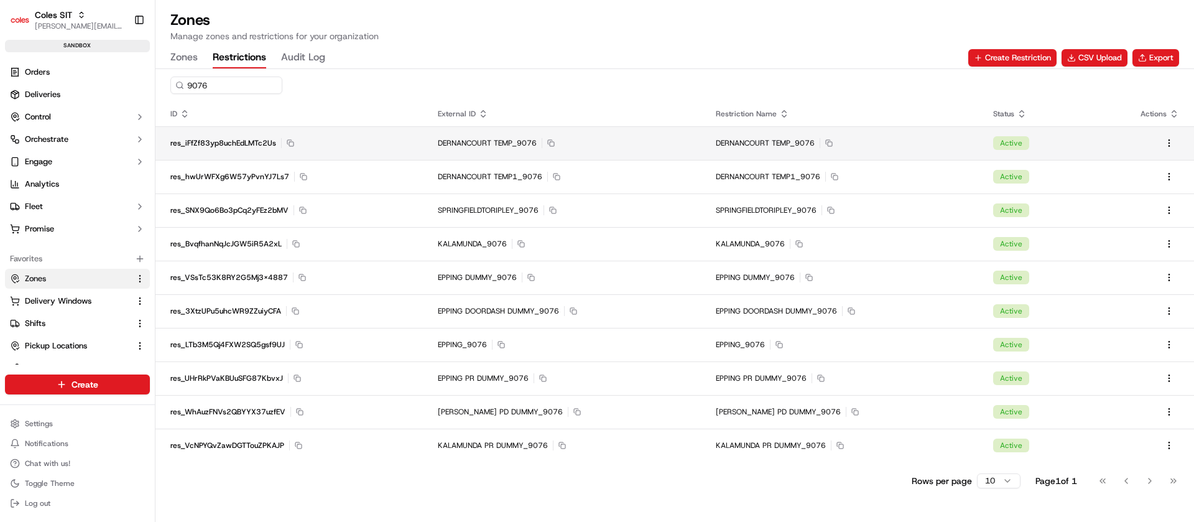
click at [839, 152] on td "DERNANCOURT TEMP_9076 Copy DERNANCOURT TEMP_9076" at bounding box center [839, 143] width 277 height 34
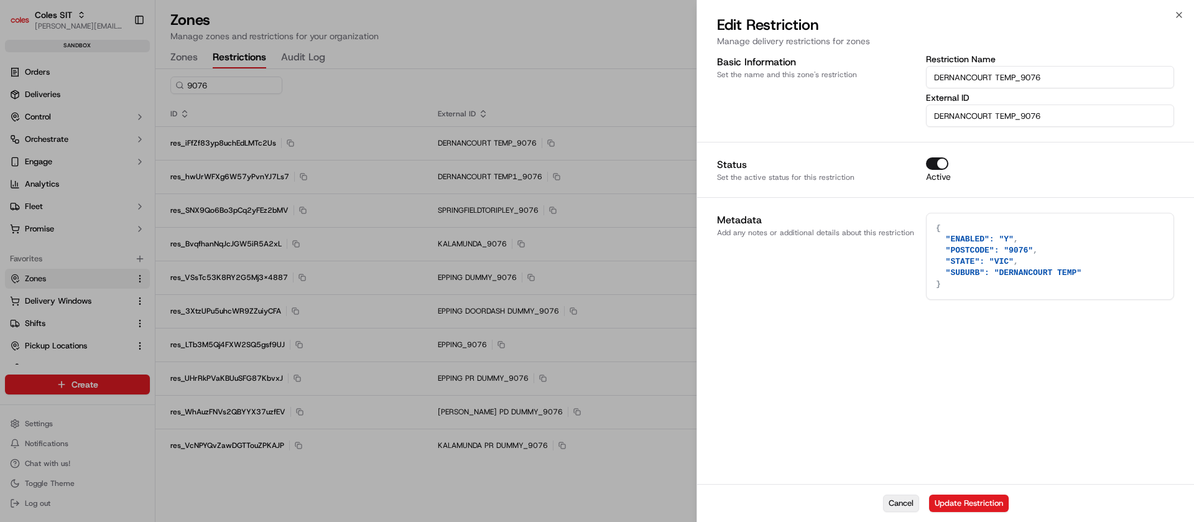
click at [918, 502] on button "Cancel" at bounding box center [901, 502] width 36 height 17
type textarea "{}"
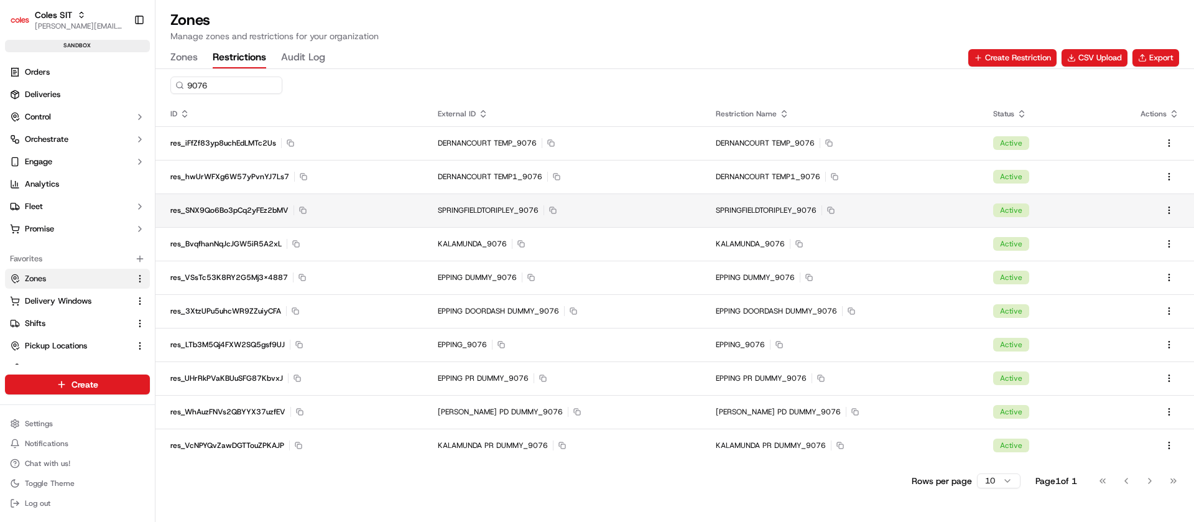
click at [598, 200] on td "SPRINGFIELDTORIPLEY_9076 Copy SPRINGFIELDTORIPLEY_9076" at bounding box center [561, 210] width 277 height 34
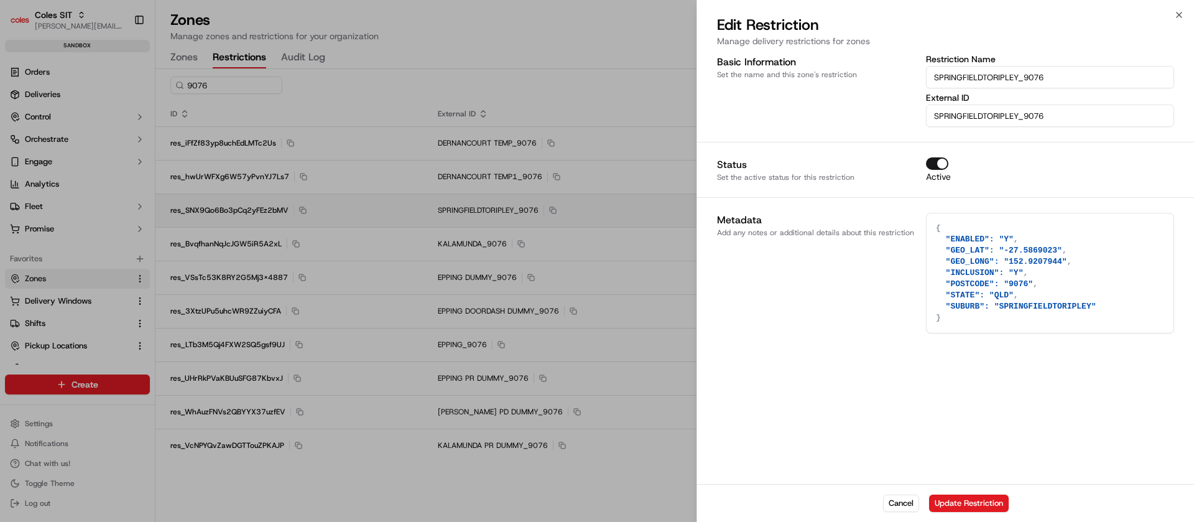
type textarea "{}"
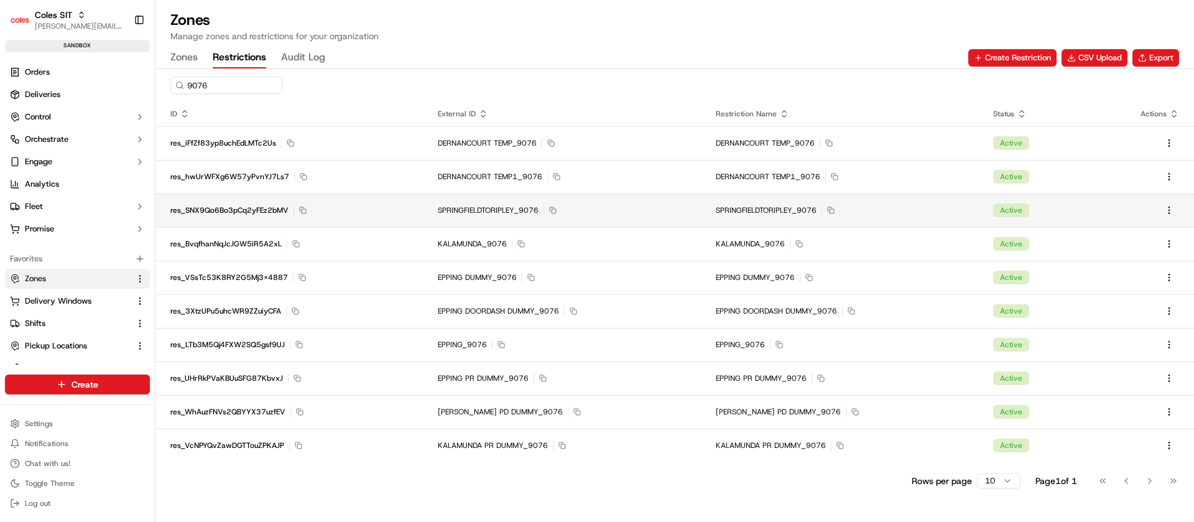
click at [634, 210] on div "SPRINGFIELDTORIPLEY_9076 Copy SPRINGFIELDTORIPLEY_9076" at bounding box center [561, 210] width 247 height 10
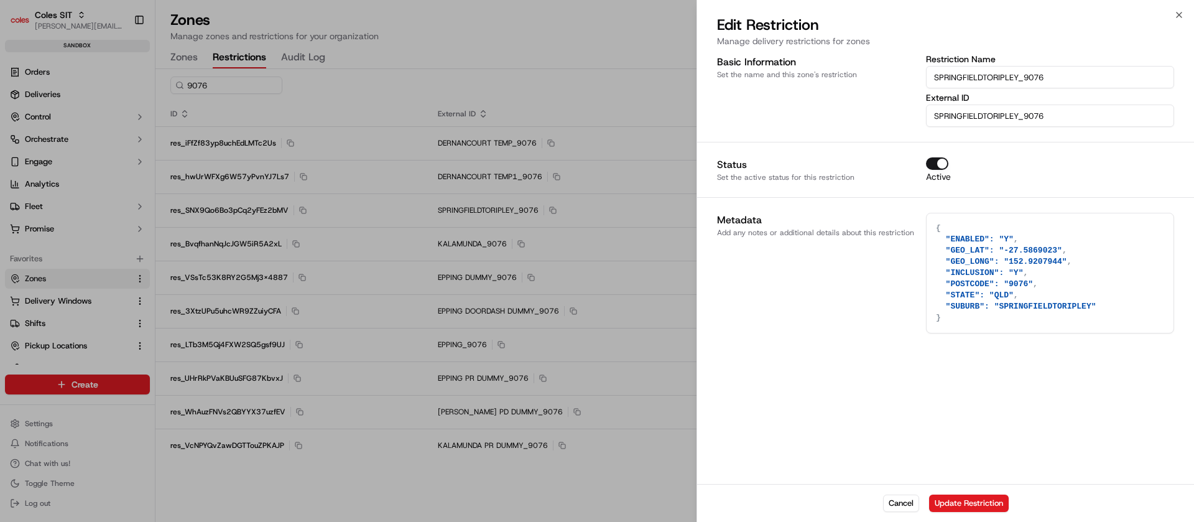
click at [760, 400] on div "Basic Information Set the name and this zone's restriction Restriction Name SPR…" at bounding box center [945, 268] width 497 height 432
click at [908, 506] on button "Cancel" at bounding box center [901, 502] width 36 height 17
type textarea "{}"
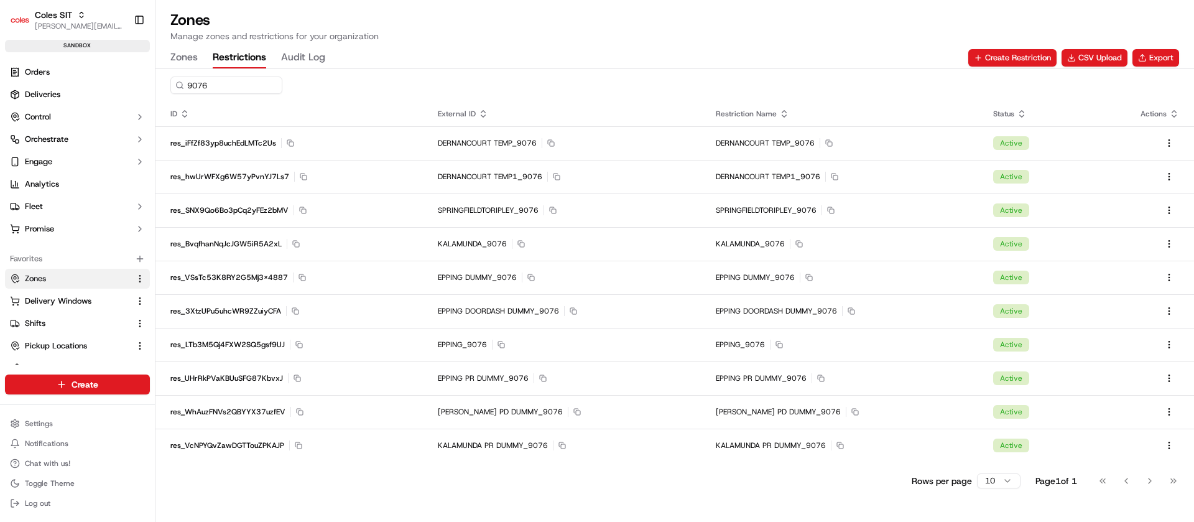
click at [889, 35] on p "Manage zones and restrictions for your organization" at bounding box center [674, 36] width 1009 height 12
click at [941, 18] on h1 "Zones" at bounding box center [674, 20] width 1009 height 20
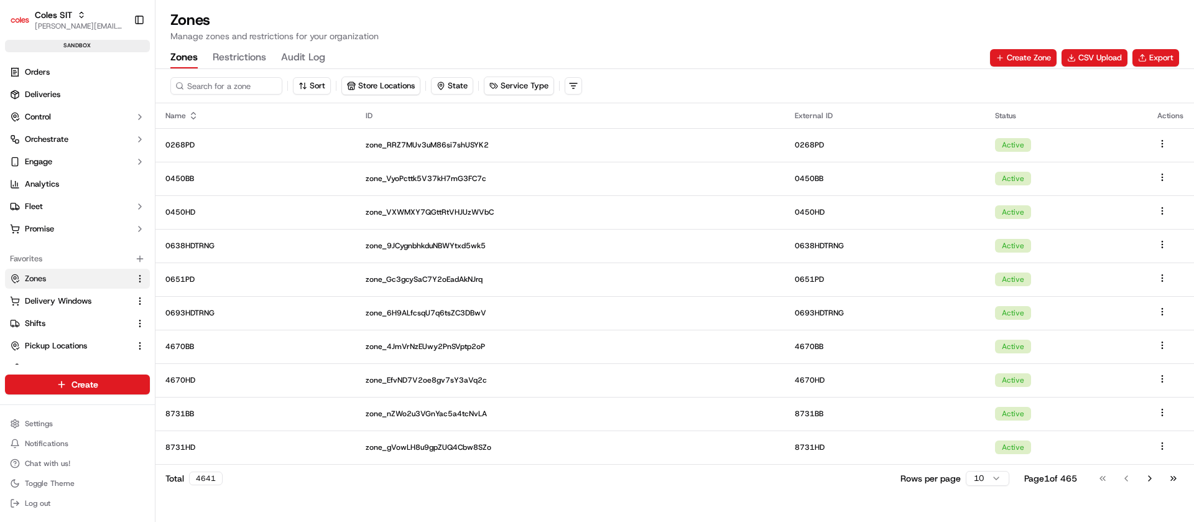
click at [179, 62] on button "Zones" at bounding box center [183, 57] width 27 height 21
click at [241, 83] on input at bounding box center [244, 85] width 149 height 17
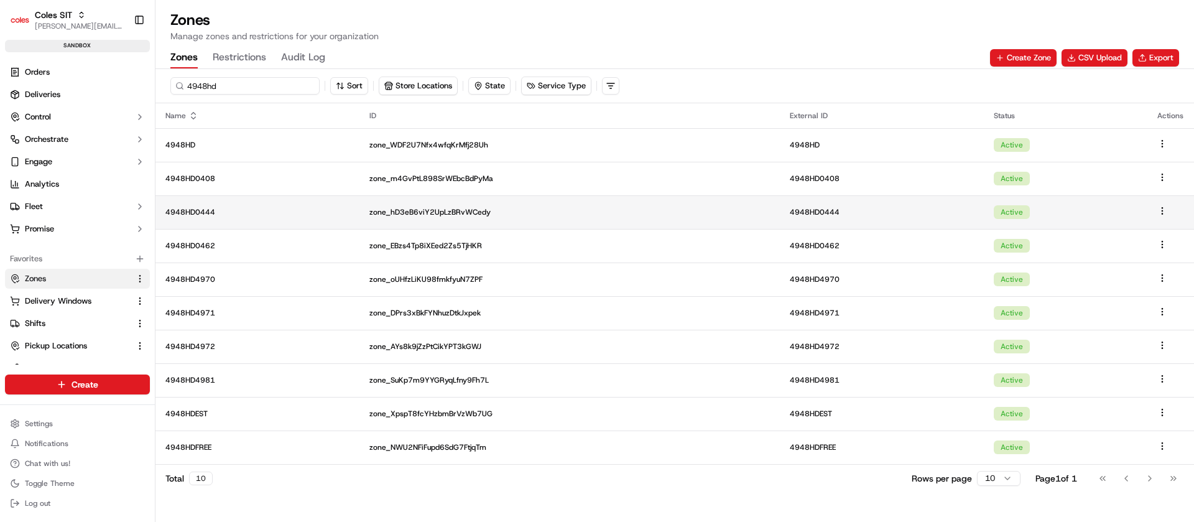
type input "4948hd"
click at [229, 208] on p "4948HD0444" at bounding box center [257, 212] width 184 height 10
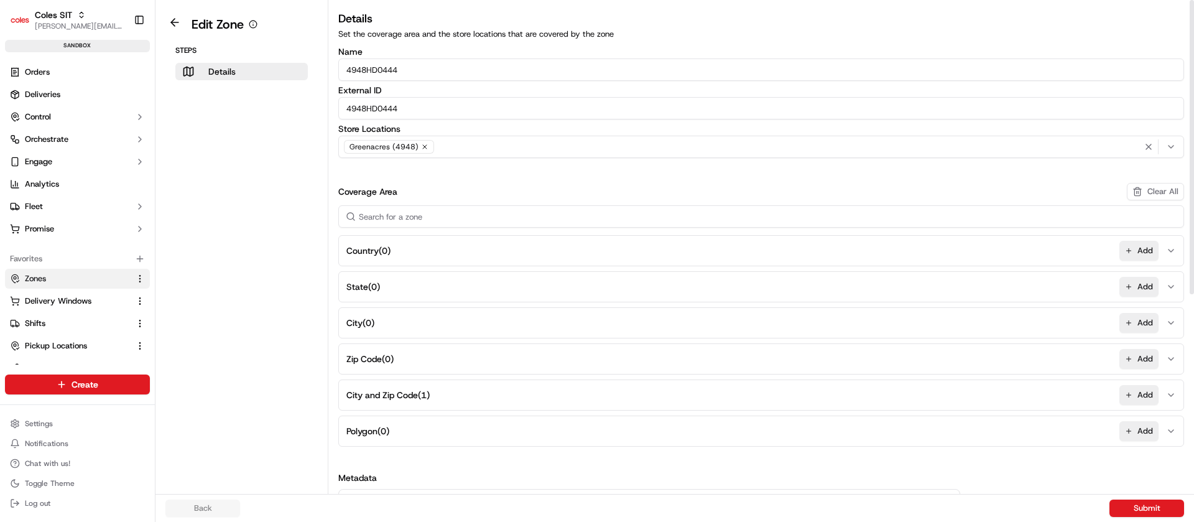
click at [413, 397] on span "City and Zip Code ( 1 )" at bounding box center [387, 395] width 83 height 12
click at [172, 16] on button at bounding box center [174, 22] width 29 height 15
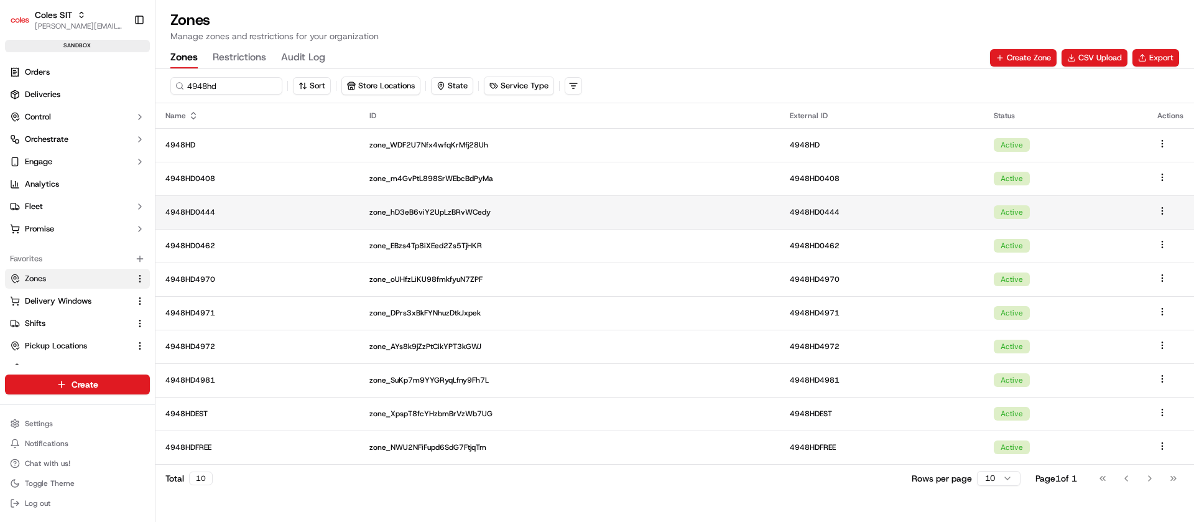
click at [234, 211] on p "4948HD0444" at bounding box center [257, 212] width 184 height 10
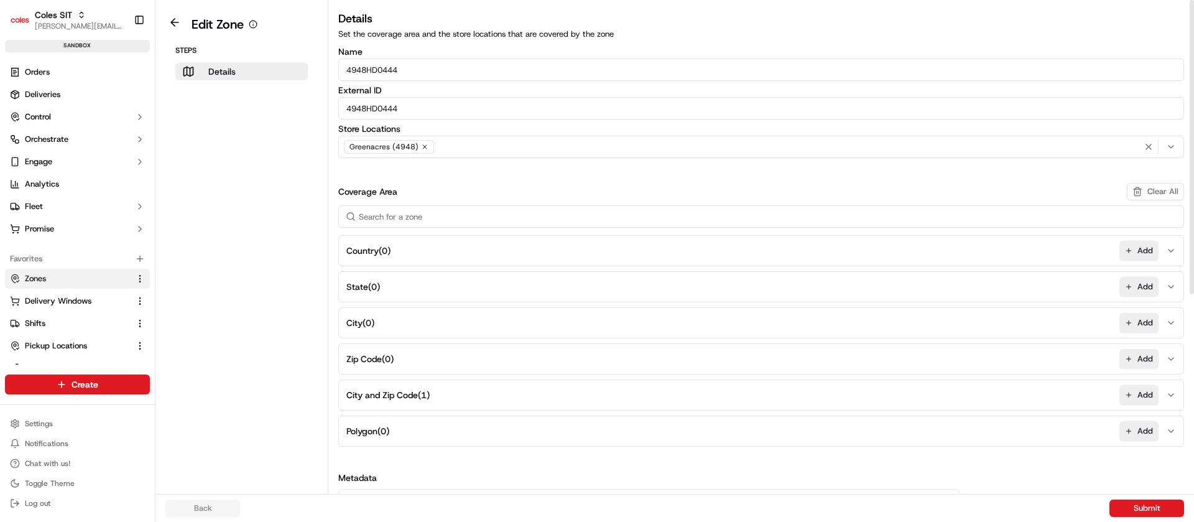
click at [441, 390] on button "City and Zip Code ( 1 ) Add" at bounding box center [760, 395] width 839 height 30
click at [169, 22] on button at bounding box center [174, 22] width 29 height 15
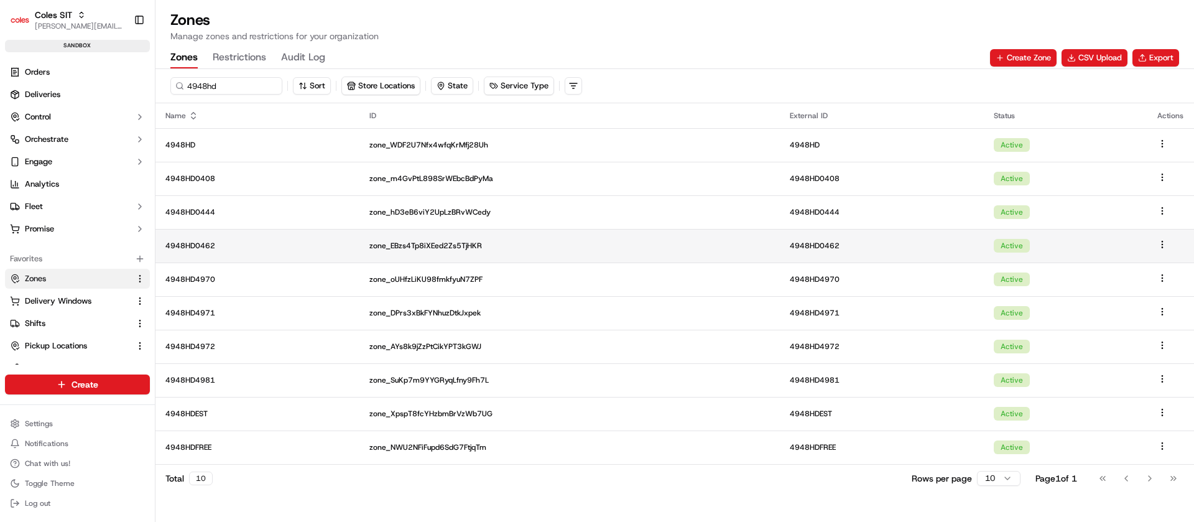
click at [243, 244] on p "4948HD0462" at bounding box center [257, 246] width 184 height 10
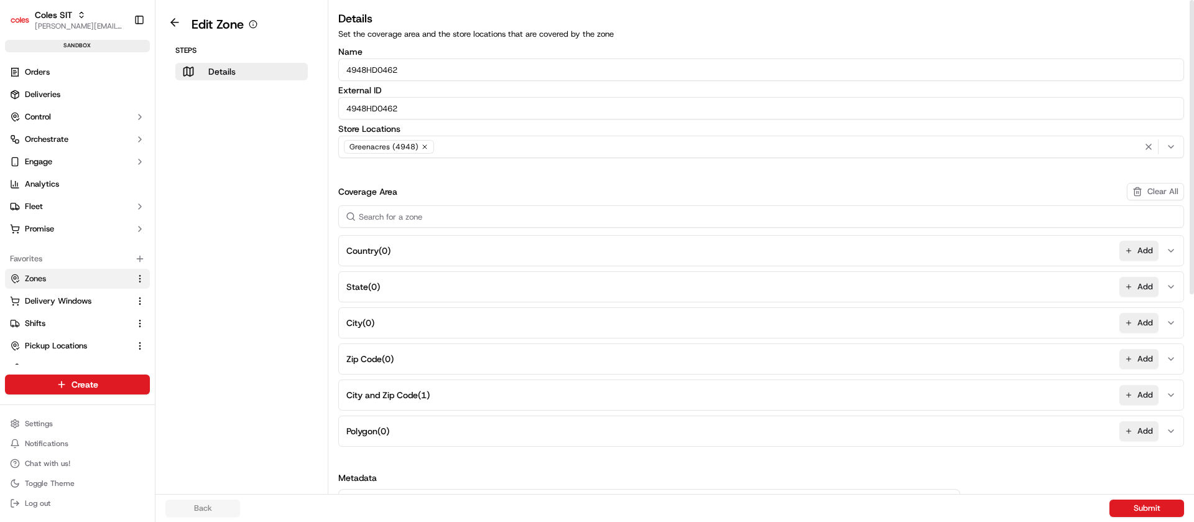
click at [455, 402] on button "City and Zip Code ( 1 ) Add" at bounding box center [760, 395] width 839 height 30
click at [170, 18] on button at bounding box center [174, 22] width 29 height 15
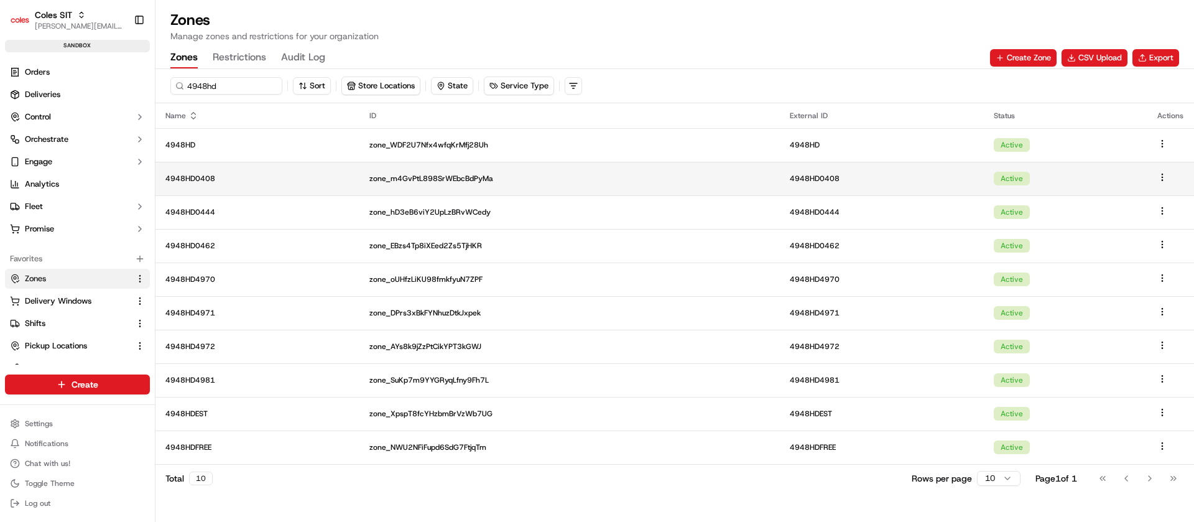
click at [218, 180] on p "4948HD0408" at bounding box center [257, 178] width 184 height 10
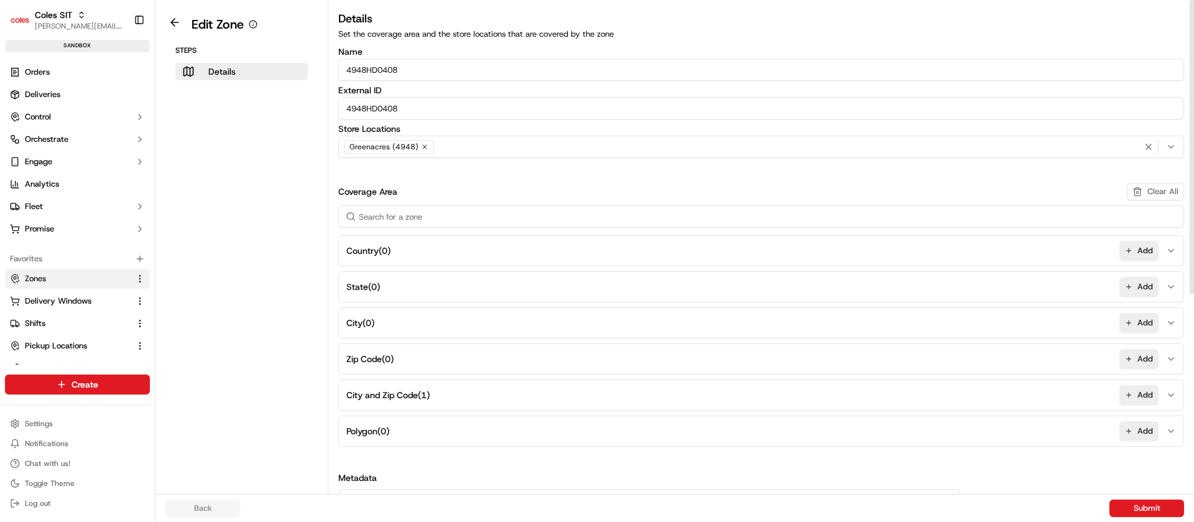
click at [446, 392] on button "City and Zip Code ( 1 ) Add" at bounding box center [760, 395] width 839 height 30
click at [175, 27] on button at bounding box center [174, 22] width 29 height 15
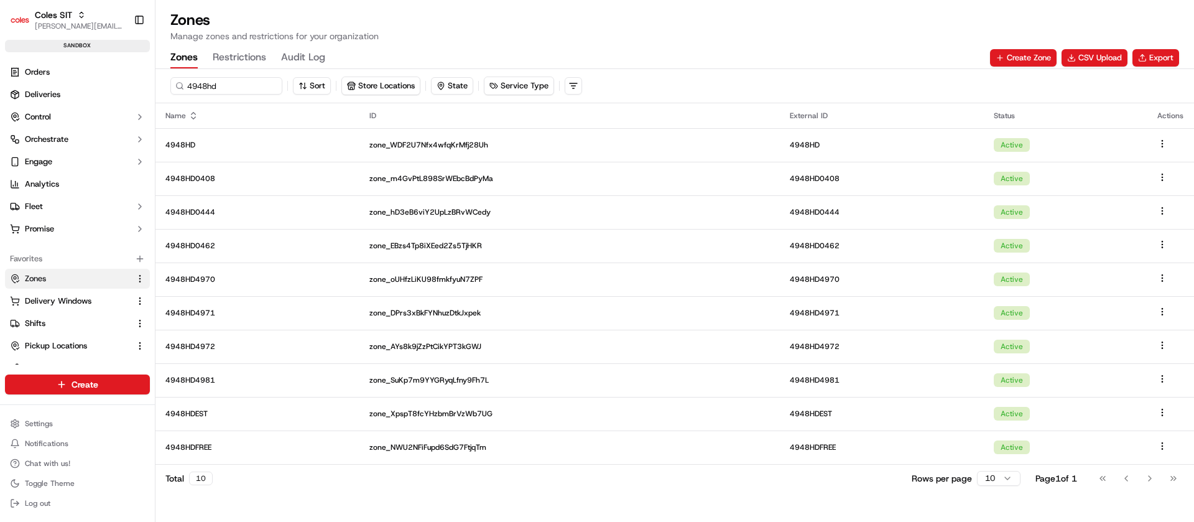
click at [236, 57] on button "Restrictions" at bounding box center [239, 57] width 53 height 21
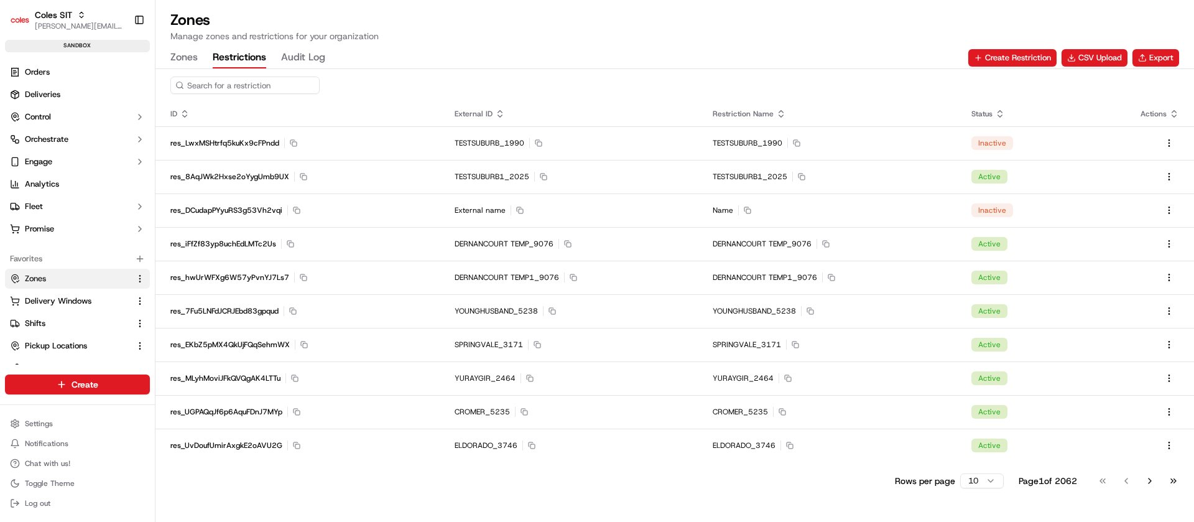
click at [208, 85] on input at bounding box center [244, 84] width 149 height 17
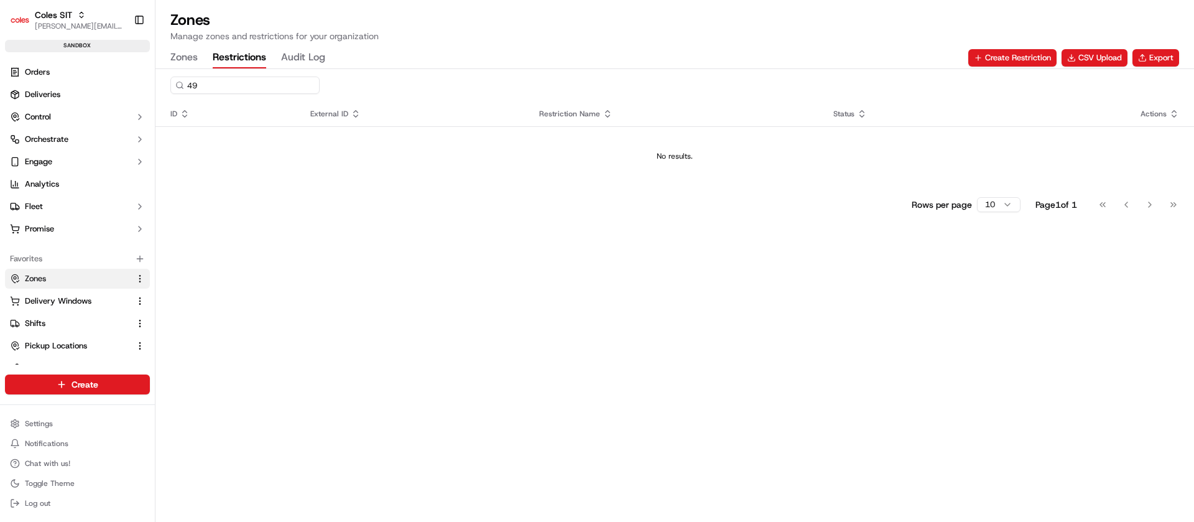
type input "4"
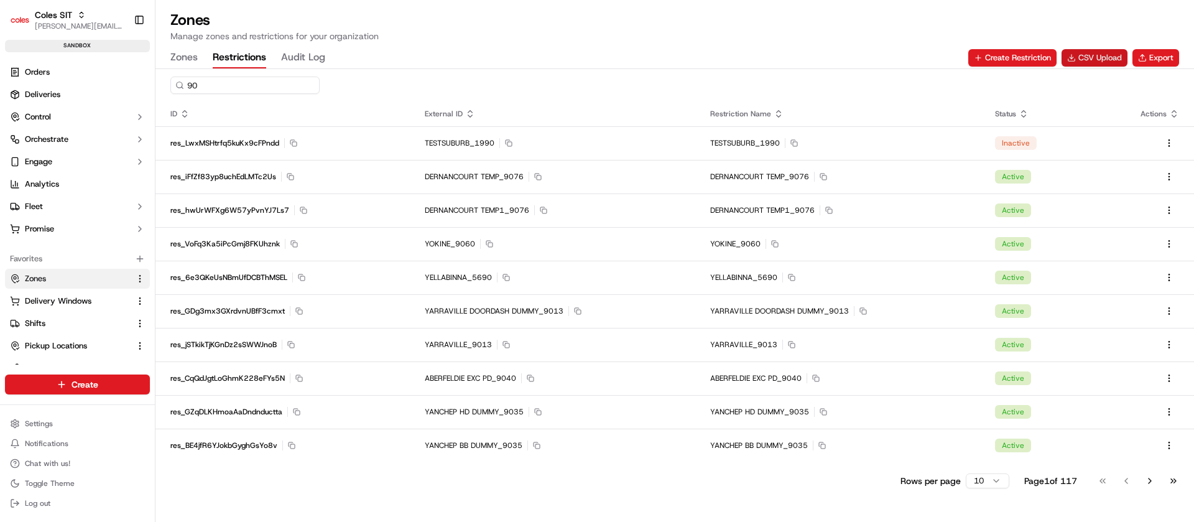
type input "90"
click at [1094, 53] on button "CSV Upload" at bounding box center [1094, 57] width 66 height 17
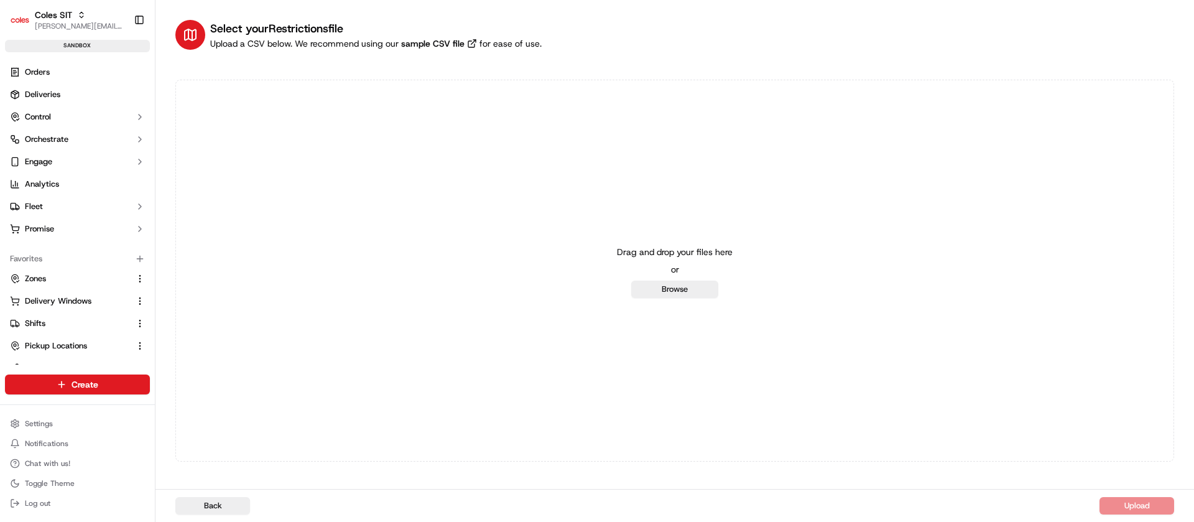
click at [856, 305] on div "Drag and drop your files here or Browse" at bounding box center [674, 271] width 999 height 382
click at [676, 281] on button "Browse" at bounding box center [674, 288] width 87 height 17
click at [39, 274] on span "Zones" at bounding box center [35, 278] width 21 height 11
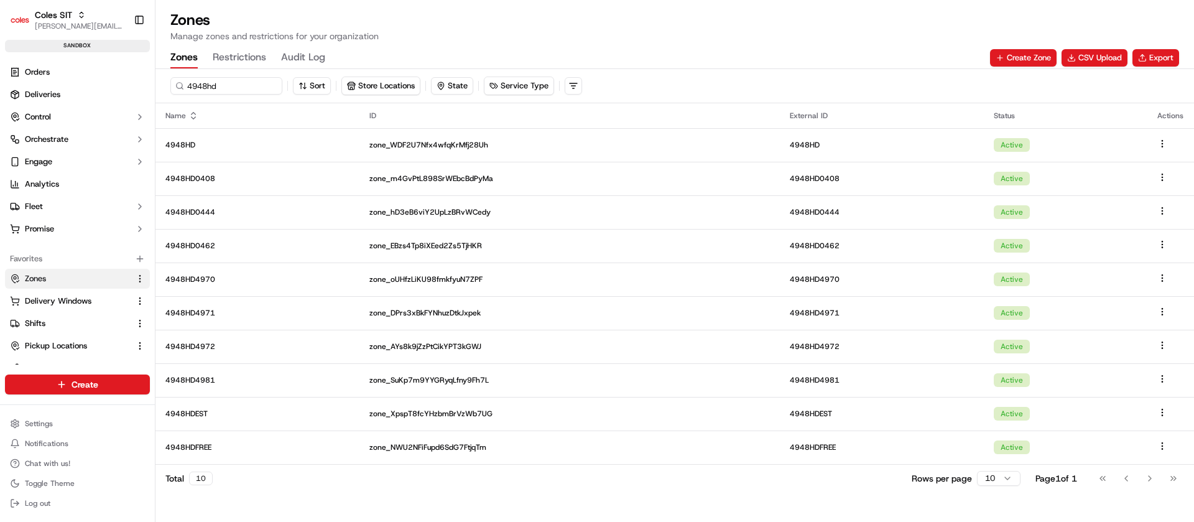
click at [238, 50] on button "Restrictions" at bounding box center [239, 57] width 53 height 21
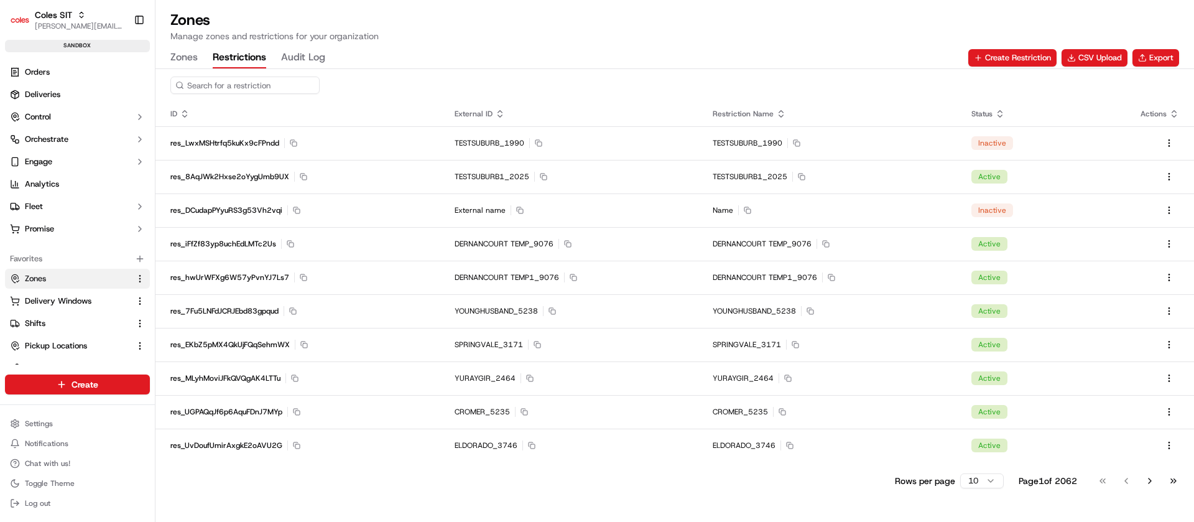
click at [241, 81] on input at bounding box center [244, 84] width 149 height 17
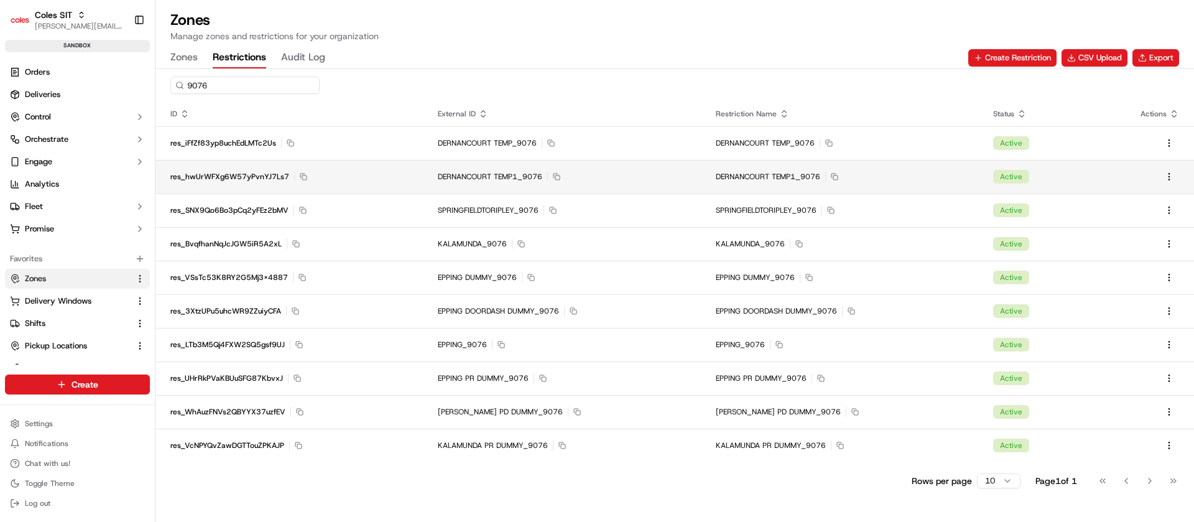
type input "9076"
click at [353, 184] on td "res_hwUrWFXg6W57yPvnYJ7Ls7 Copy res_hwUrWFXg6W57yPvnYJ7Ls7" at bounding box center [288, 177] width 267 height 34
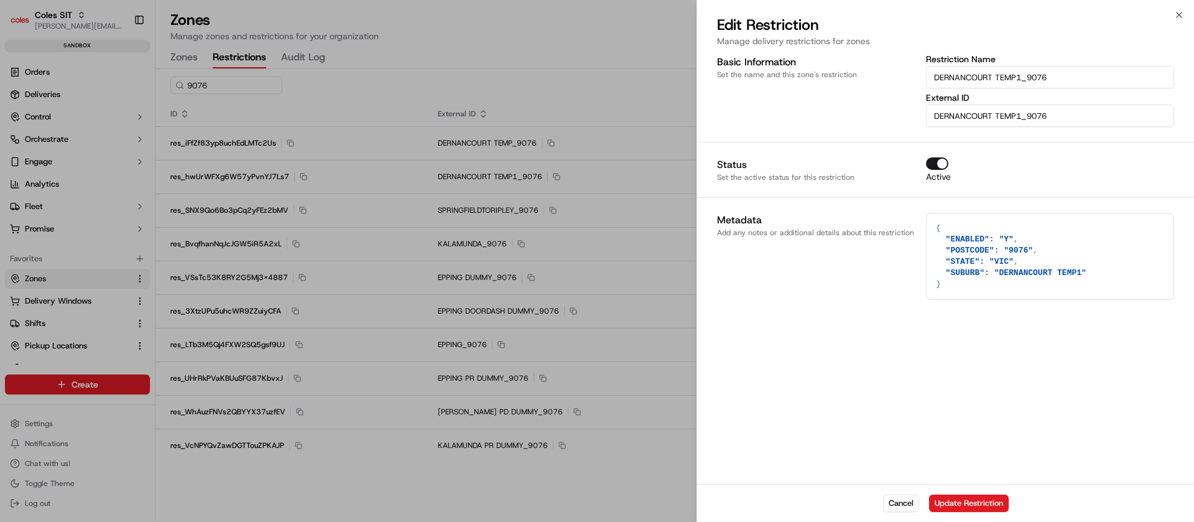
drag, startPoint x: 1091, startPoint y: 271, endPoint x: 970, endPoint y: 254, distance: 121.9
click at [970, 254] on textarea "{ "ENABLED": "Y", "POSTCODE": "9076", "STATE": "VIC", "SUBURB": "DERNANCOURT TE…" at bounding box center [1049, 256] width 247 height 86
click at [903, 498] on button "Cancel" at bounding box center [901, 502] width 36 height 17
type textarea "{}"
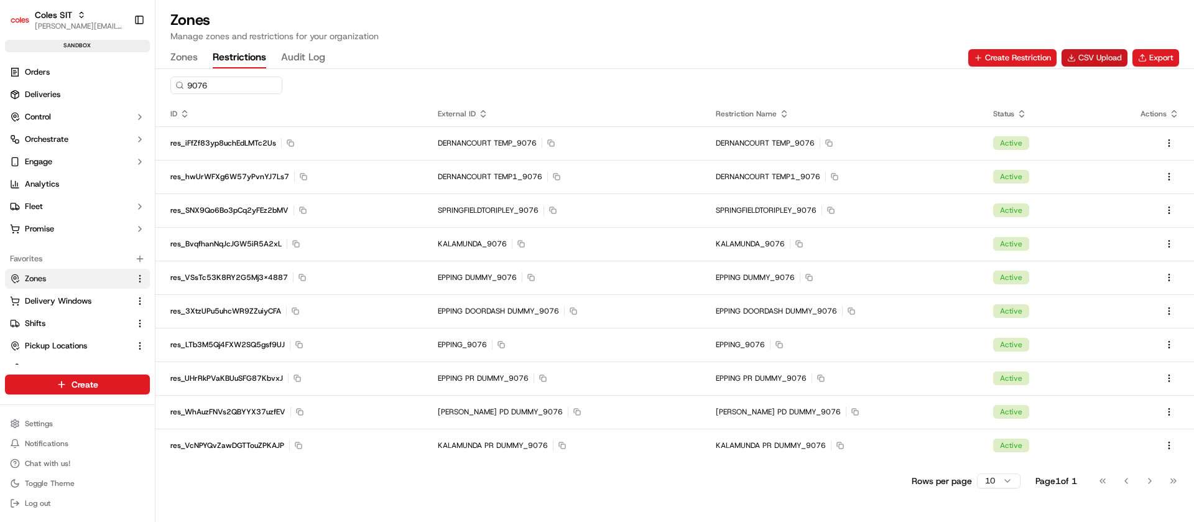
click at [1101, 60] on button "CSV Upload" at bounding box center [1094, 57] width 66 height 17
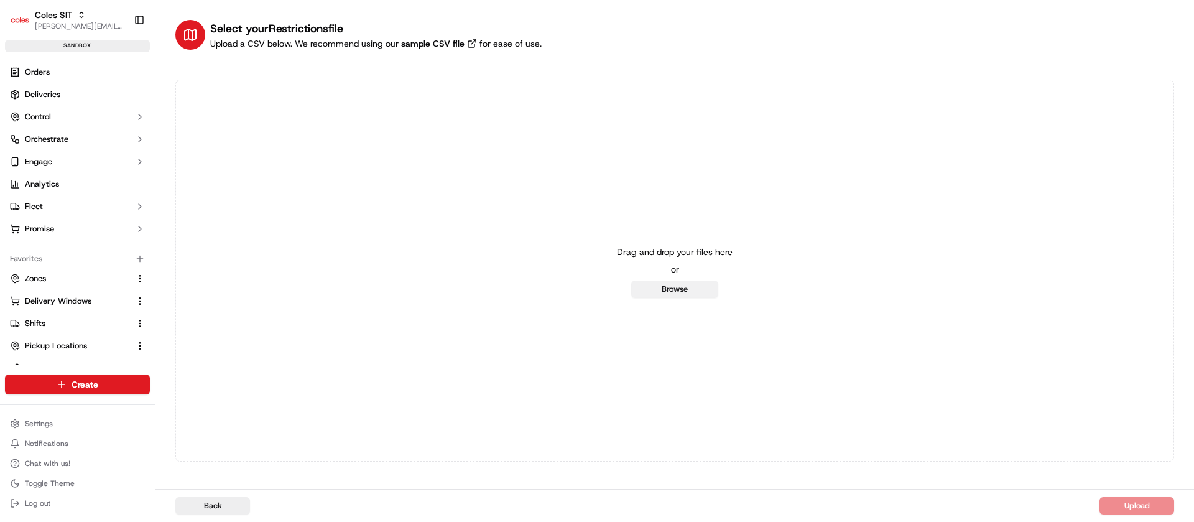
click at [692, 292] on button "Browse" at bounding box center [674, 288] width 87 height 17
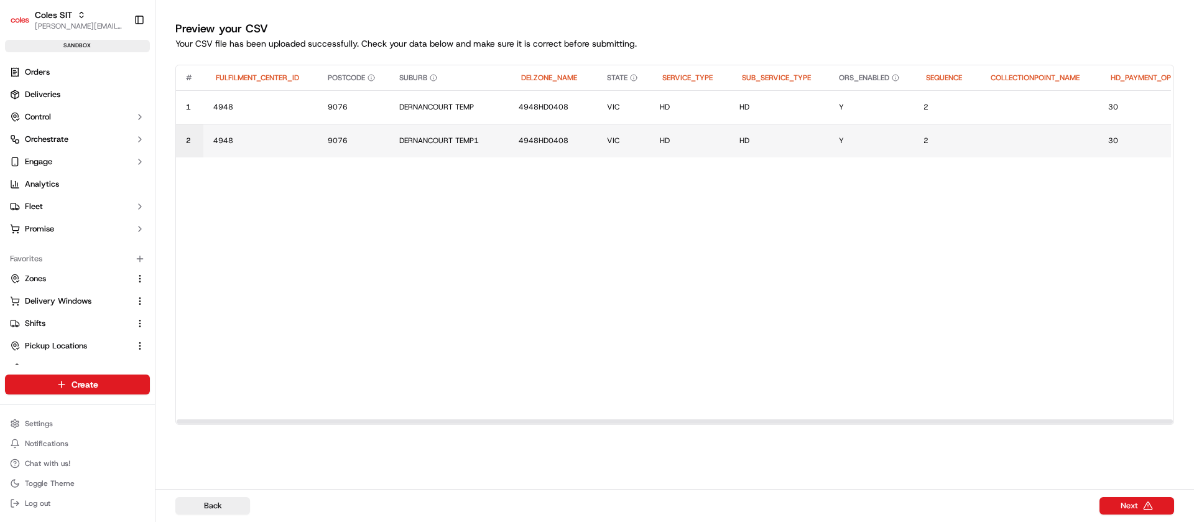
click at [185, 139] on td "2" at bounding box center [189, 141] width 27 height 34
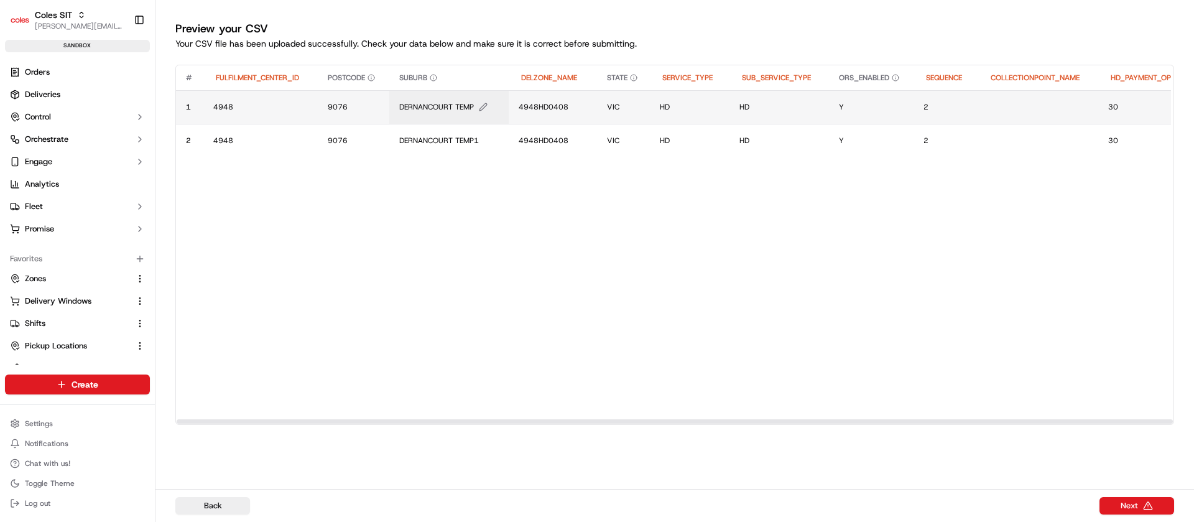
click at [428, 106] on span "DERNANCOURT TEMP" at bounding box center [436, 107] width 75 height 10
click at [428, 106] on div "DERNANCOURT TEMP" at bounding box center [474, 94] width 149 height 34
click at [439, 96] on input "DERNANCOURT TEMP" at bounding box center [474, 94] width 138 height 22
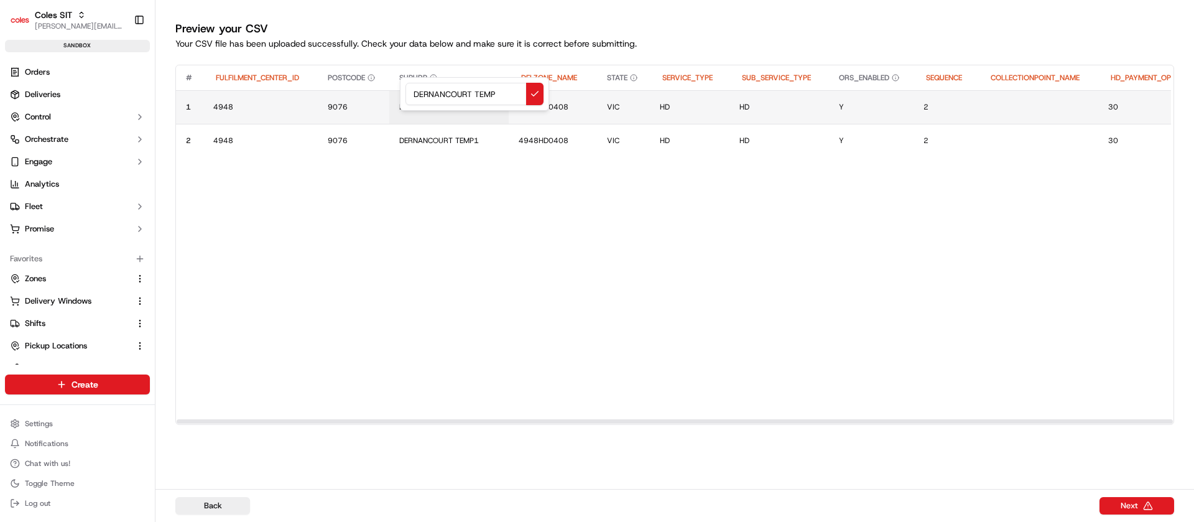
click at [439, 96] on input "DERNANCOURT TEMP" at bounding box center [474, 94] width 138 height 22
type input "TEST_SUB"
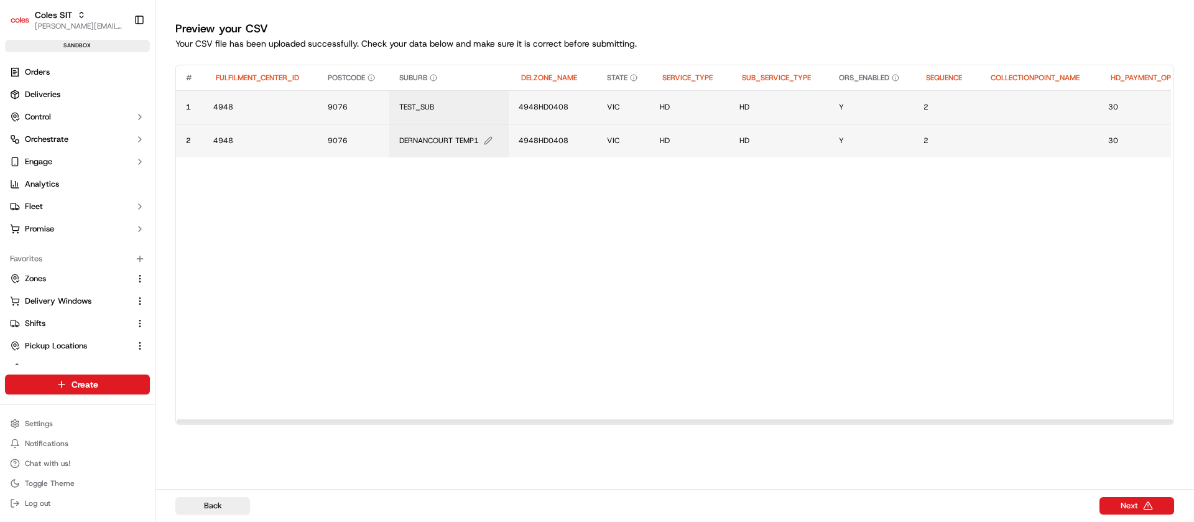
click at [451, 136] on span "DERNANCOURT TEMP1" at bounding box center [439, 141] width 80 height 10
click at [451, 136] on input "DERNANCOURT TEMP1" at bounding box center [474, 127] width 138 height 22
click at [448, 141] on div "DERNANCOURT TEMP1" at bounding box center [474, 128] width 149 height 34
click at [457, 129] on input "DERNANCOURT TEMP1" at bounding box center [474, 127] width 138 height 22
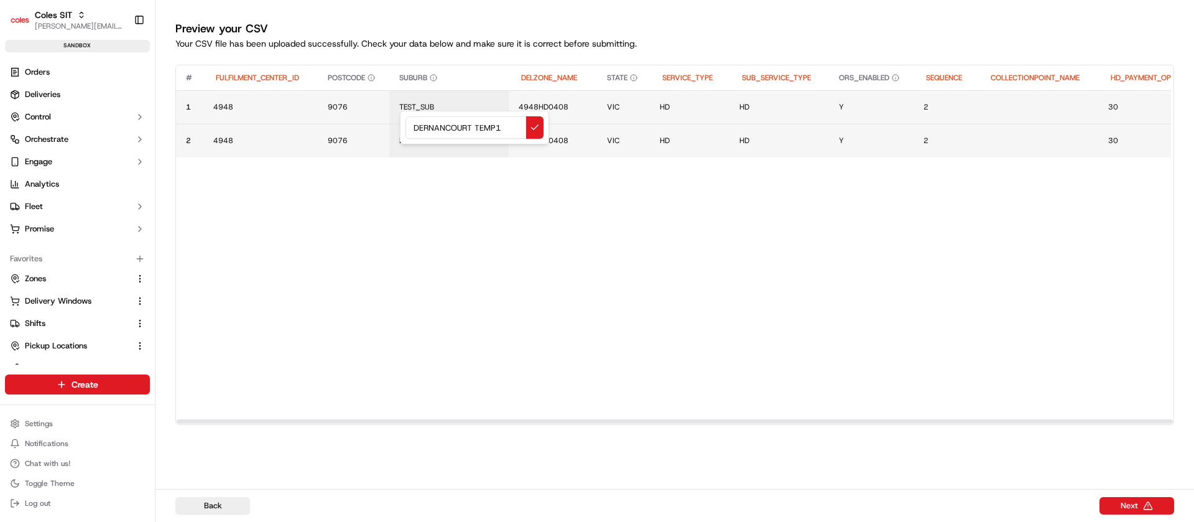
click at [457, 129] on input "DERNANCOURT TEMP1" at bounding box center [474, 127] width 138 height 22
type input "TESTSUB2"
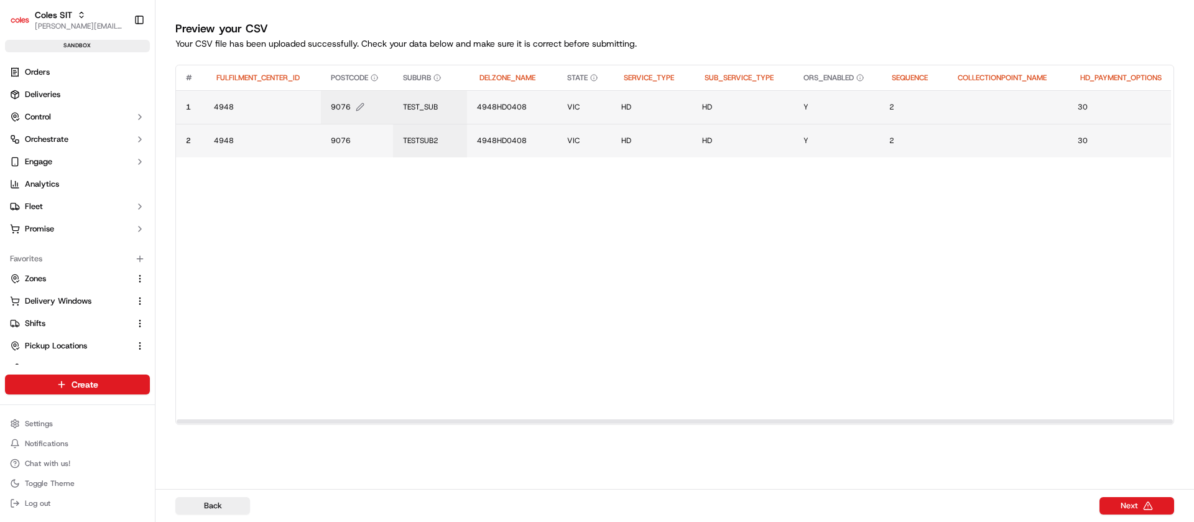
click at [340, 109] on span "9076" at bounding box center [341, 107] width 20 height 10
click at [340, 109] on div "9076" at bounding box center [405, 94] width 149 height 34
click at [353, 91] on input "9076" at bounding box center [406, 94] width 138 height 22
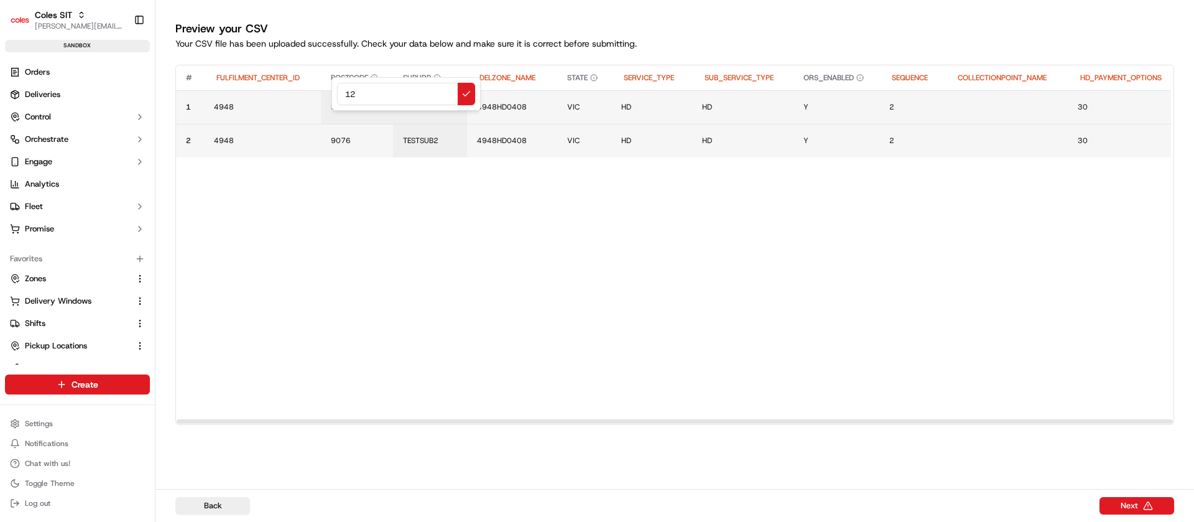
type input "123"
click at [343, 136] on span "9076" at bounding box center [341, 141] width 20 height 10
click at [343, 136] on input "9076" at bounding box center [406, 127] width 138 height 22
type input "1234"
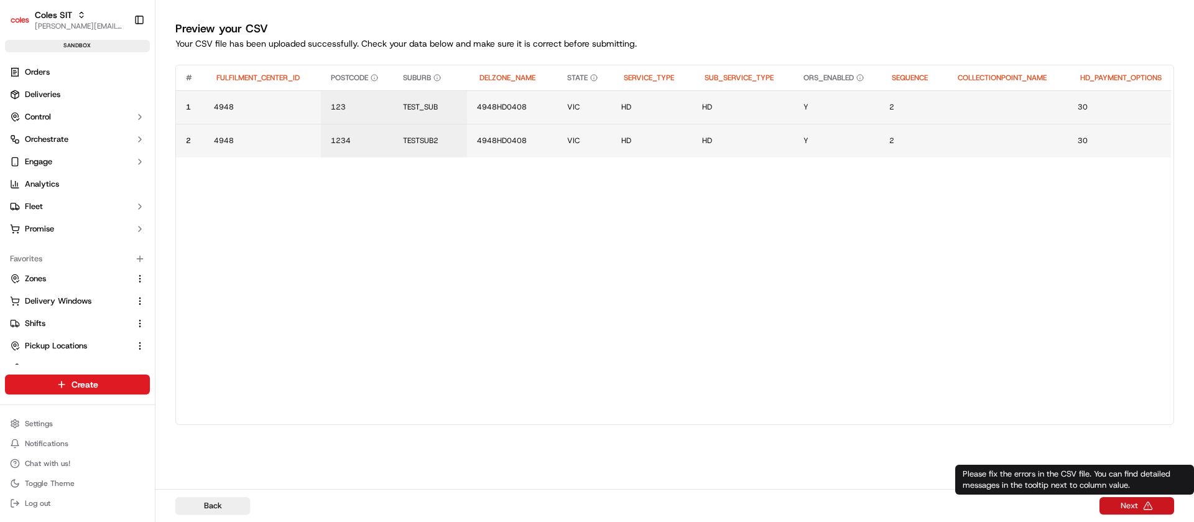
click at [1145, 504] on button "Next" at bounding box center [1136, 505] width 75 height 17
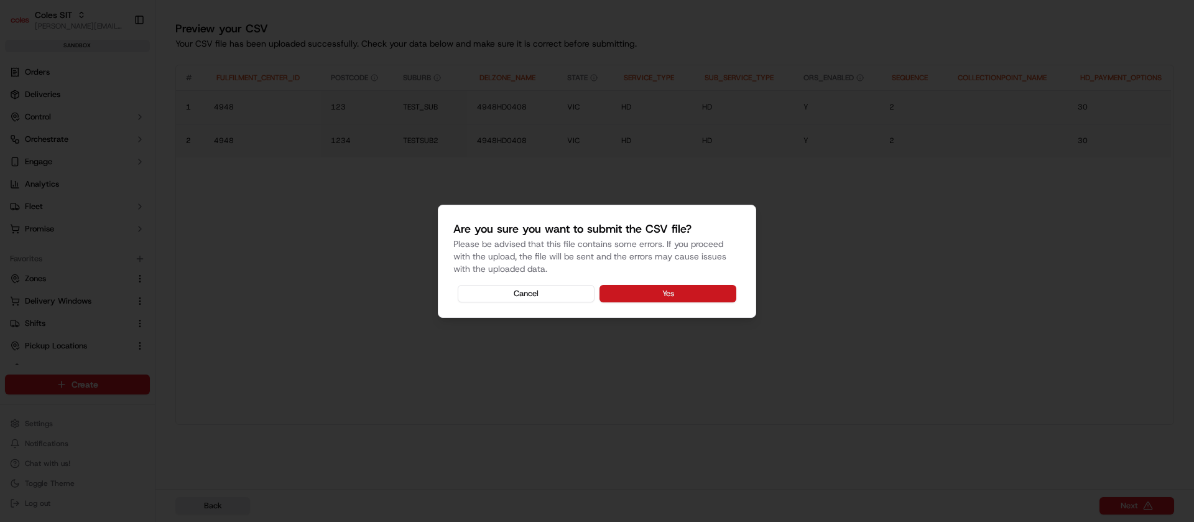
click at [681, 285] on button "Yes" at bounding box center [667, 293] width 137 height 17
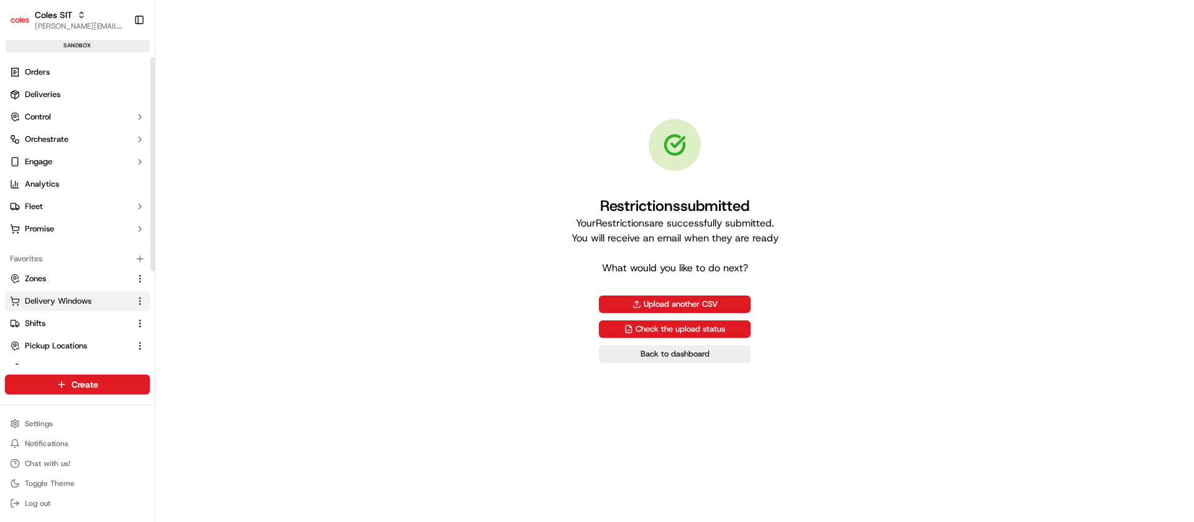
click at [79, 302] on span "Delivery Windows" at bounding box center [58, 300] width 67 height 11
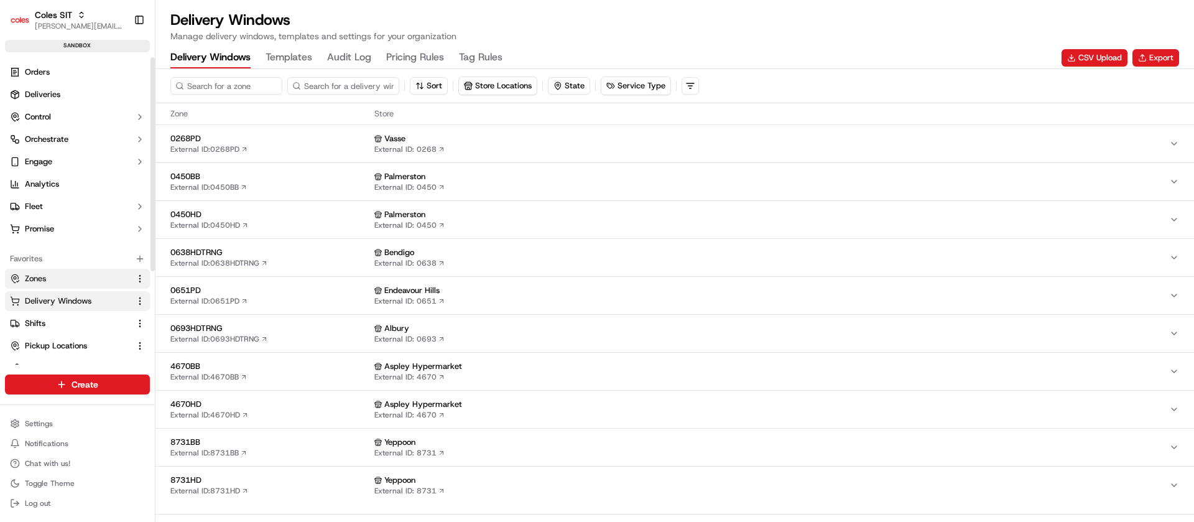
click at [41, 278] on span "Zones" at bounding box center [35, 278] width 21 height 11
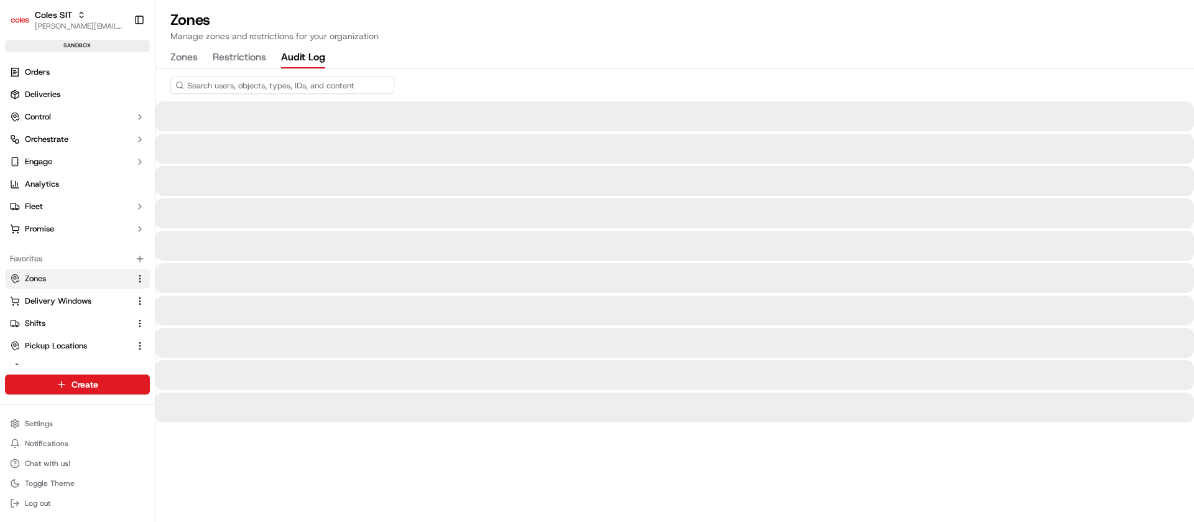
click at [292, 56] on button "Audit Log" at bounding box center [303, 57] width 44 height 21
click at [244, 54] on button "Restrictions" at bounding box center [239, 57] width 53 height 21
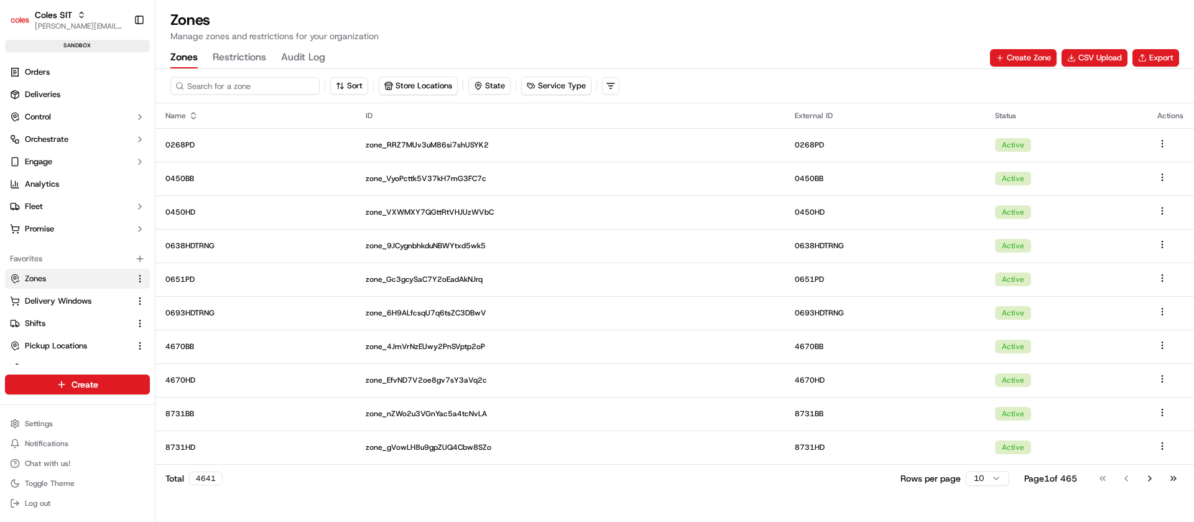
click at [264, 82] on input at bounding box center [244, 85] width 149 height 17
paste input "4948HD0408"
click at [262, 86] on input "4948HD0408" at bounding box center [244, 85] width 149 height 17
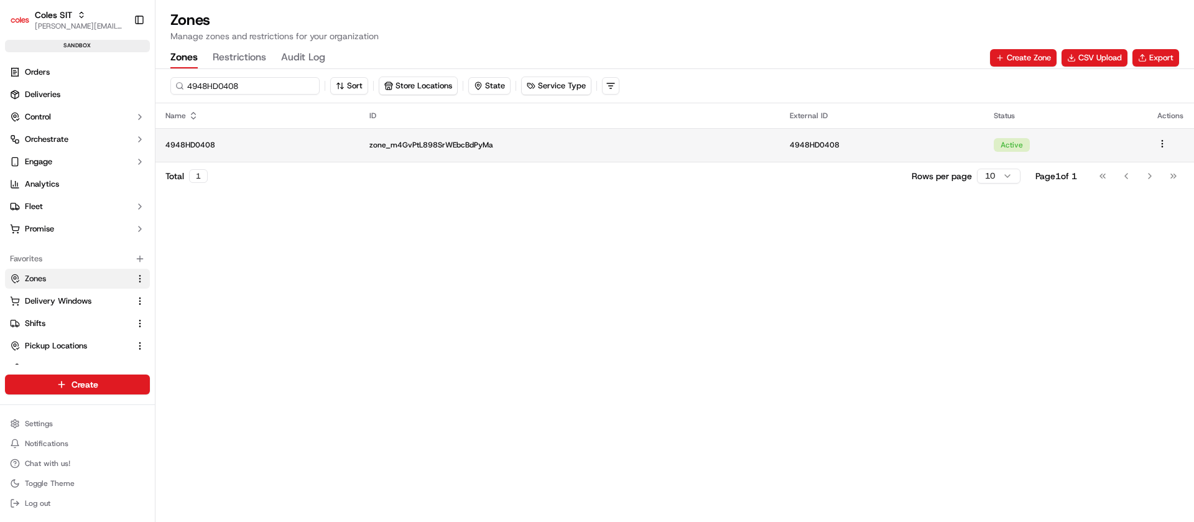
type input "4948HD0408"
click at [260, 151] on td "4948HD0408" at bounding box center [257, 145] width 204 height 34
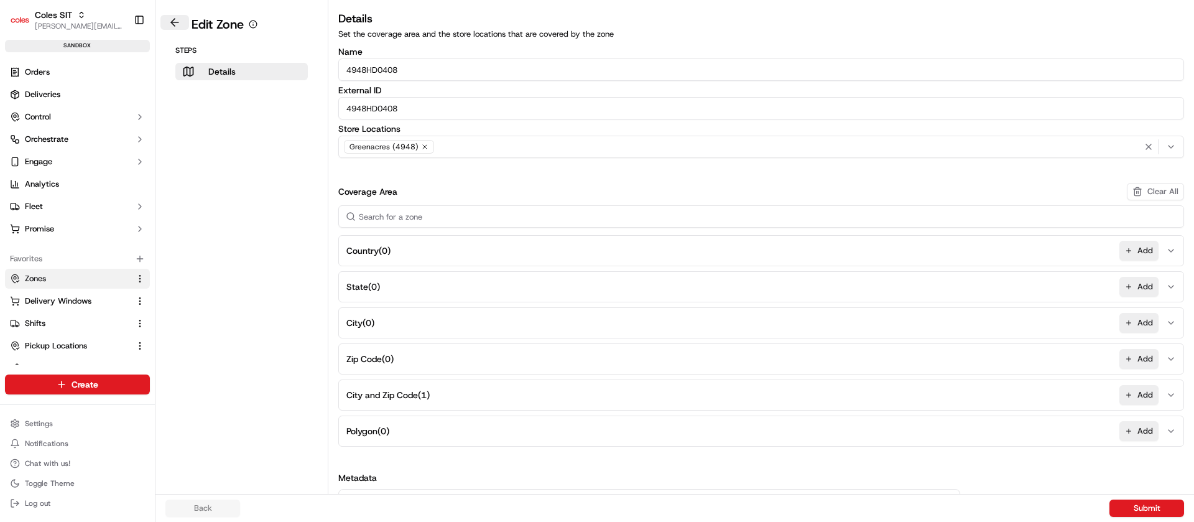
click at [175, 22] on button at bounding box center [174, 22] width 29 height 15
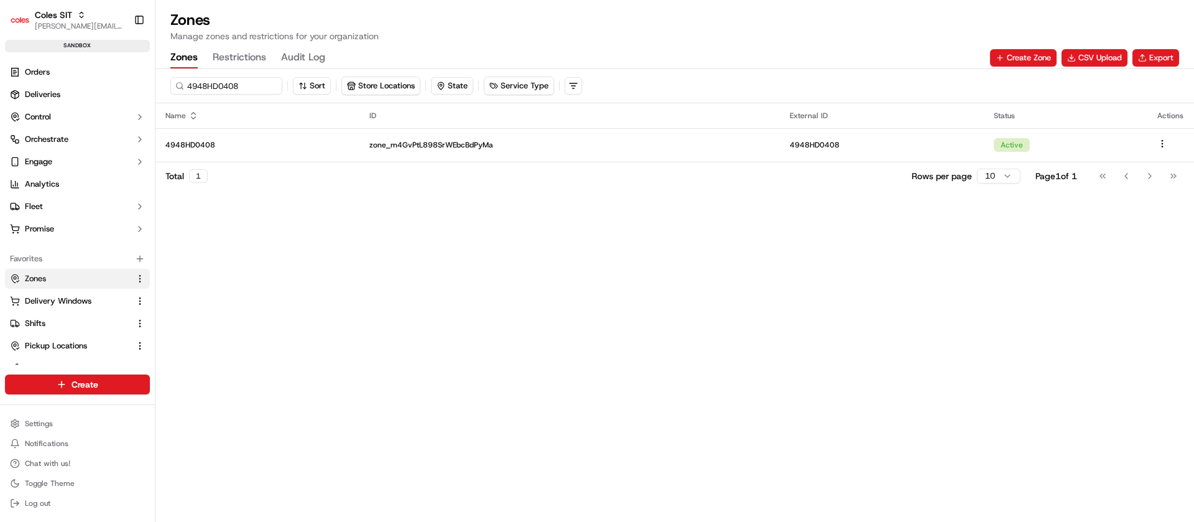
click at [247, 57] on button "Restrictions" at bounding box center [239, 57] width 53 height 21
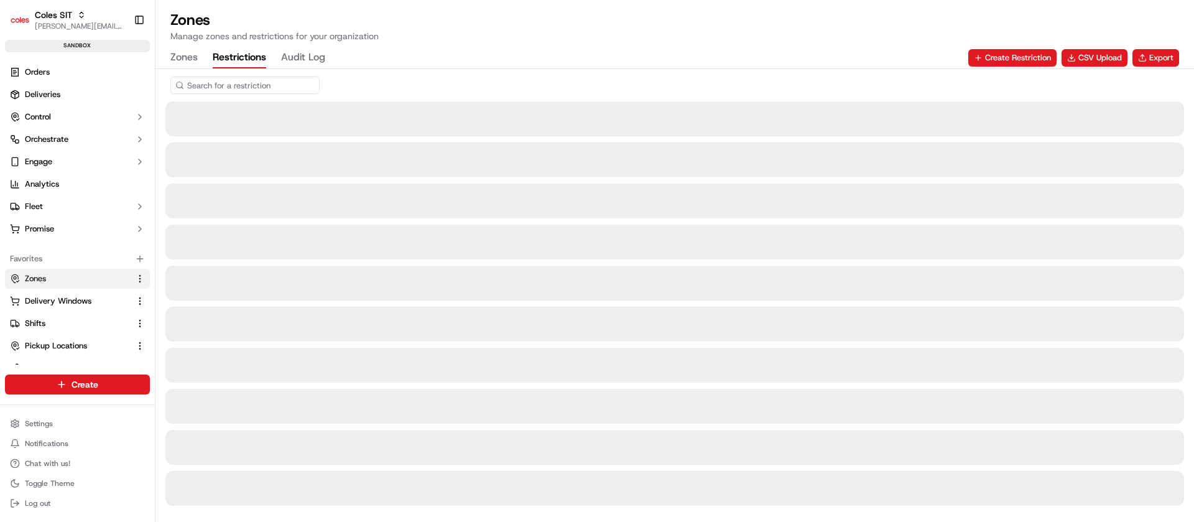
click at [236, 91] on input at bounding box center [244, 84] width 149 height 17
click at [238, 85] on input at bounding box center [244, 84] width 149 height 17
paste input "4948HD0408"
click at [238, 85] on input "4948HD0408" at bounding box center [244, 84] width 149 height 17
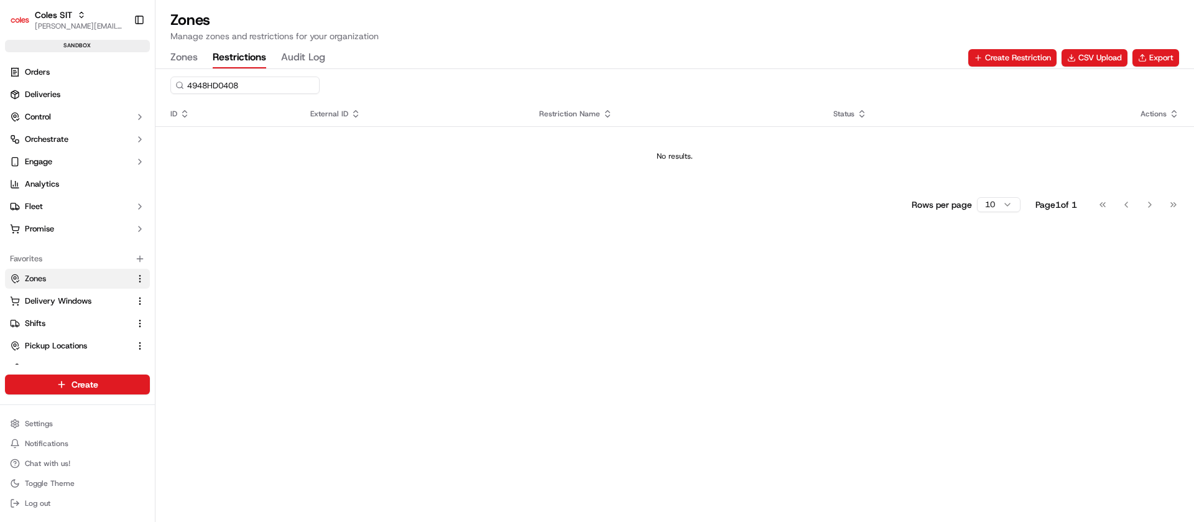
click at [262, 83] on input "4948HD0408" at bounding box center [244, 84] width 149 height 17
click at [262, 85] on input "4948HD0408" at bounding box center [244, 84] width 149 height 17
click at [264, 85] on input "4948HD0408" at bounding box center [244, 84] width 149 height 17
click at [265, 87] on input "4948HD0408123" at bounding box center [244, 84] width 149 height 17
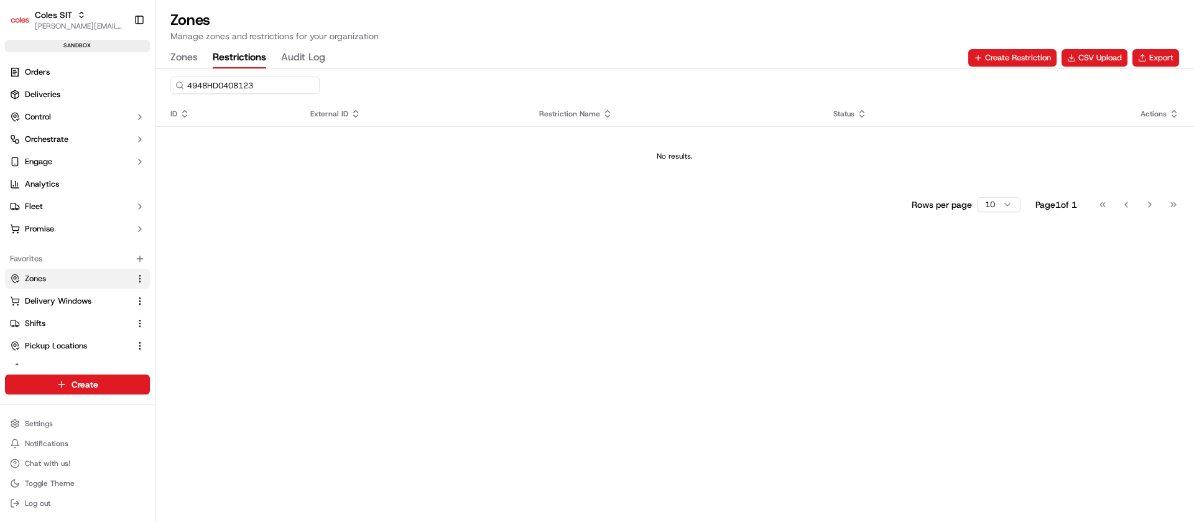
click at [265, 87] on input "4948HD0408123" at bounding box center [244, 84] width 149 height 17
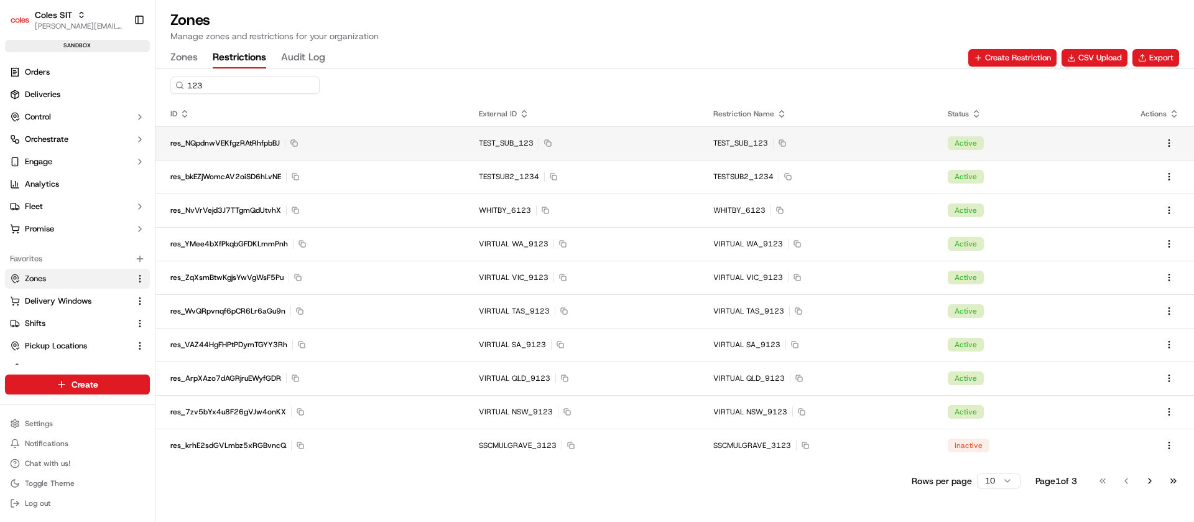
type input "123"
click at [620, 141] on div "TEST_SUB_123 Copy TEST_SUB_123" at bounding box center [581, 143] width 205 height 10
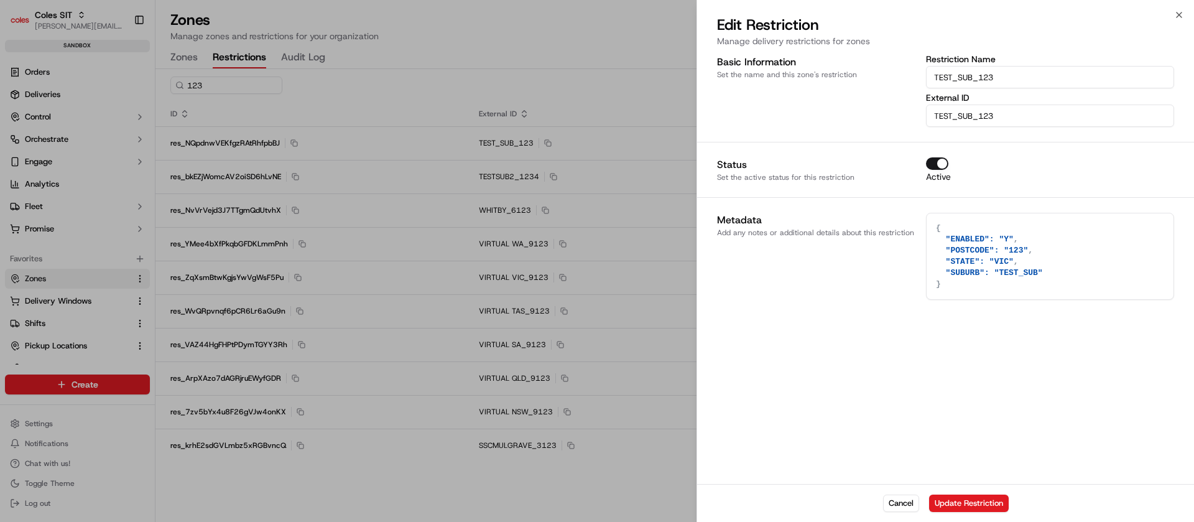
drag, startPoint x: 1022, startPoint y: 274, endPoint x: 981, endPoint y: 244, distance: 51.2
click at [981, 245] on textarea "{ "ENABLED": "Y", "POSTCODE": "123", "STATE": "VIC", "SUBURB": "TEST_SUB" }" at bounding box center [1049, 256] width 247 height 86
click at [1012, 230] on textarea "{ "ENABLED": "Y", "POSTCODE": "123", "STATE": "VIC", "SUBURB": "TEST_SUB" }" at bounding box center [1049, 256] width 247 height 86
click at [882, 325] on div "Basic Information Set the name and this zone's restriction Restriction Name TES…" at bounding box center [945, 268] width 497 height 432
click at [902, 503] on button "Cancel" at bounding box center [901, 502] width 36 height 17
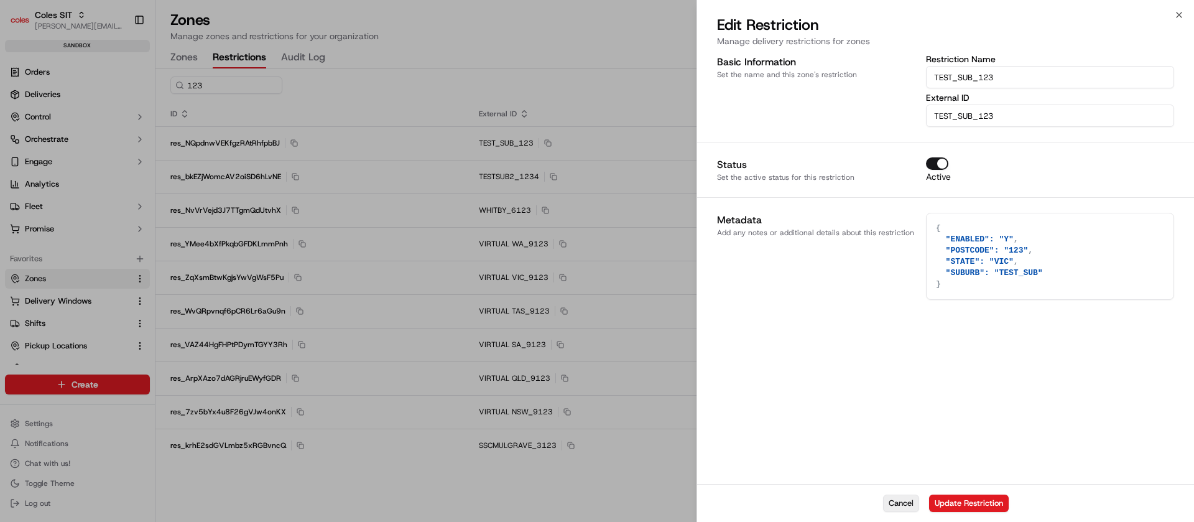
type textarea "{}"
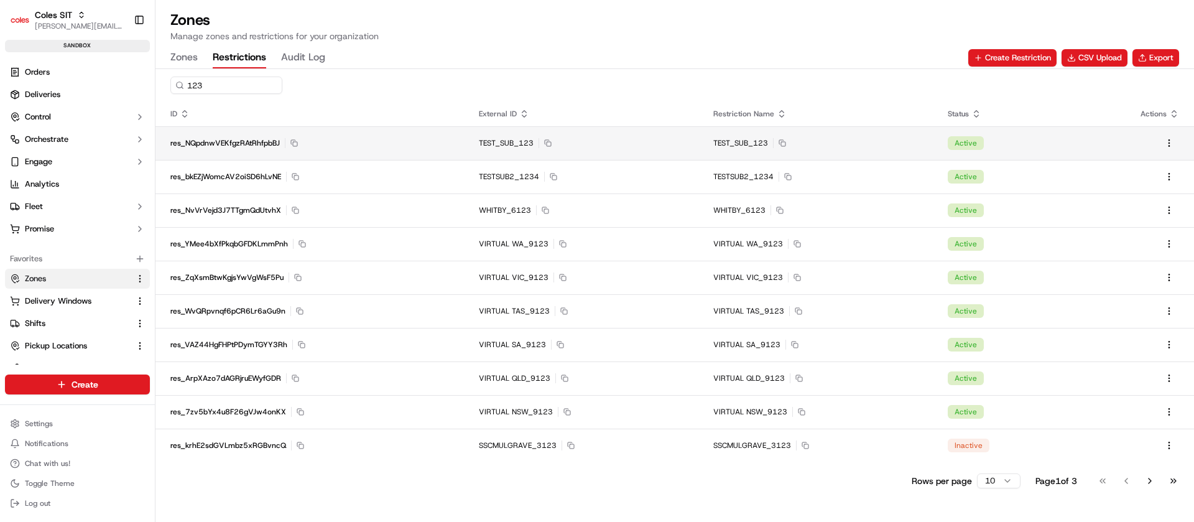
click at [629, 149] on td "TEST_SUB_123 Copy TEST_SUB_123" at bounding box center [581, 143] width 234 height 34
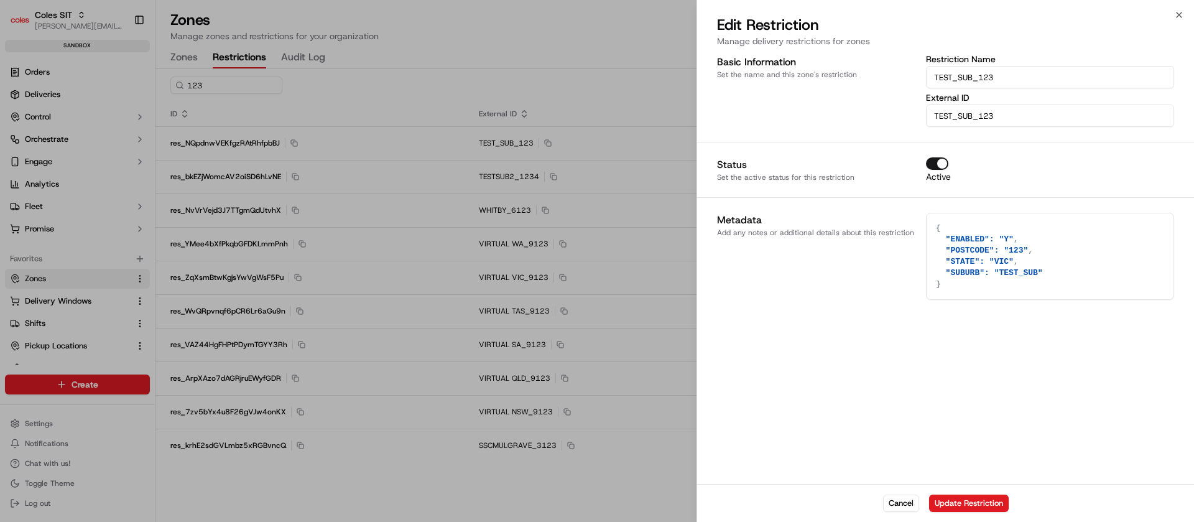
click at [977, 81] on input "TEST_SUB_123" at bounding box center [1050, 77] width 248 height 22
click at [961, 114] on input "TEST_SUB_123" at bounding box center [1050, 115] width 248 height 22
click at [1183, 11] on icon "button" at bounding box center [1179, 15] width 10 height 10
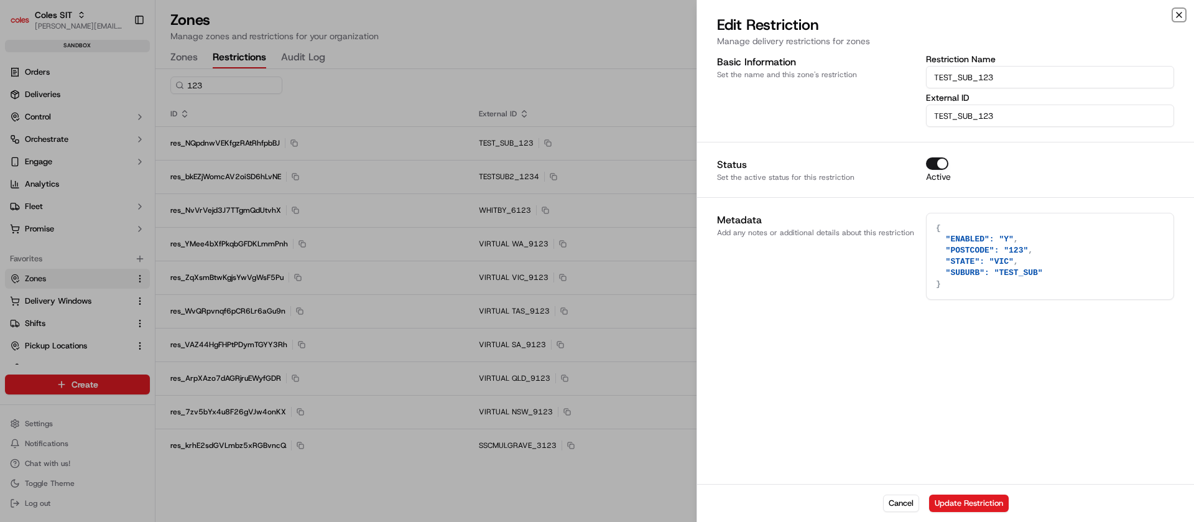
type textarea "{}"
